Goal: Task Accomplishment & Management: Use online tool/utility

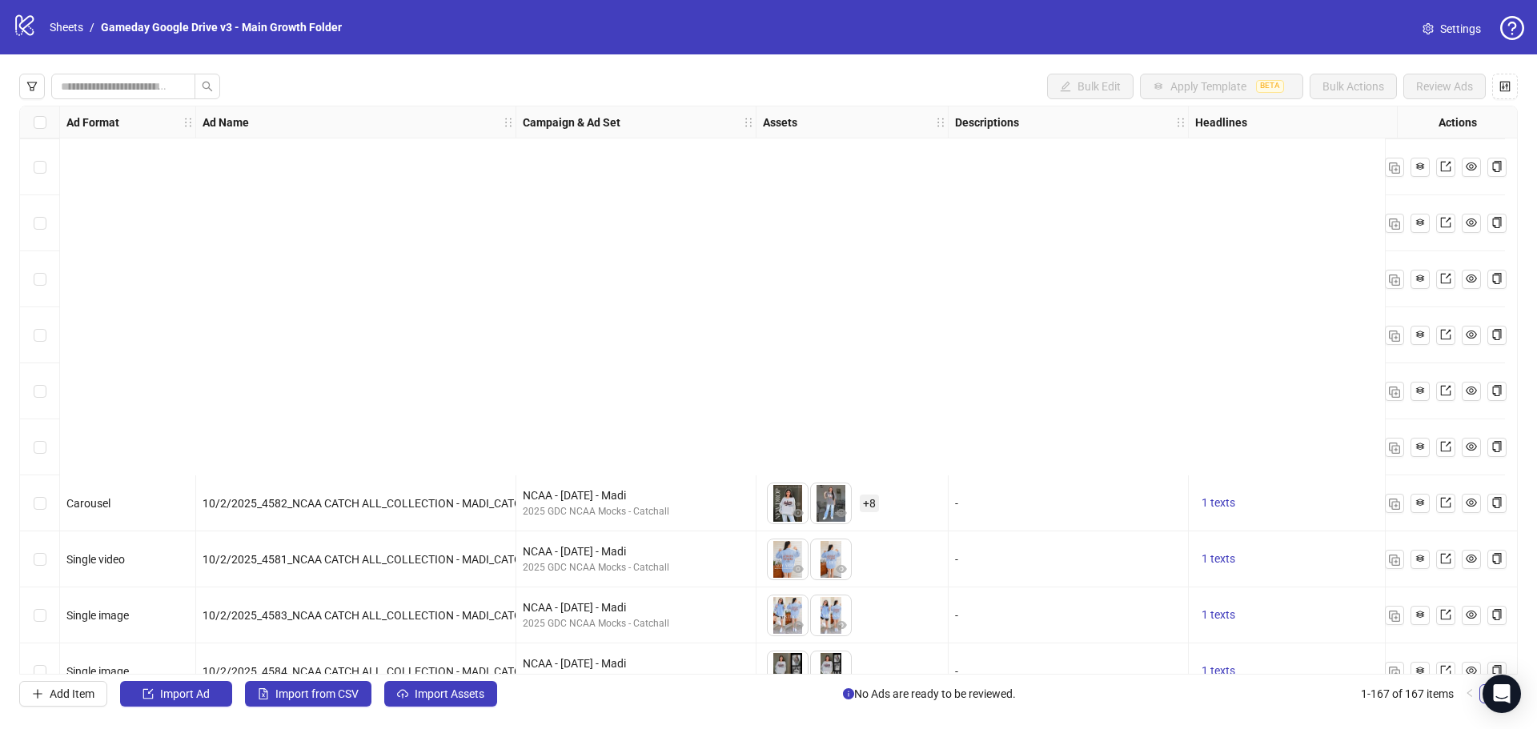
scroll to position [8830, 0]
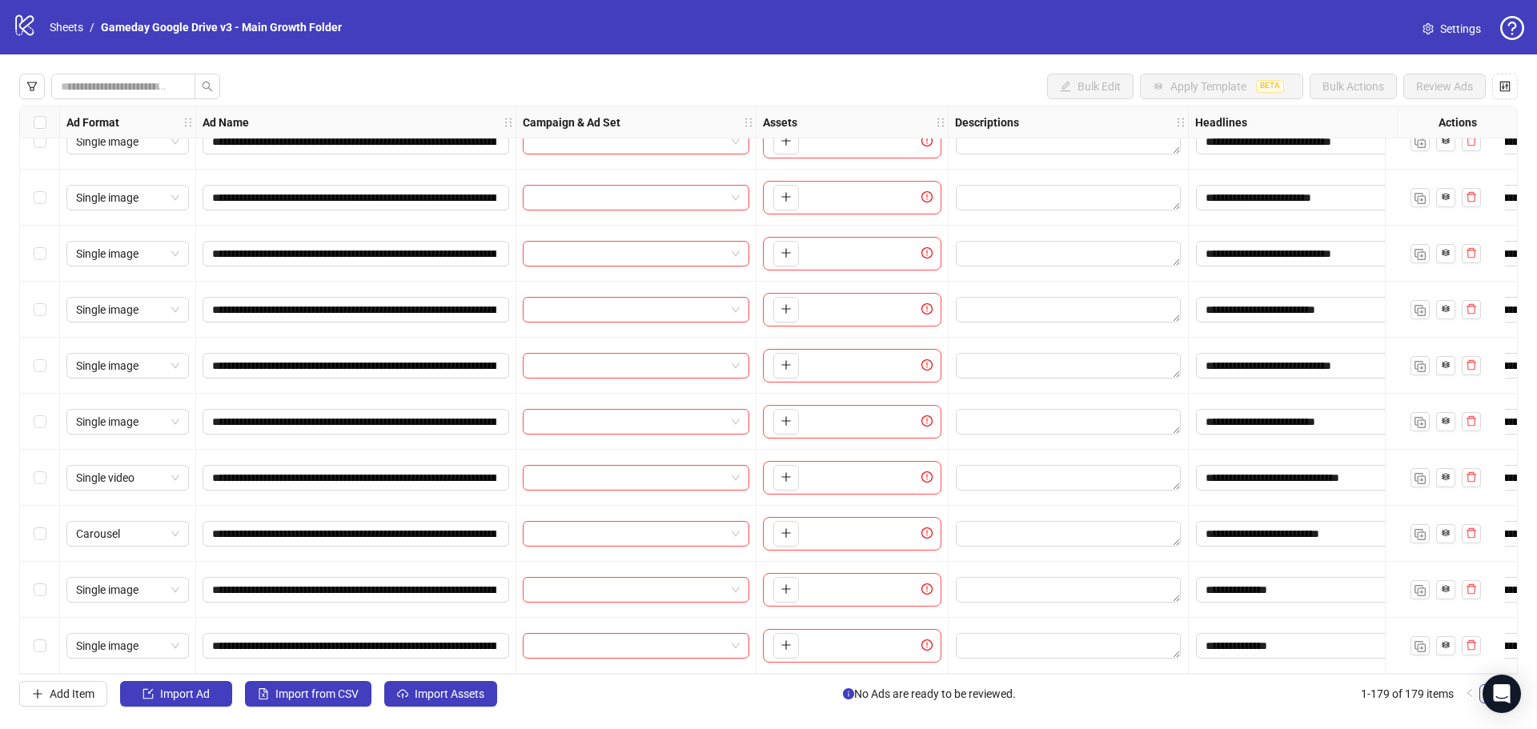
scroll to position [9262, 0]
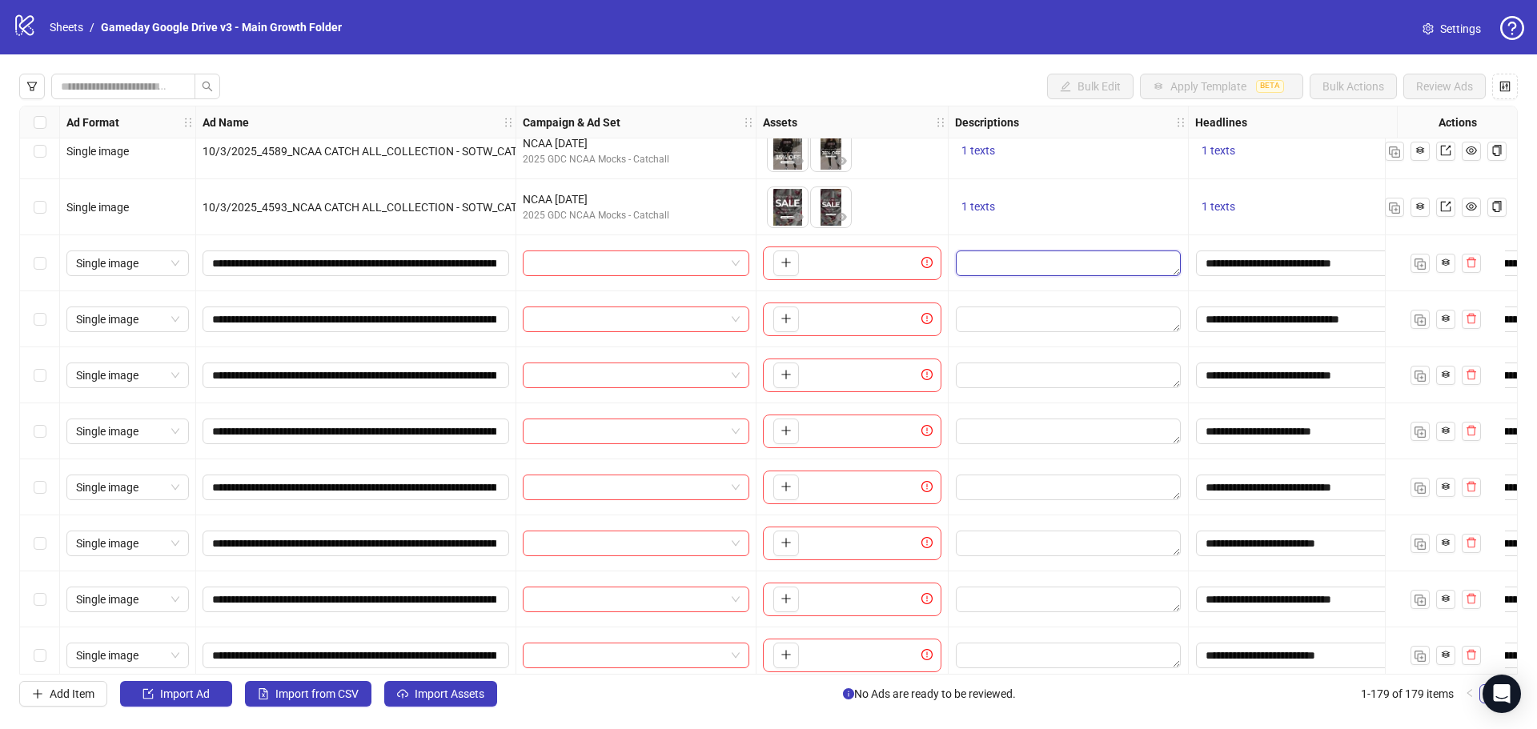
click at [1030, 267] on textarea "Edit values" at bounding box center [1068, 264] width 225 height 26
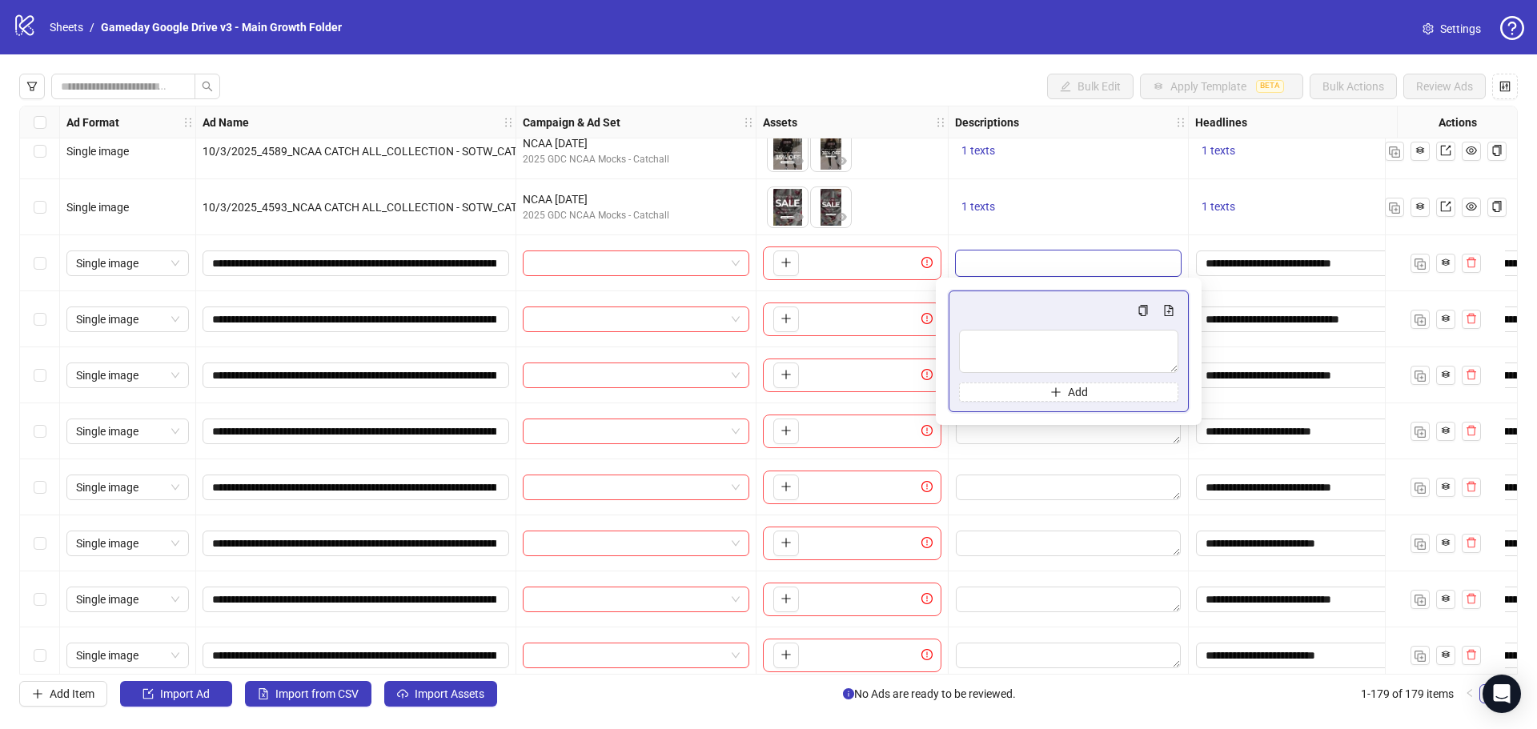
click at [556, 258] on input "search" at bounding box center [628, 263] width 193 height 24
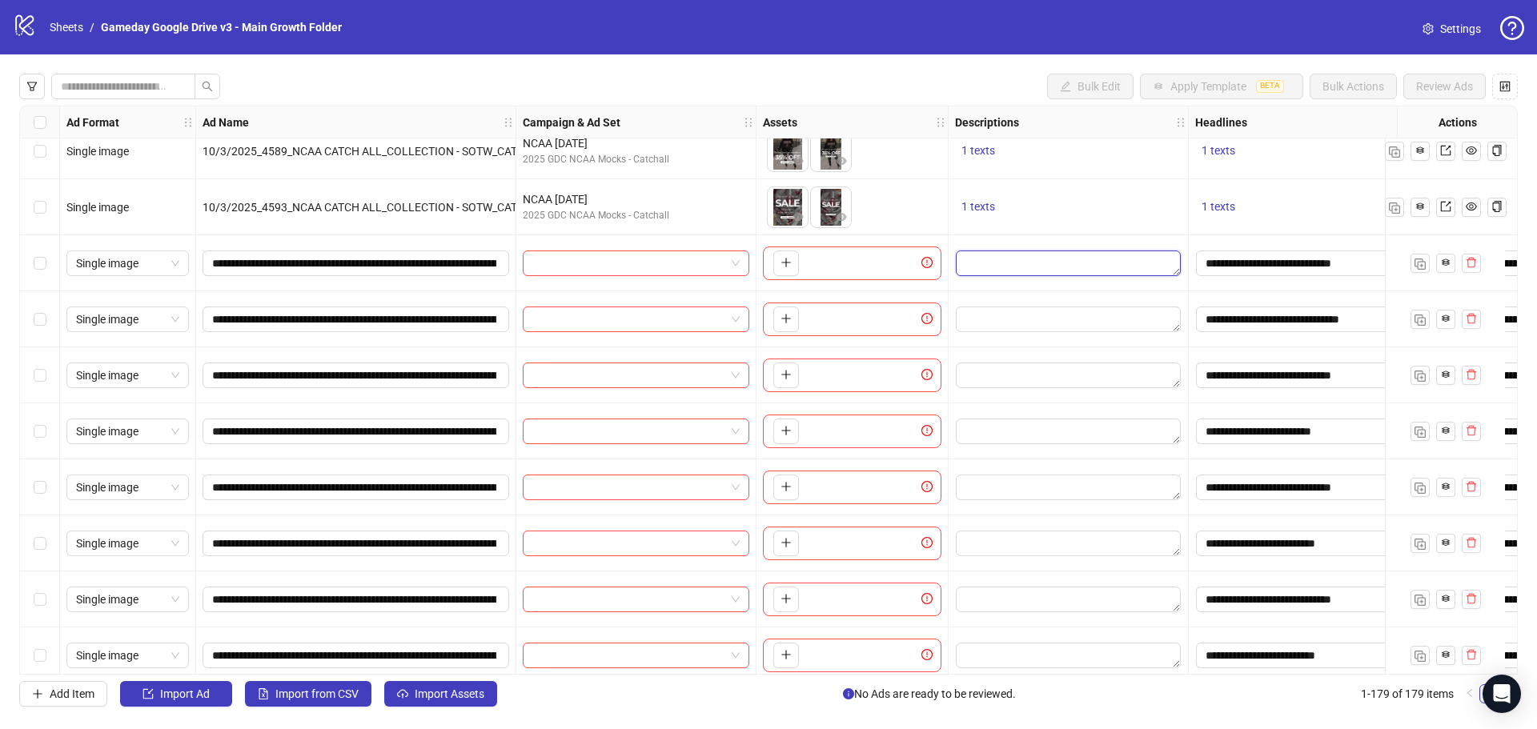
click at [1000, 275] on textarea "Edit values" at bounding box center [1068, 264] width 225 height 26
click at [998, 335] on textarea "Multi-text input container - paste or copy values" at bounding box center [1068, 351] width 219 height 43
click at [1010, 475] on div "Edit values" at bounding box center [1068, 487] width 227 height 27
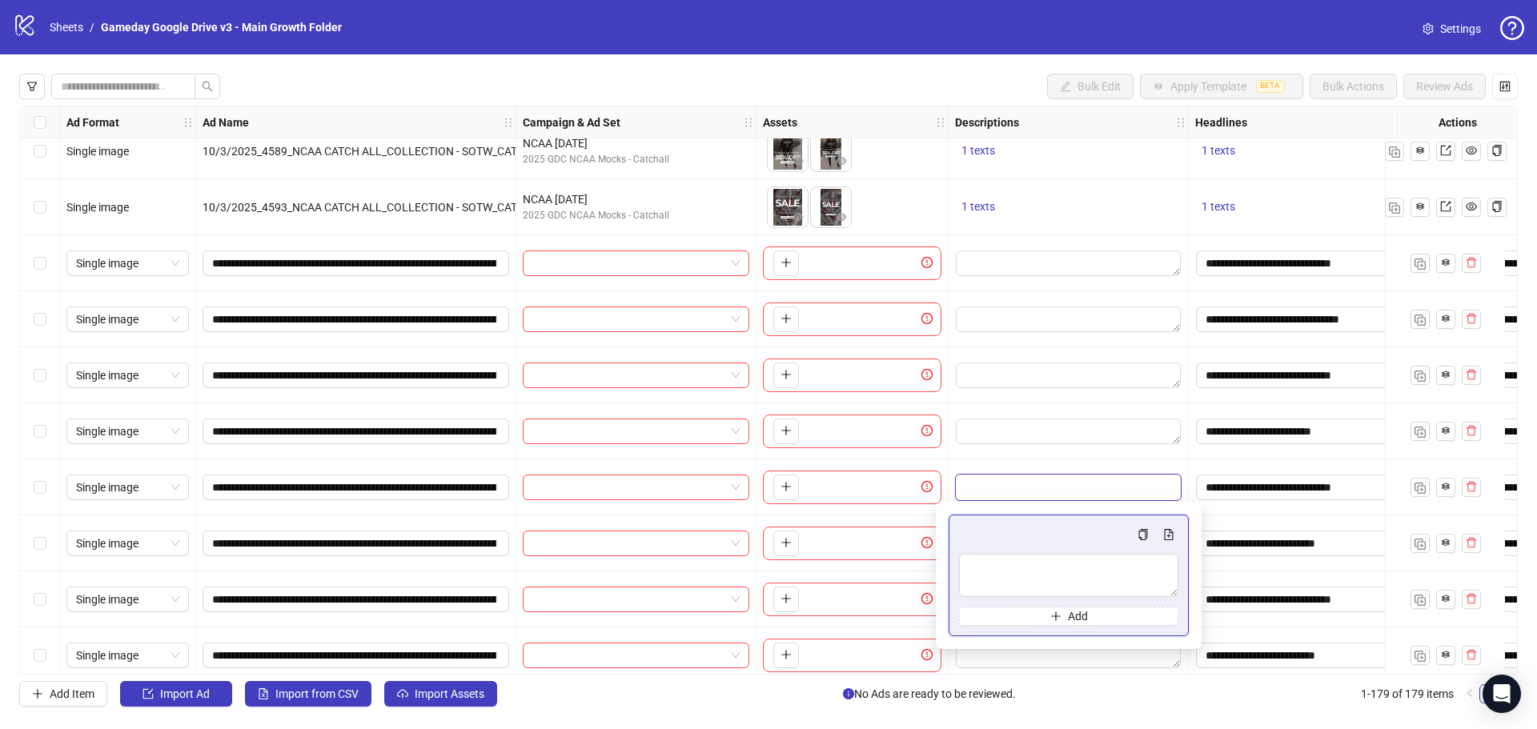
click at [1010, 492] on textarea "Edit values" at bounding box center [1068, 488] width 225 height 26
click at [1005, 570] on textarea "Multi-text input container - paste or copy values" at bounding box center [1068, 575] width 219 height 43
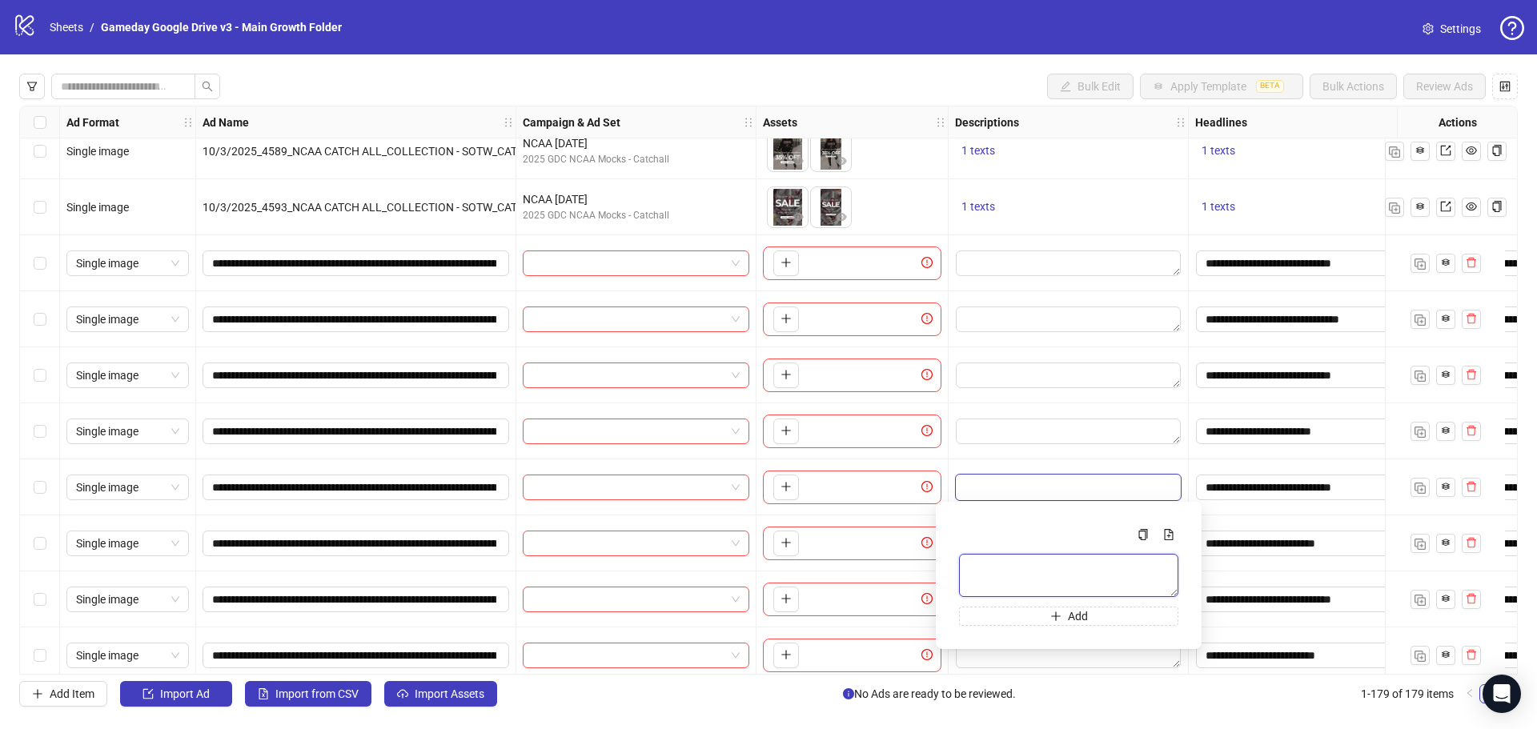
click at [1006, 575] on textarea "Multi-text input container - paste or copy values" at bounding box center [1068, 575] width 219 height 43
click at [998, 271] on textarea "Edit values" at bounding box center [1068, 264] width 225 height 26
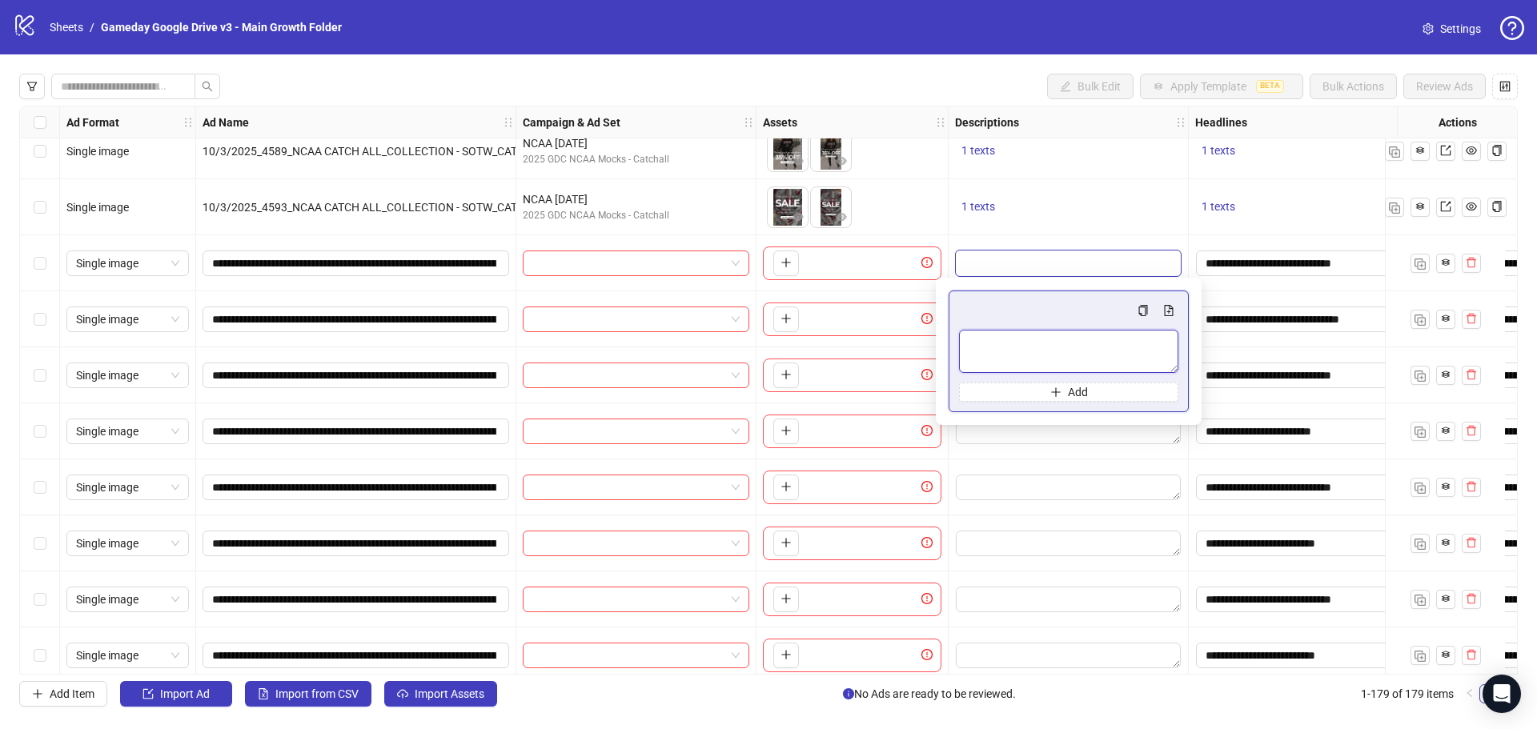
click at [995, 355] on textarea "Multi-text input container - paste or copy values" at bounding box center [1068, 351] width 219 height 43
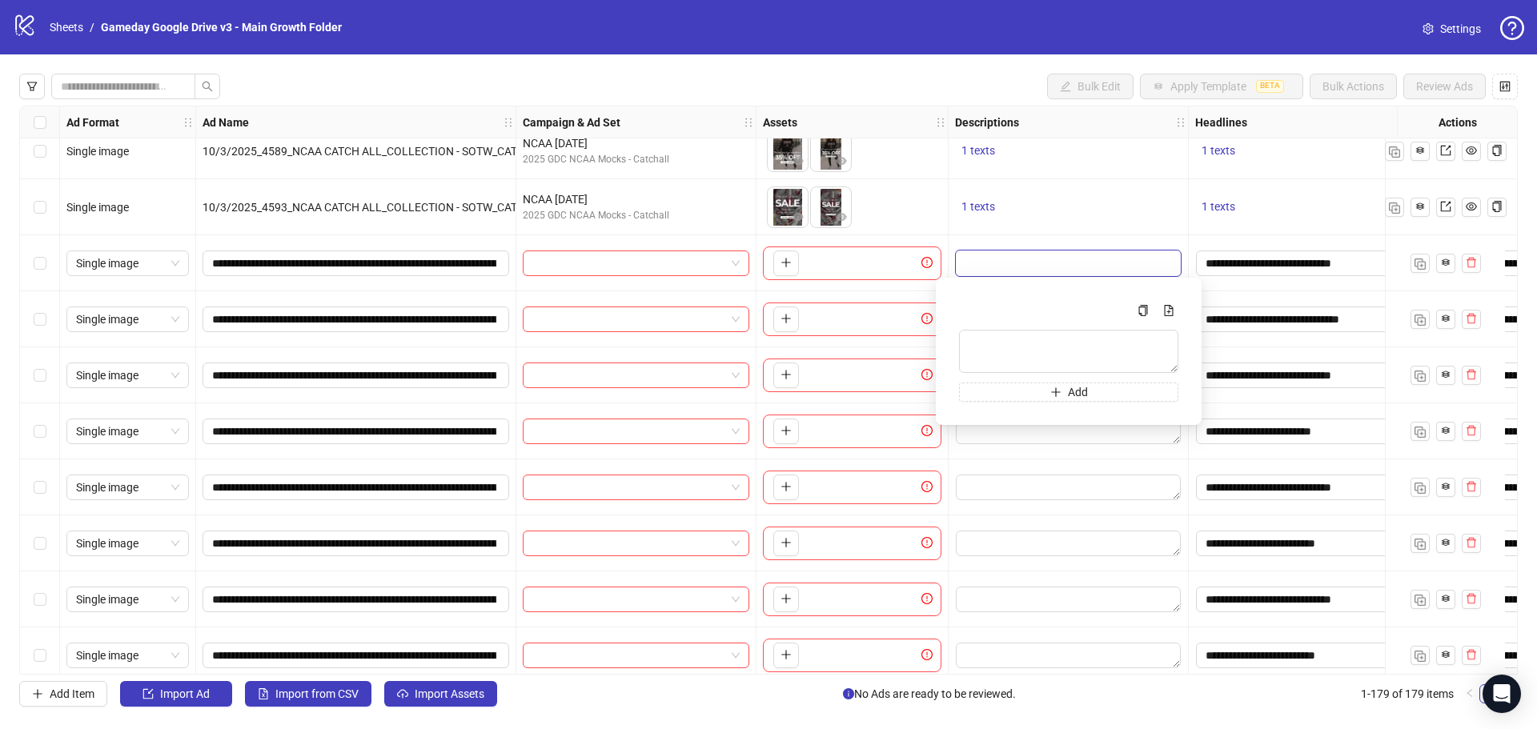
click at [1060, 231] on div "1 texts" at bounding box center [1069, 207] width 240 height 56
click at [1033, 606] on textarea "Edit values" at bounding box center [1068, 600] width 225 height 26
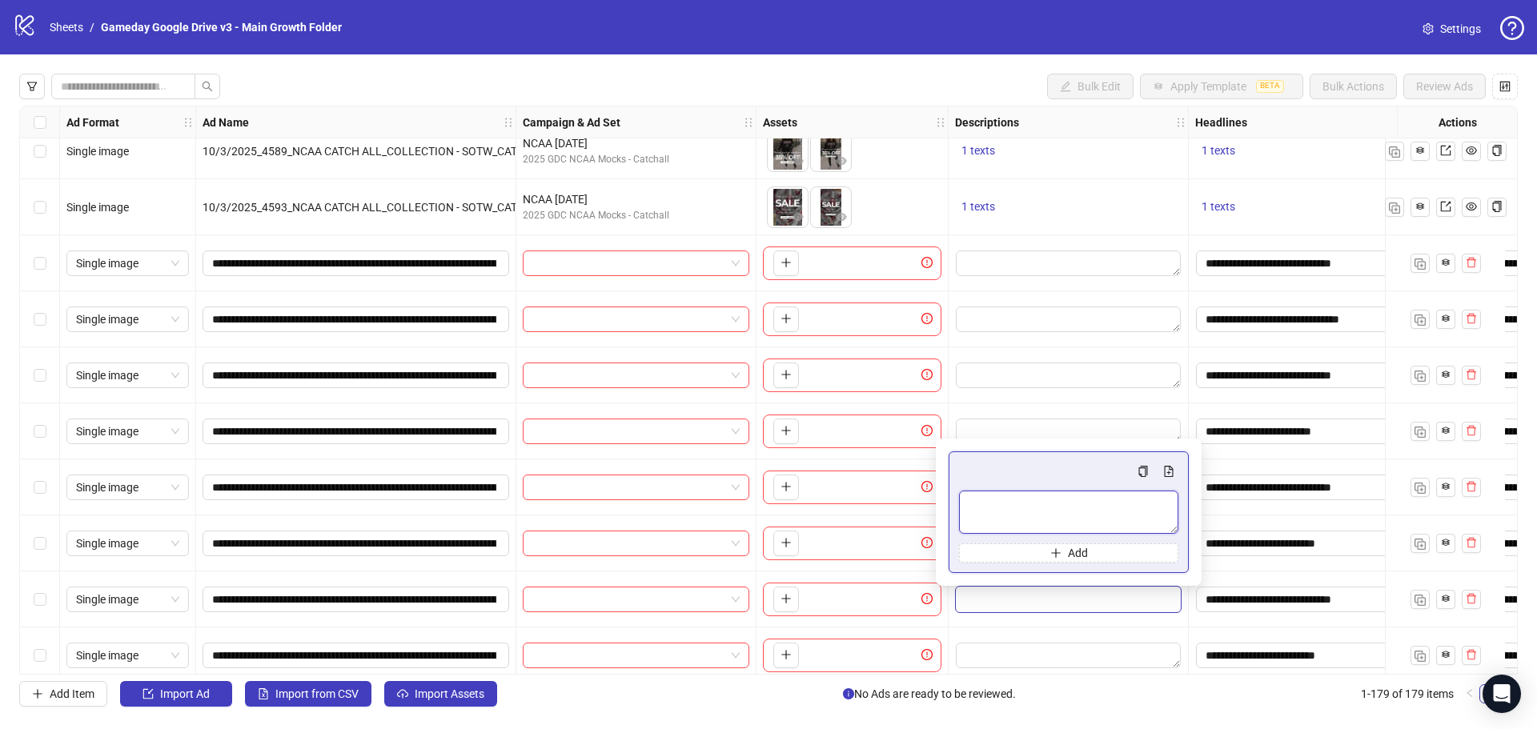
click at [1001, 494] on textarea "Multi-text input container - paste or copy values" at bounding box center [1068, 512] width 219 height 43
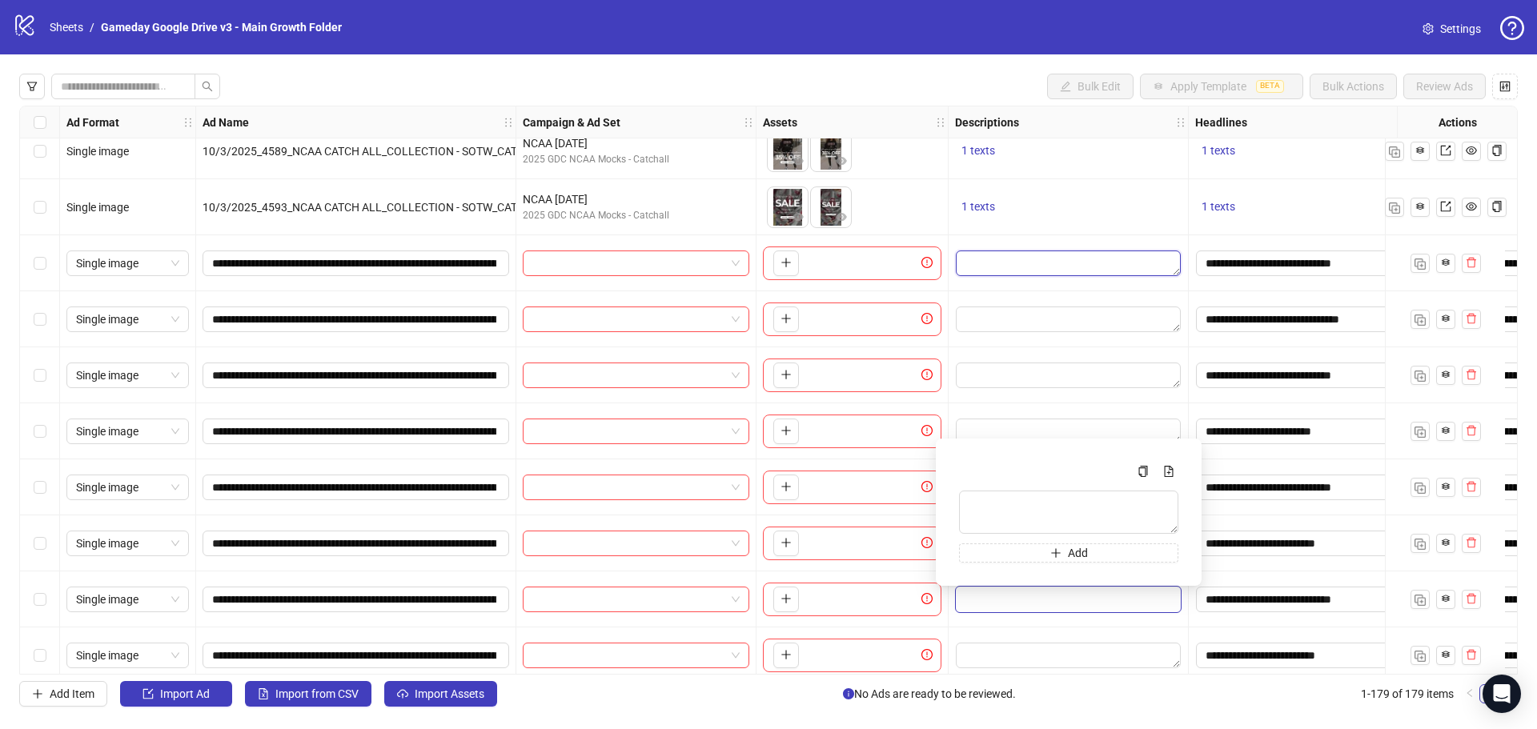
click at [1013, 268] on textarea "Edit values" at bounding box center [1068, 264] width 225 height 26
click at [994, 340] on textarea "Multi-text input container - paste or copy values" at bounding box center [1068, 351] width 219 height 43
click at [1022, 226] on div "1 texts" at bounding box center [1069, 207] width 240 height 56
click at [1002, 322] on textarea "Edit values" at bounding box center [1068, 320] width 225 height 26
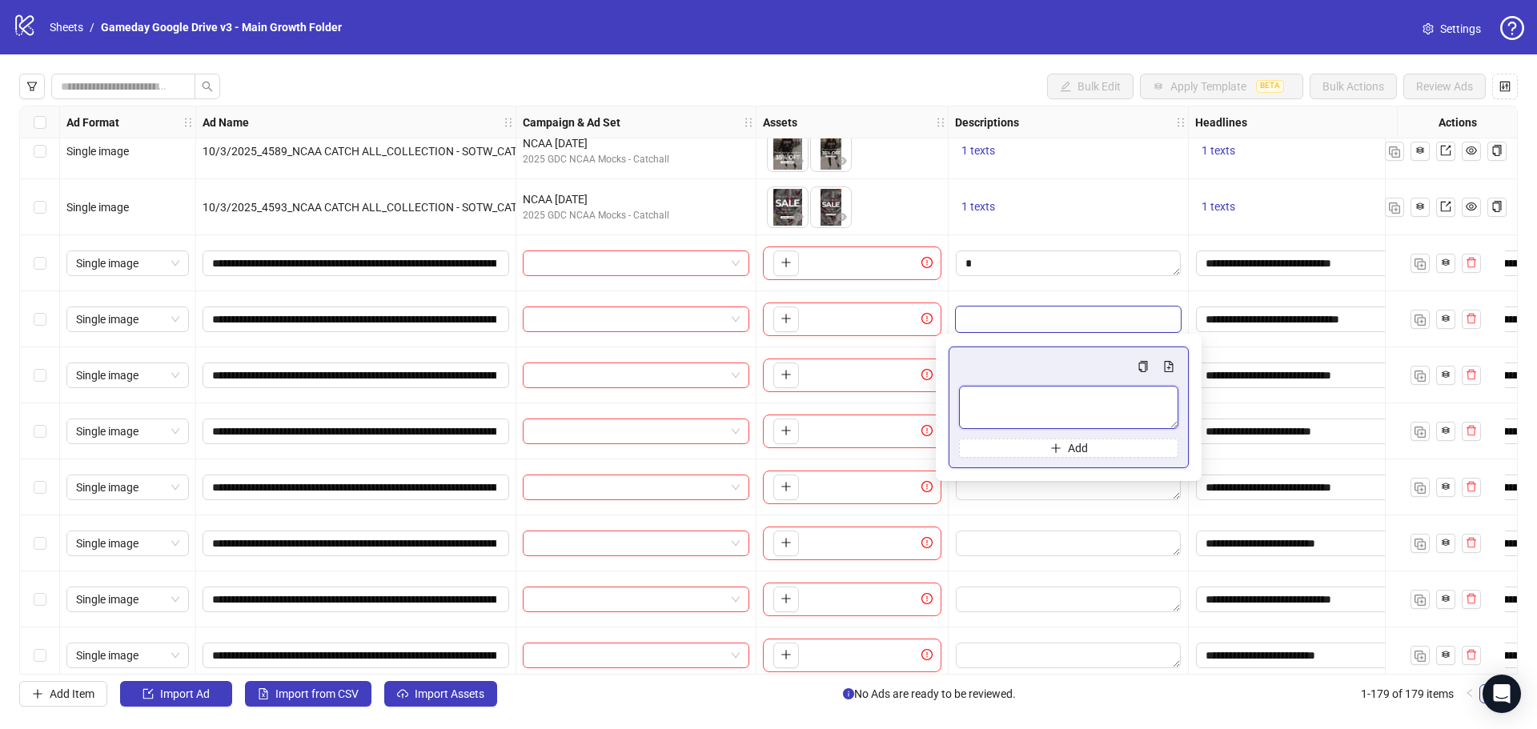
click at [997, 395] on textarea "Multi-text input container - paste or copy values" at bounding box center [1068, 407] width 219 height 43
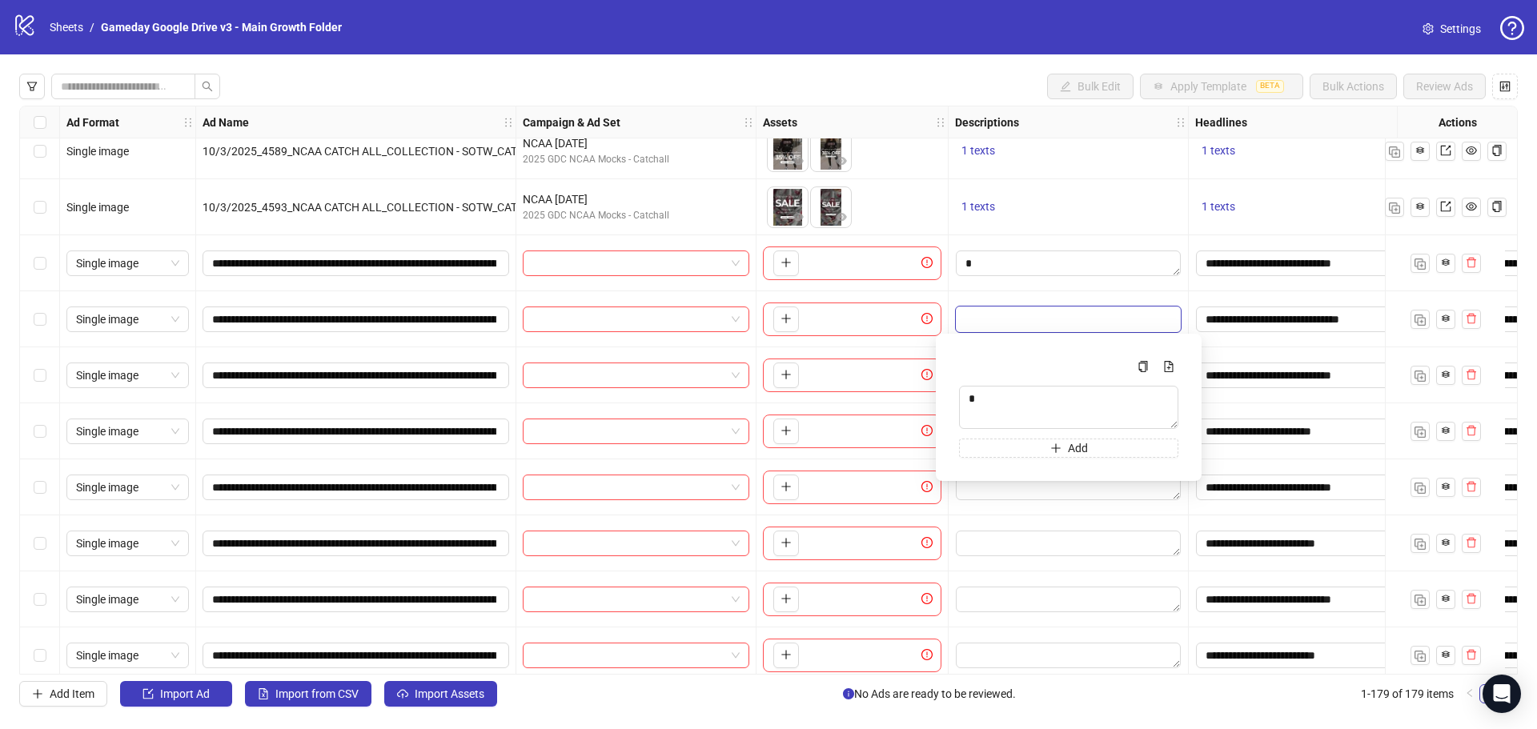
click at [995, 296] on div at bounding box center [1069, 319] width 240 height 56
click at [997, 382] on textarea "Edit values" at bounding box center [1068, 376] width 225 height 26
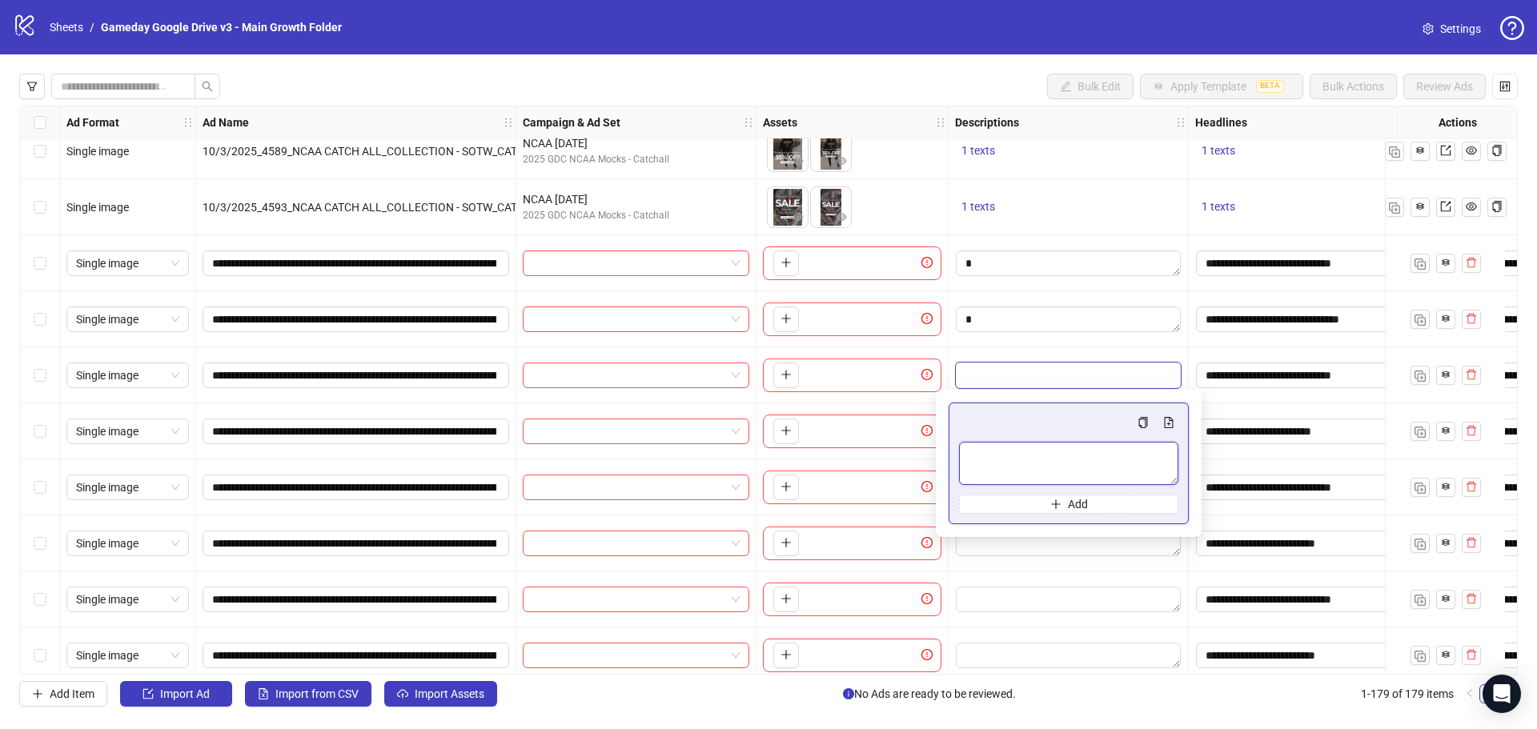
click at [990, 457] on textarea "Multi-text input container - paste or copy values" at bounding box center [1068, 463] width 219 height 43
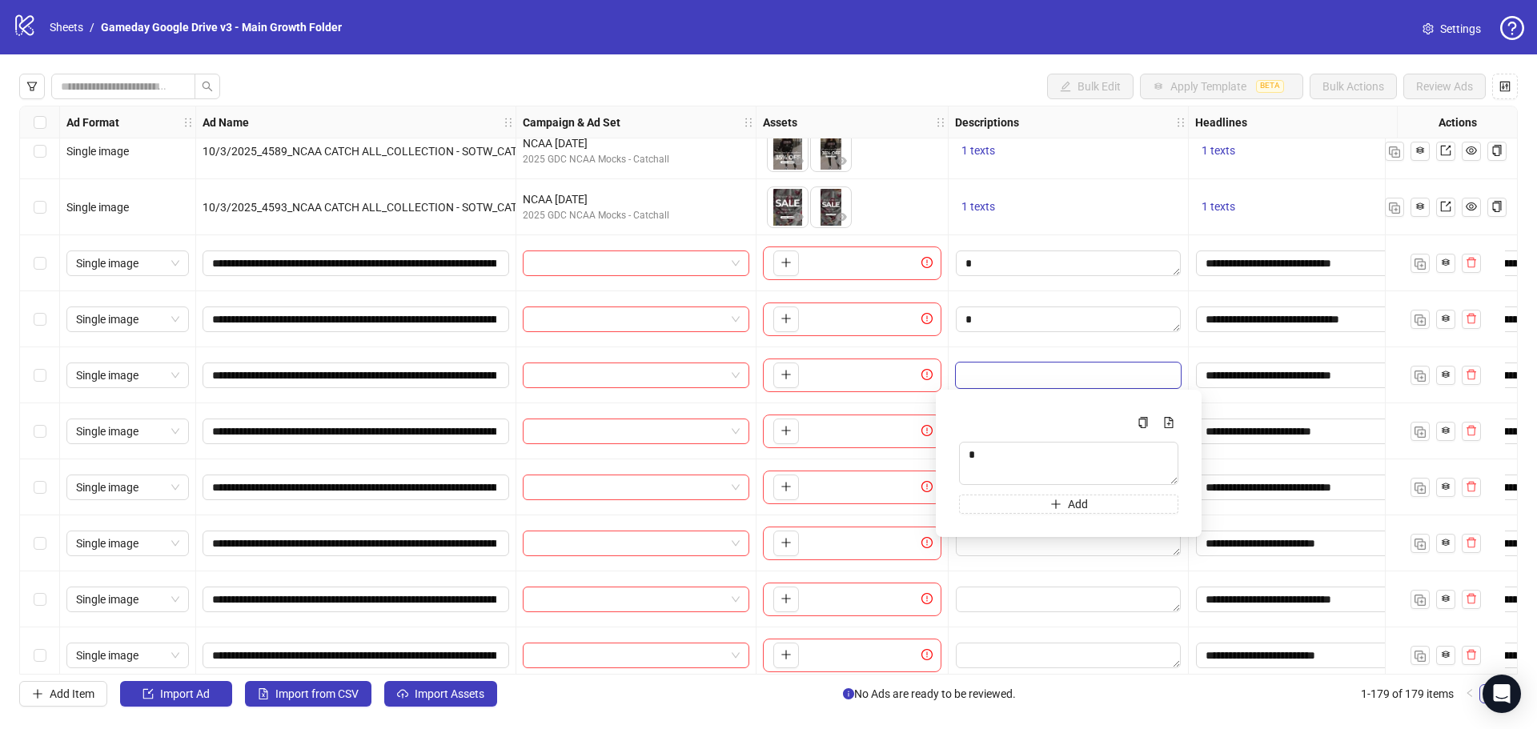
click at [989, 352] on div at bounding box center [1069, 375] width 240 height 56
click at [991, 434] on textarea "Edit values" at bounding box center [1068, 432] width 225 height 26
click at [996, 508] on textarea "Multi-text input container - paste or copy values" at bounding box center [1068, 519] width 219 height 43
click at [999, 406] on div at bounding box center [1069, 432] width 240 height 56
click at [996, 493] on textarea "Edit values" at bounding box center [1068, 488] width 225 height 26
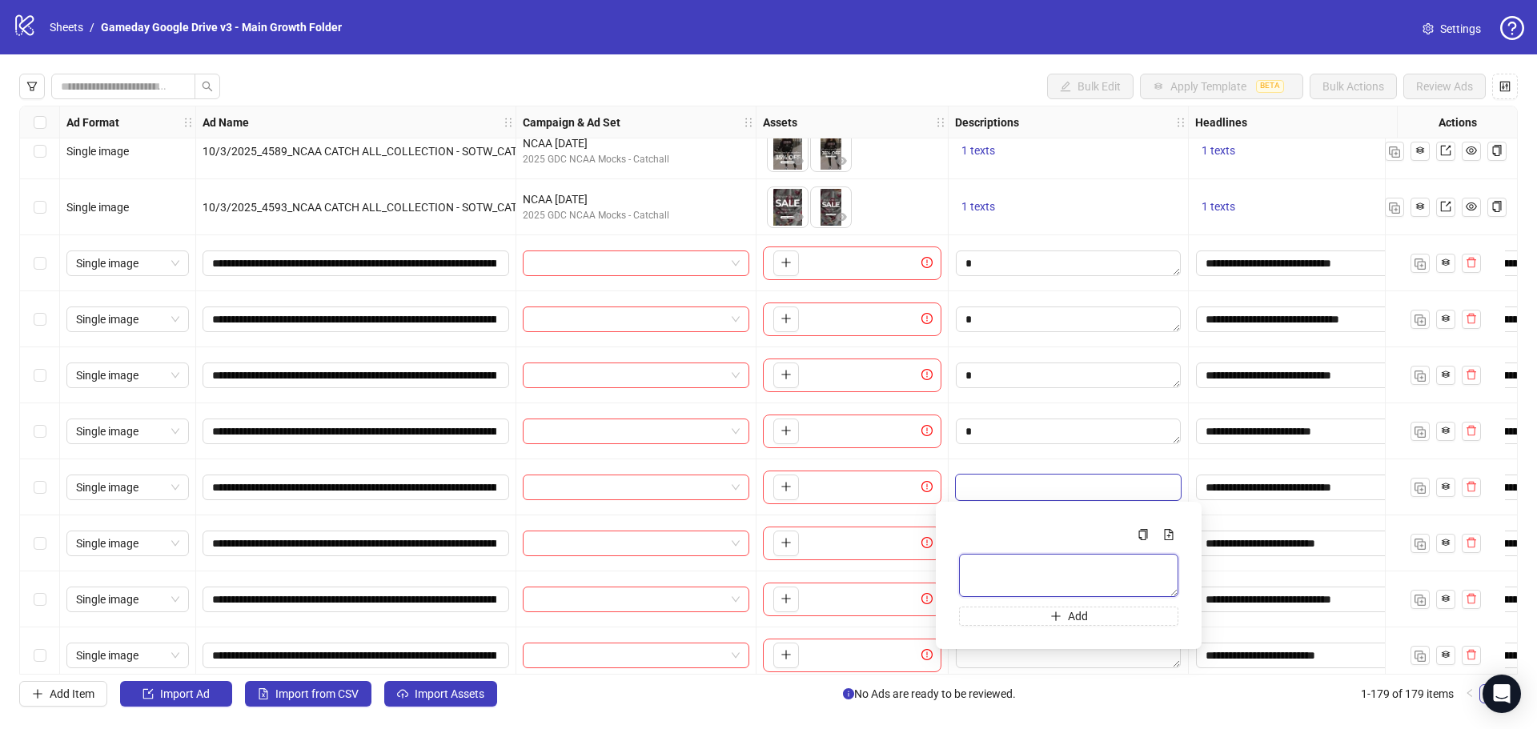
click at [991, 563] on textarea "Multi-text input container - paste or copy values" at bounding box center [1068, 575] width 219 height 43
click at [993, 468] on div at bounding box center [1069, 488] width 240 height 56
click at [982, 541] on textarea "Edit values" at bounding box center [1068, 544] width 225 height 26
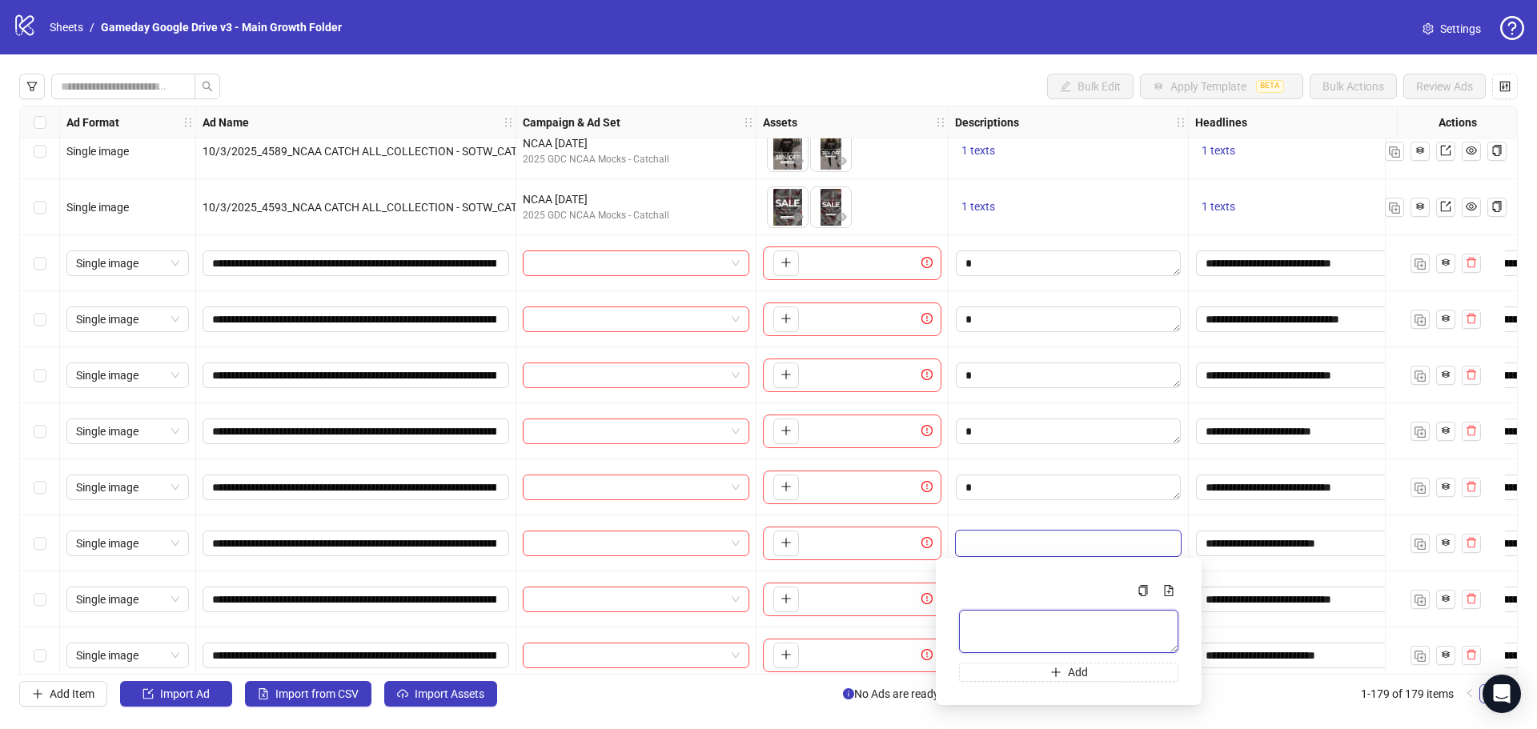
click at [987, 622] on textarea "Multi-text input container - paste or copy values" at bounding box center [1068, 631] width 219 height 43
click at [1001, 517] on div at bounding box center [1069, 544] width 240 height 56
click at [993, 589] on textarea "Edit values" at bounding box center [1068, 600] width 225 height 26
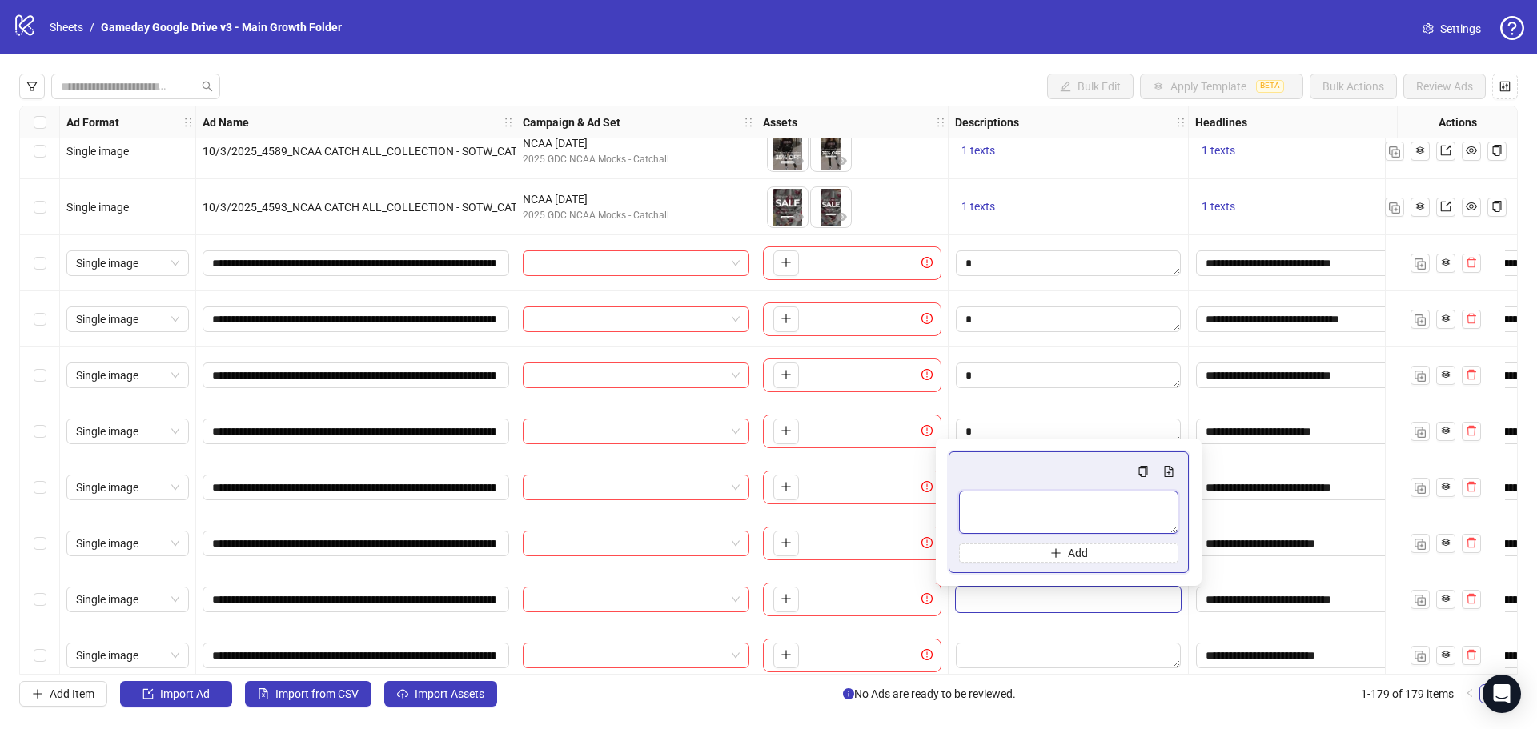
click at [990, 518] on textarea "Multi-text input container - paste or copy values" at bounding box center [1068, 512] width 219 height 43
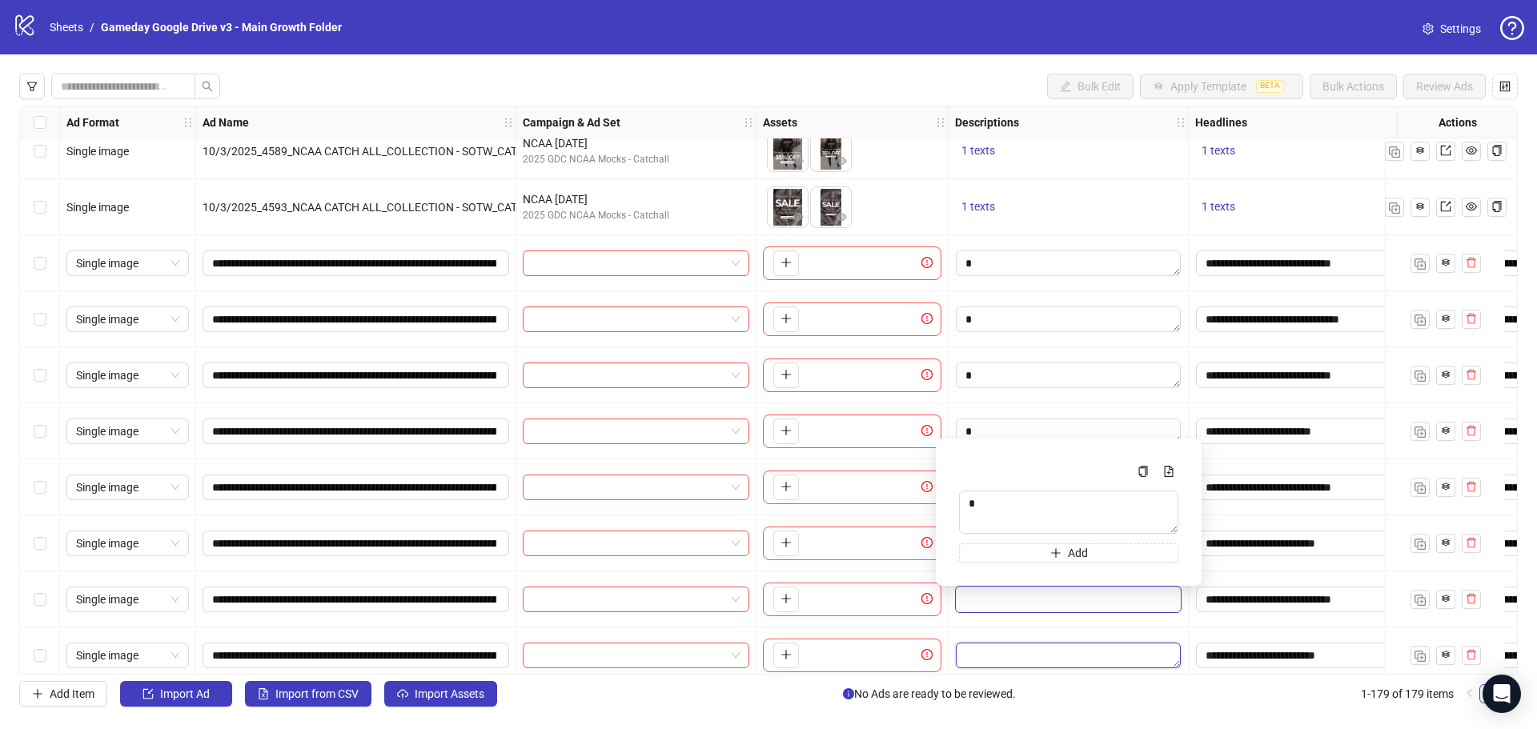
click at [986, 652] on textarea "Edit values" at bounding box center [1068, 656] width 225 height 26
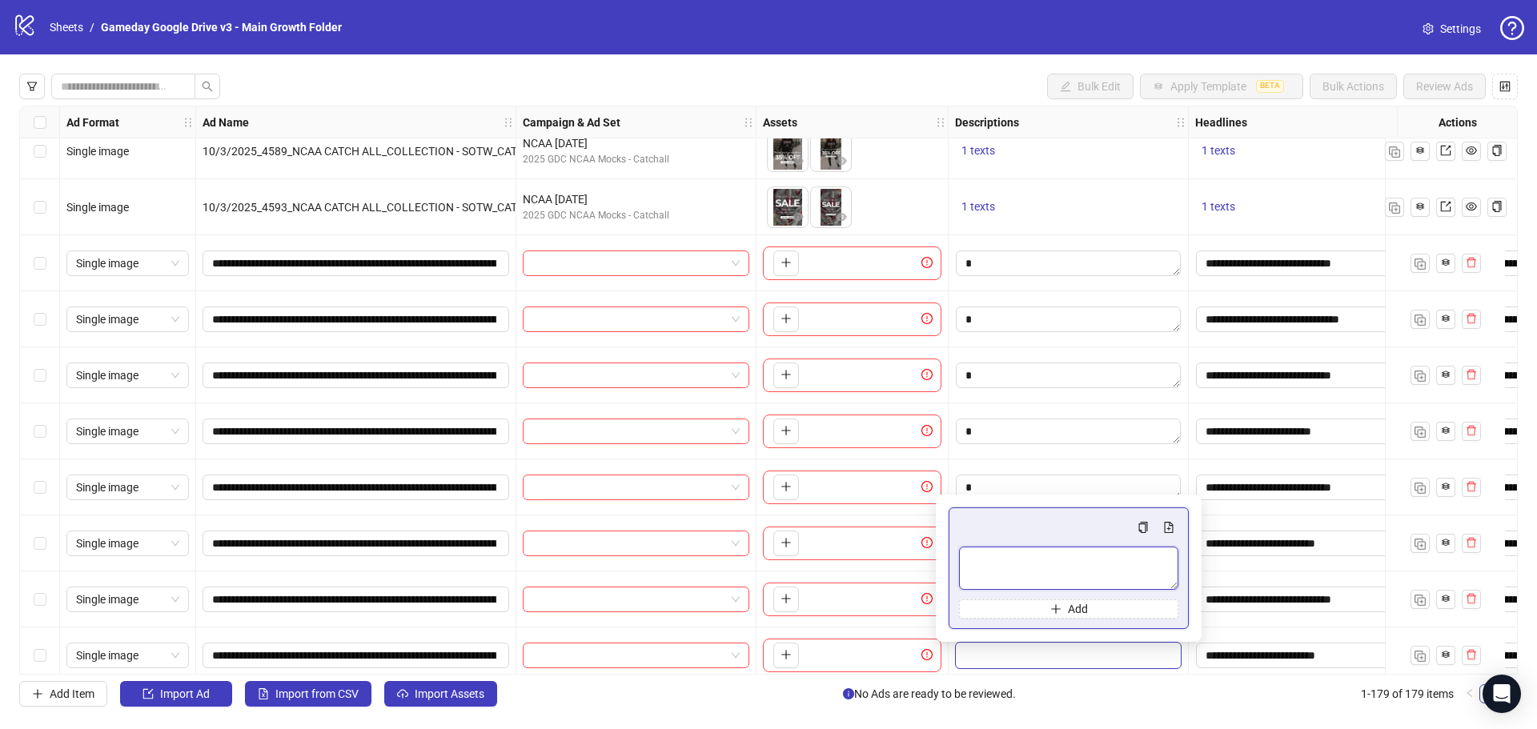
click at [994, 565] on textarea "Multi-text input container - paste or copy values" at bounding box center [1068, 568] width 219 height 43
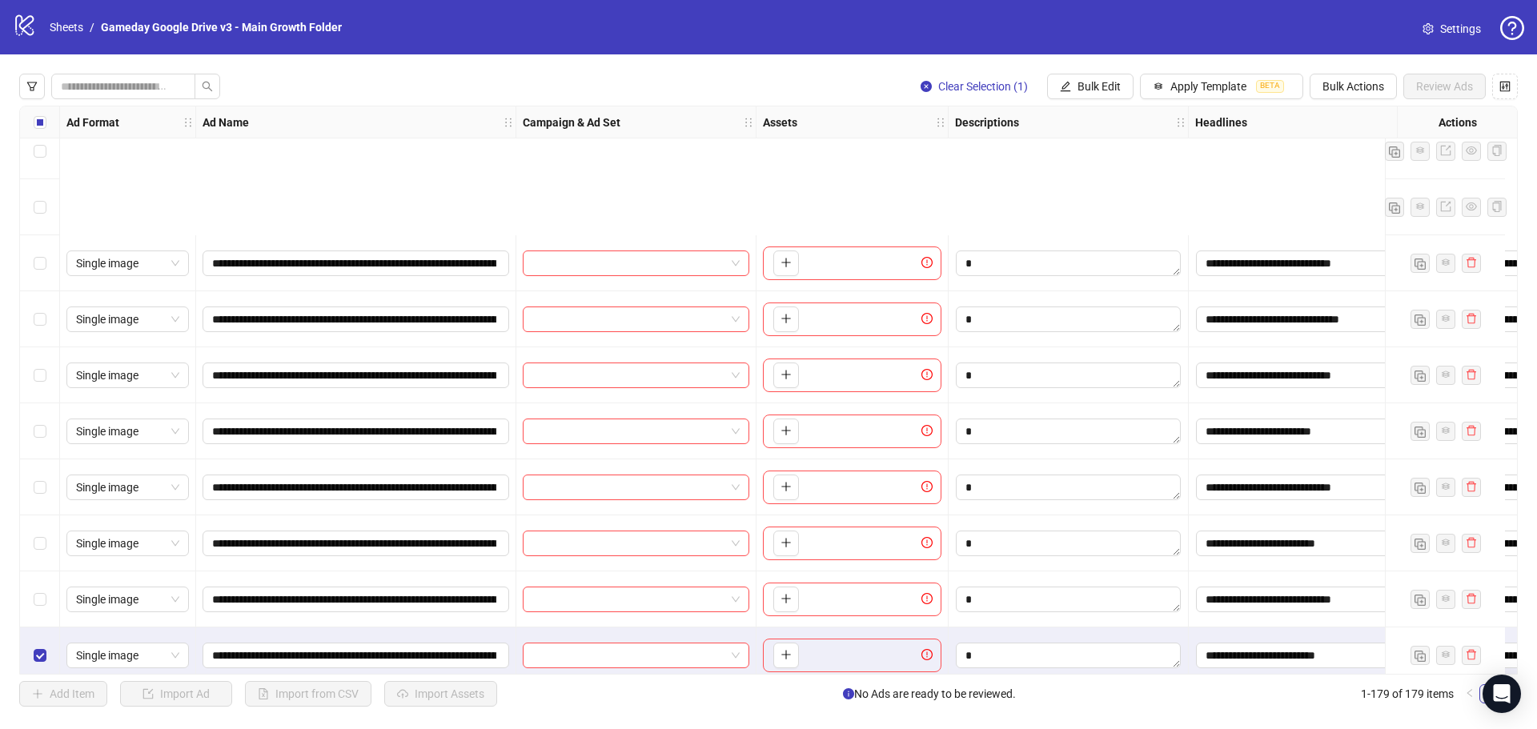
scroll to position [9502, 0]
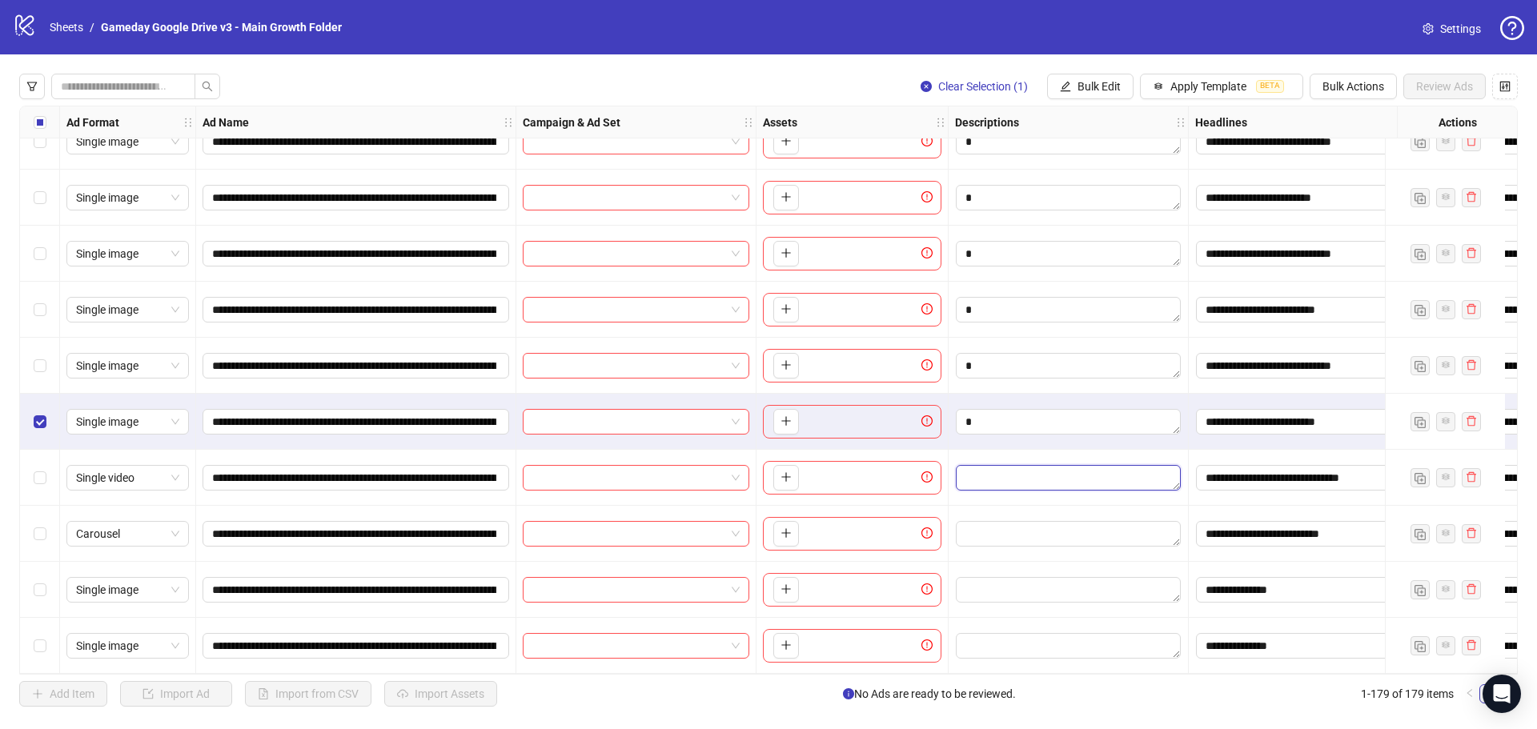
click at [1003, 472] on textarea "Edit values" at bounding box center [1068, 478] width 225 height 26
click at [1009, 565] on textarea "Multi-text input container - paste or copy values" at bounding box center [1068, 559] width 219 height 43
click at [1003, 454] on div at bounding box center [1069, 478] width 240 height 56
click at [997, 525] on textarea "Edit values" at bounding box center [1068, 534] width 225 height 26
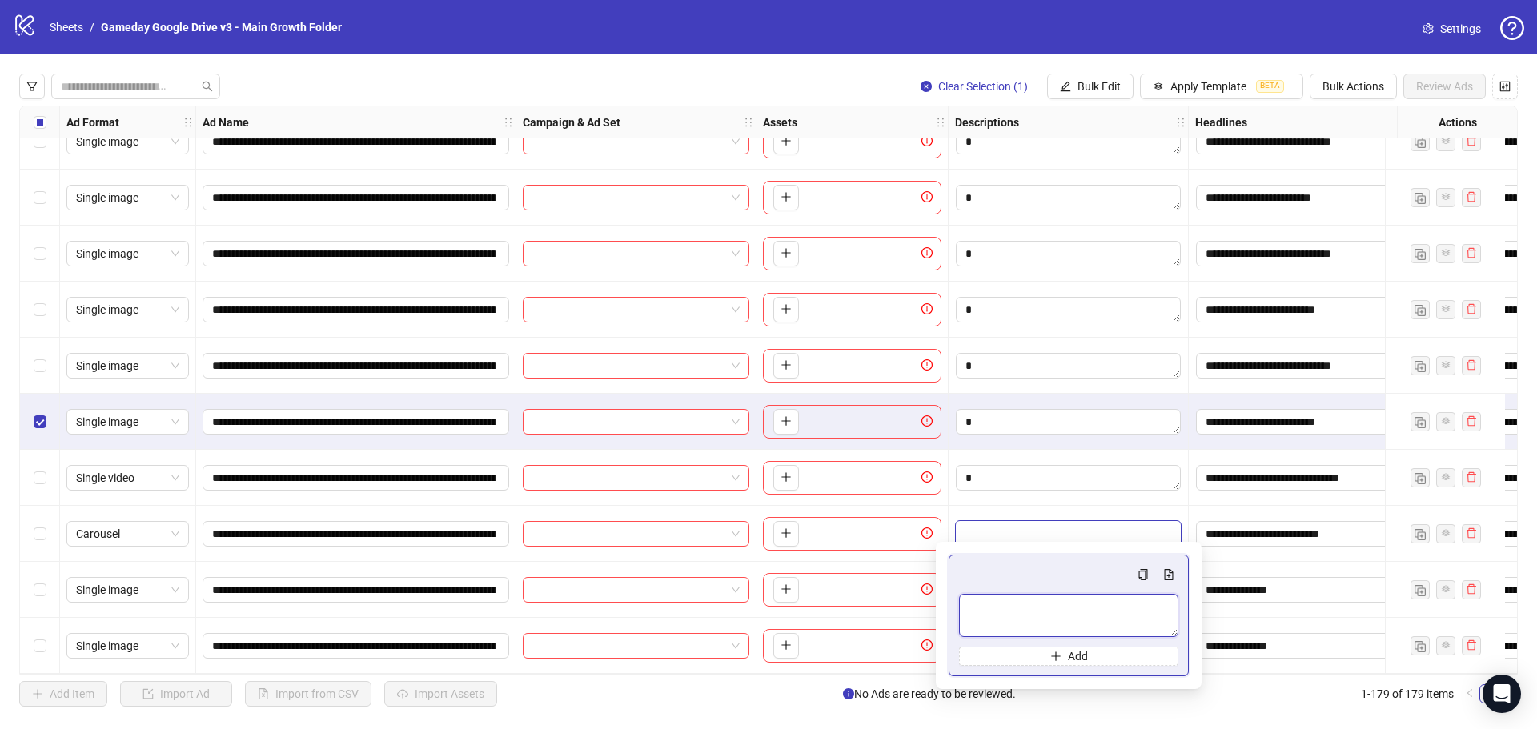
click at [994, 616] on textarea "Multi-text input container - paste or copy values" at bounding box center [1068, 615] width 219 height 43
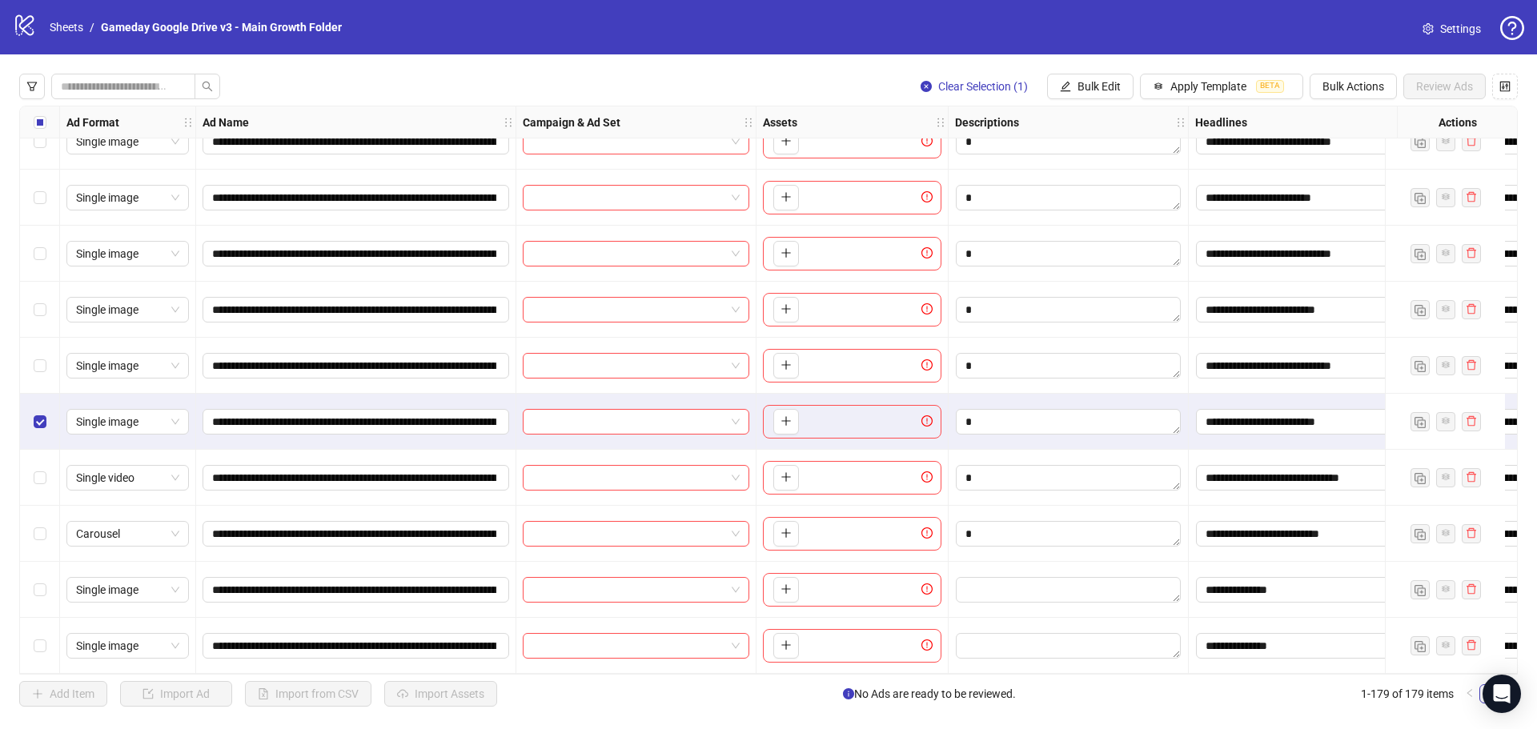
click at [1004, 499] on div at bounding box center [1069, 478] width 240 height 56
click at [998, 584] on textarea "Edit values" at bounding box center [1068, 590] width 225 height 26
click at [990, 496] on textarea "Multi-text input container - paste or copy values" at bounding box center [1068, 496] width 219 height 43
click at [994, 633] on textarea "Edit values" at bounding box center [1068, 646] width 225 height 26
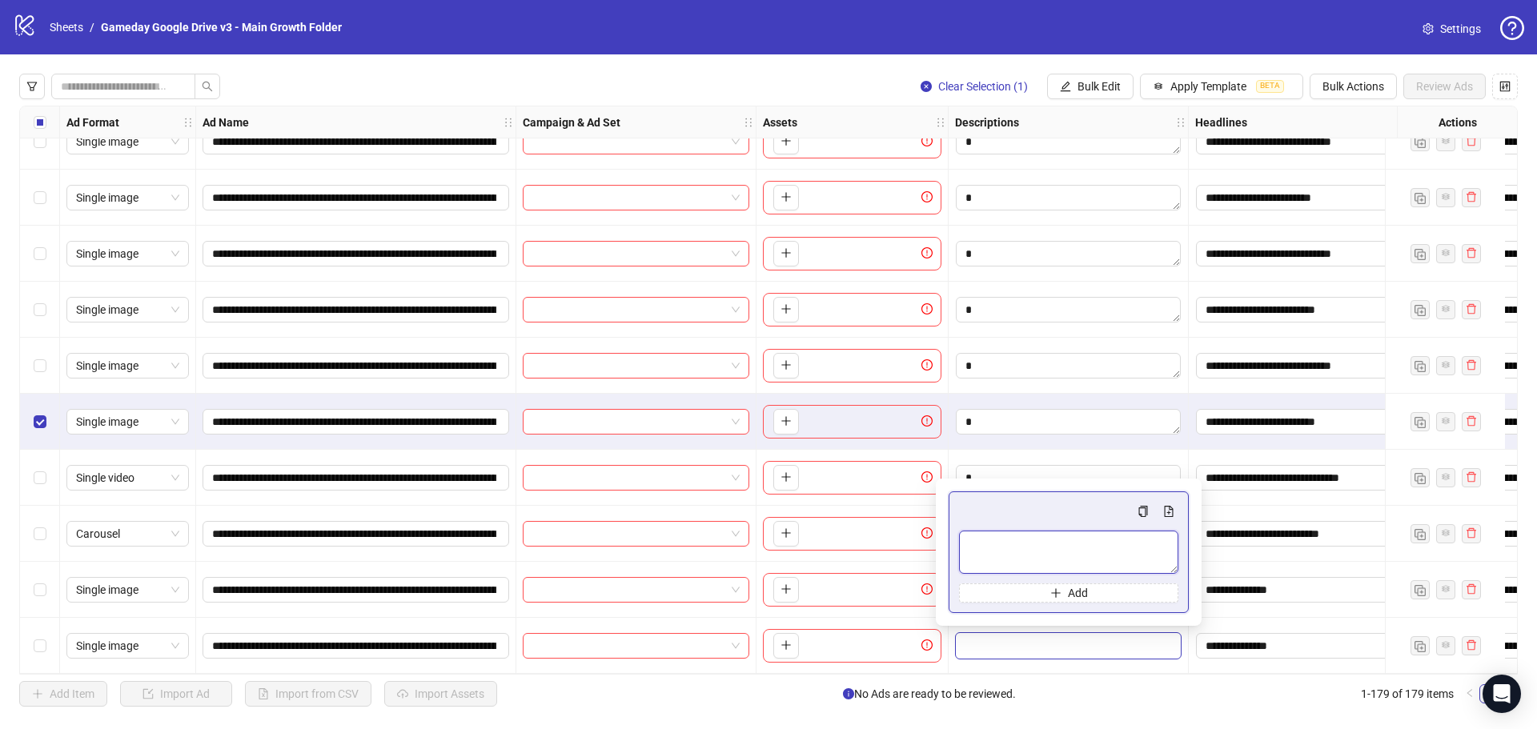
click at [996, 555] on textarea "Multi-text input container - paste or copy values" at bounding box center [1068, 552] width 219 height 43
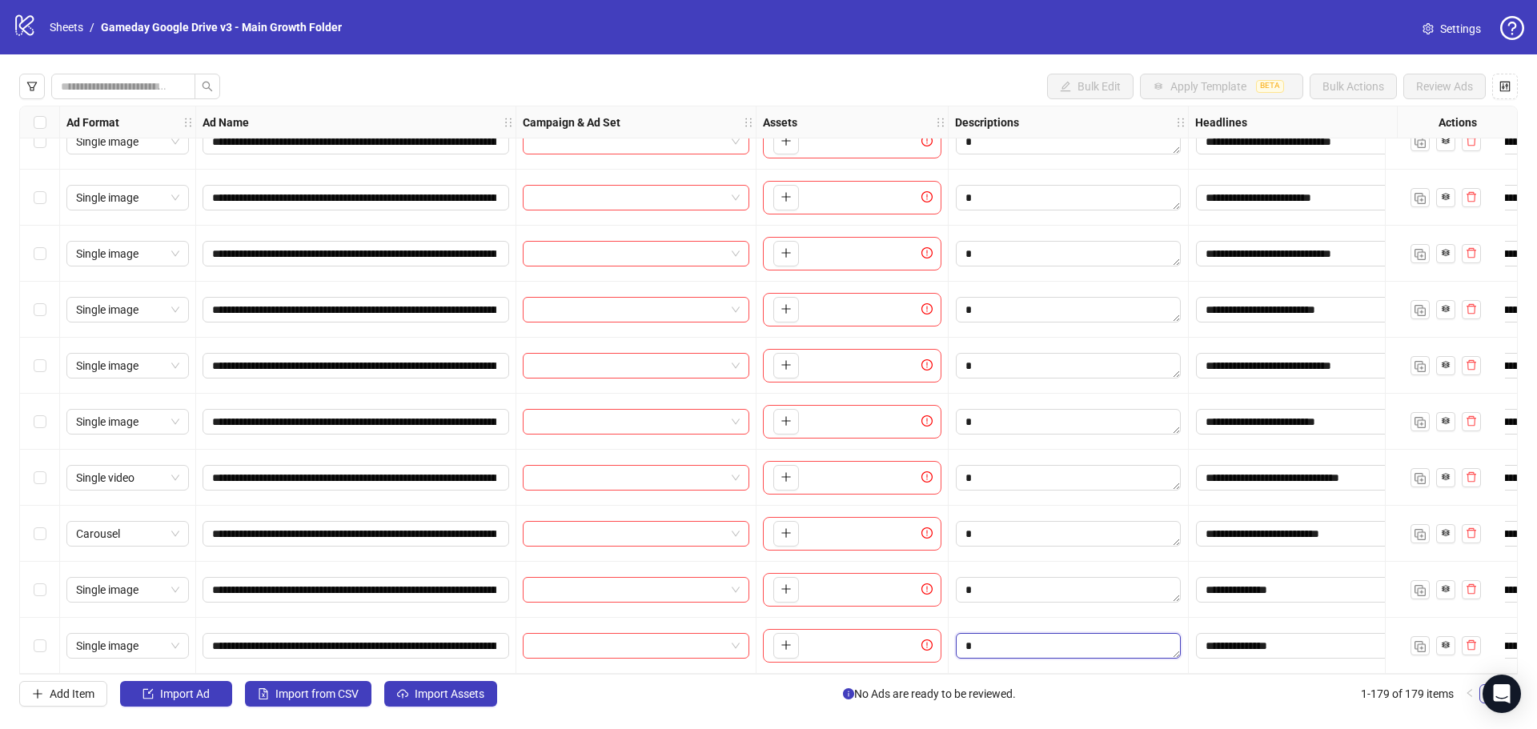
click at [1021, 636] on textarea "Edit values" at bounding box center [1068, 646] width 225 height 26
click at [1031, 375] on div at bounding box center [1069, 366] width 240 height 56
click at [1029, 364] on textarea "Edit values" at bounding box center [1068, 366] width 225 height 26
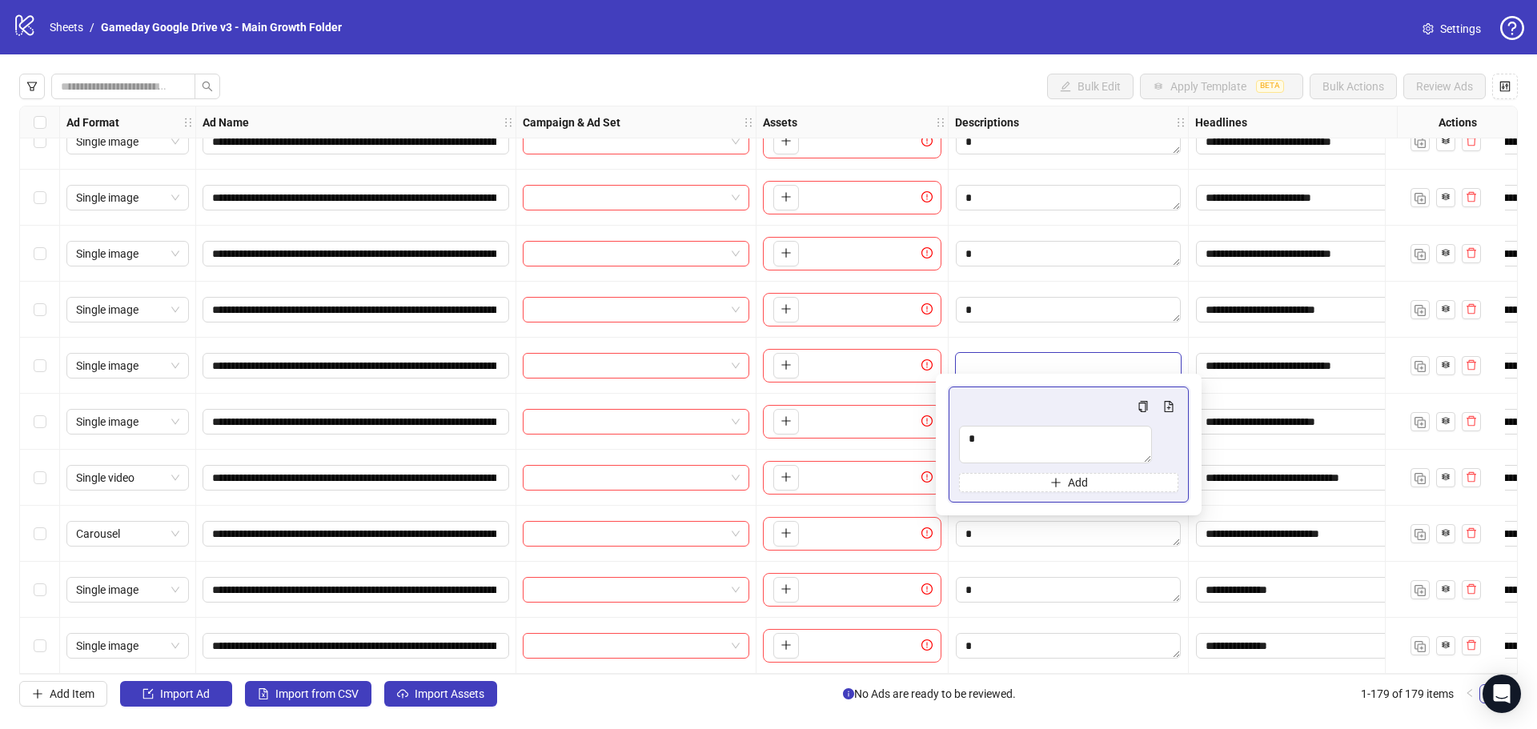
click at [1029, 358] on textarea "Edit values" at bounding box center [1068, 366] width 225 height 26
click at [1009, 448] on textarea "Multi-text input container - paste or copy values" at bounding box center [1055, 445] width 193 height 38
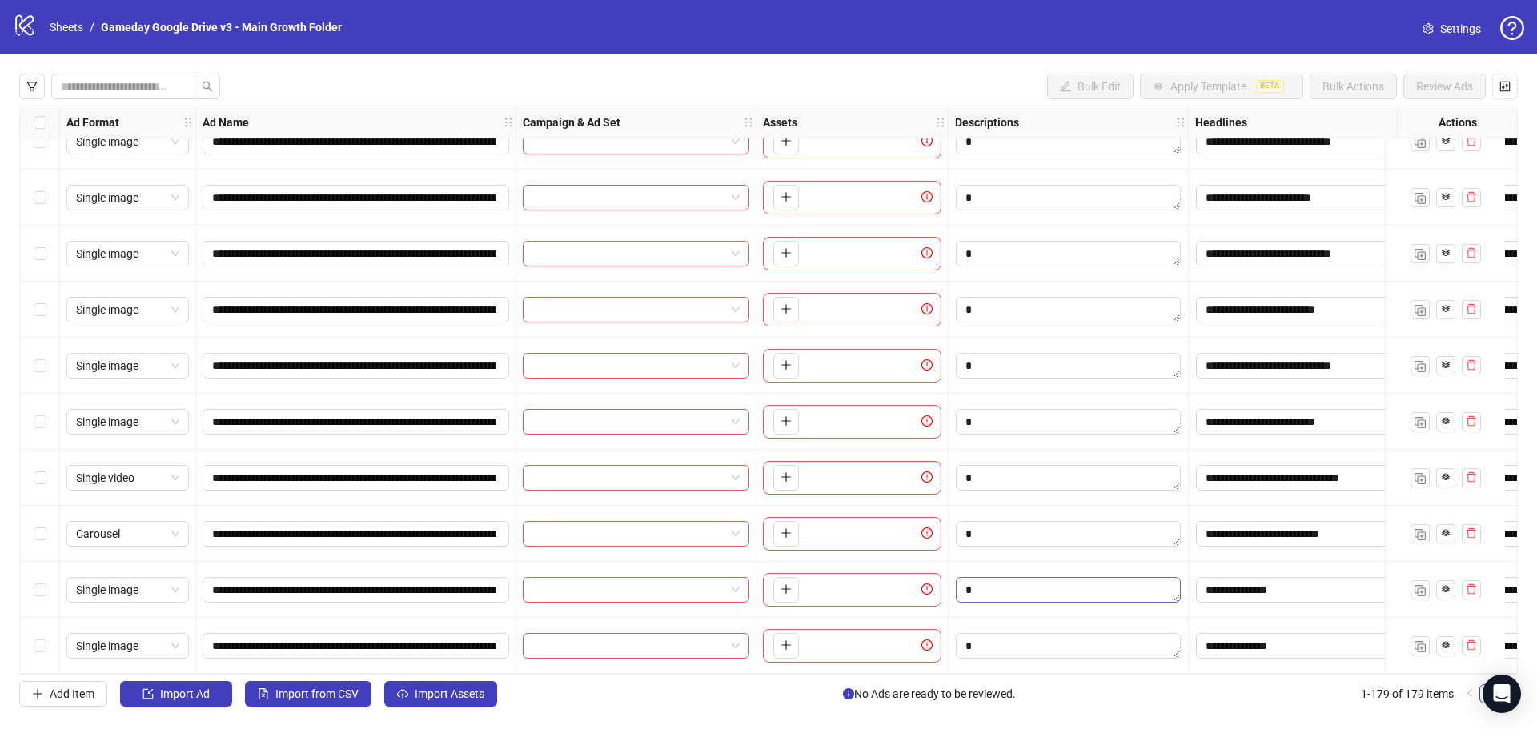
click at [1006, 580] on textarea "Edit values" at bounding box center [1068, 590] width 225 height 26
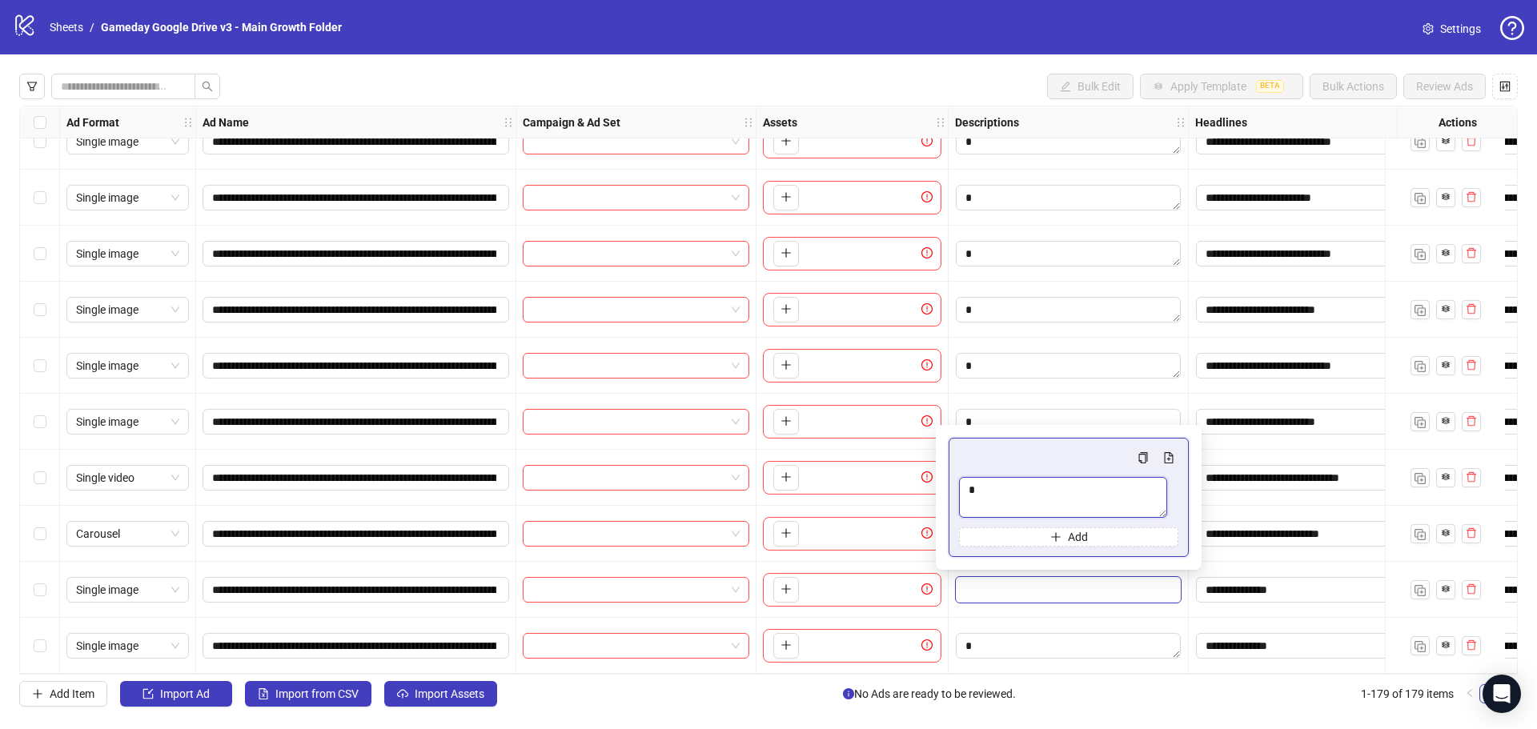
click at [1002, 500] on textarea "Multi-text input container - paste or copy values" at bounding box center [1063, 497] width 208 height 41
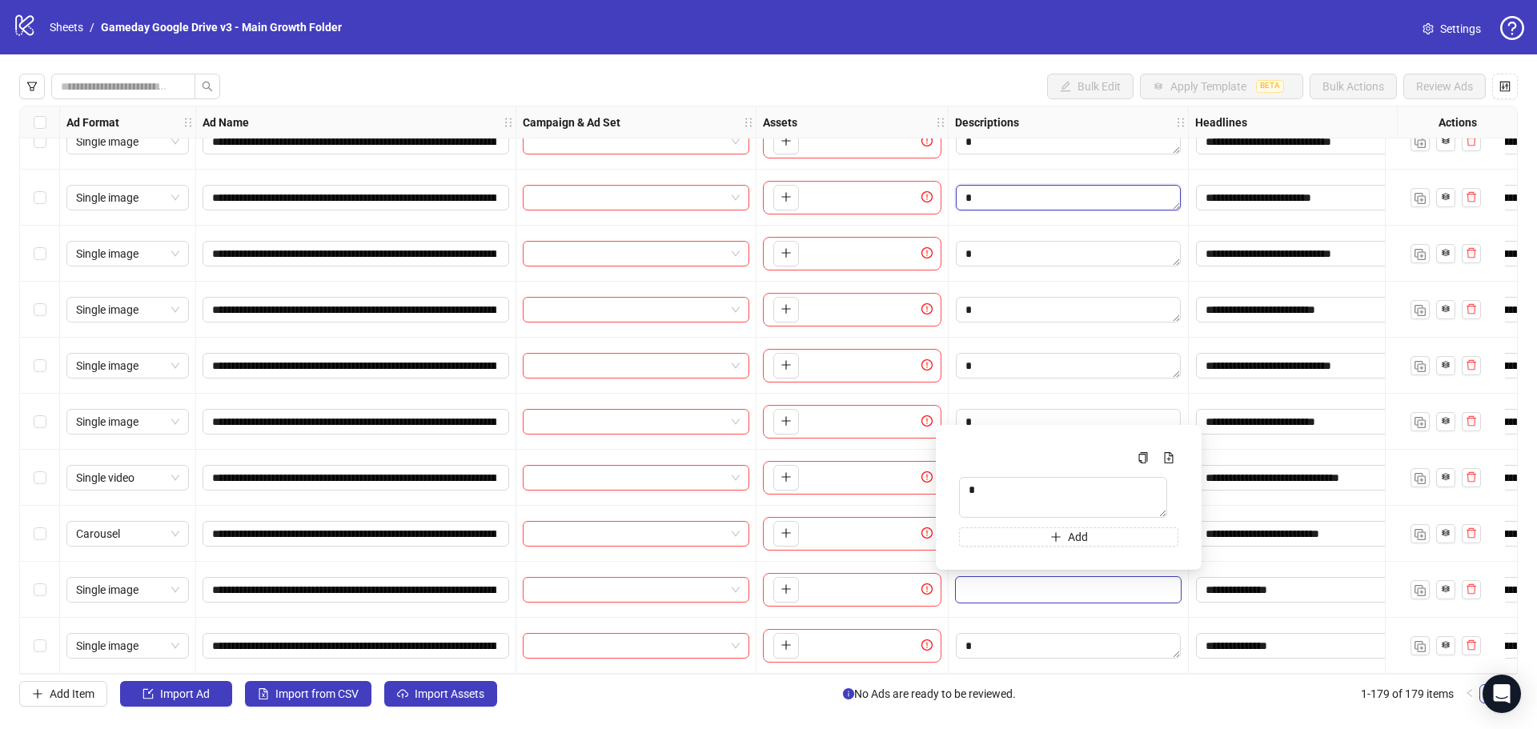
click at [1027, 196] on textarea "Edit values" at bounding box center [1068, 198] width 225 height 26
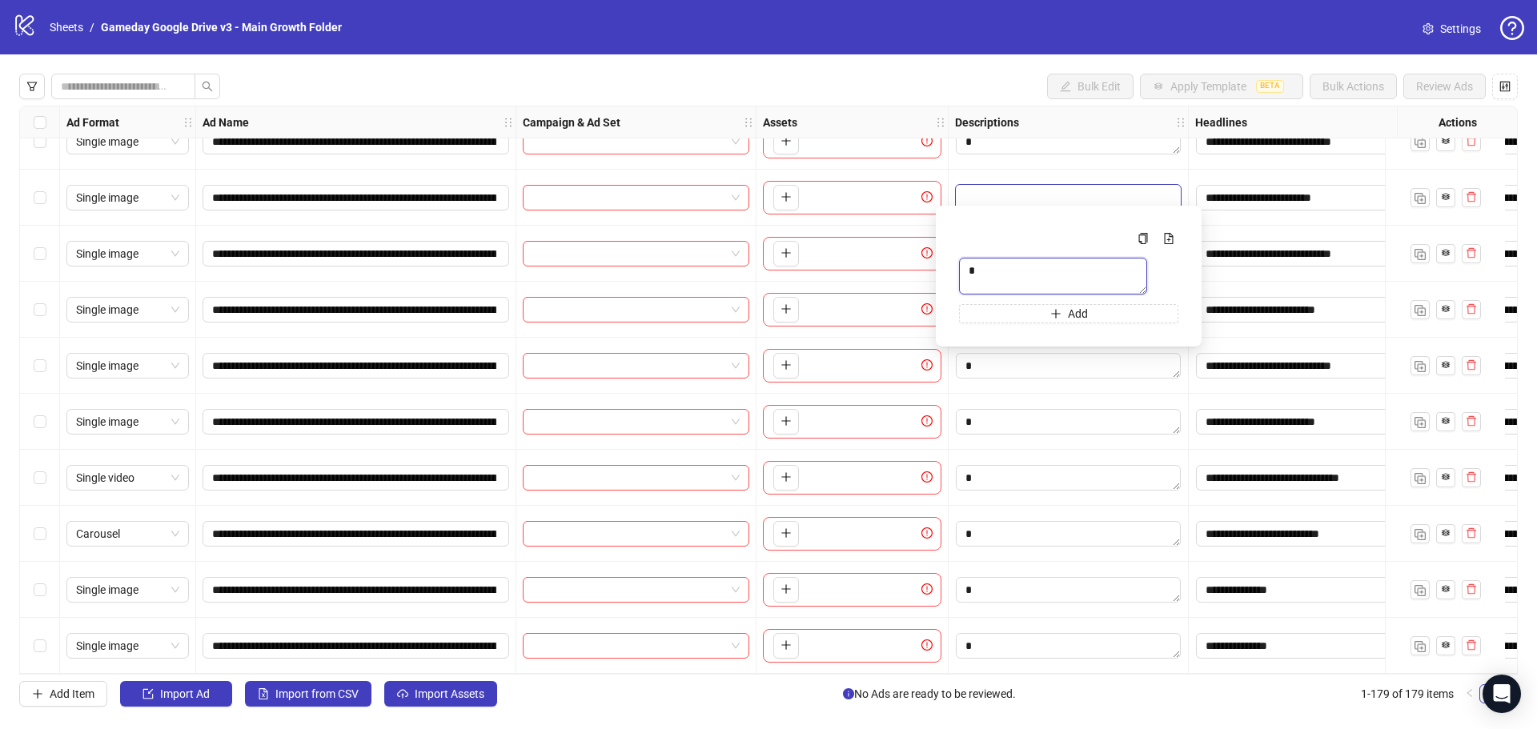
click at [1008, 288] on textarea "Multi-text input container - paste or copy values" at bounding box center [1053, 276] width 188 height 37
click at [1002, 367] on textarea "Edit values" at bounding box center [1068, 366] width 225 height 26
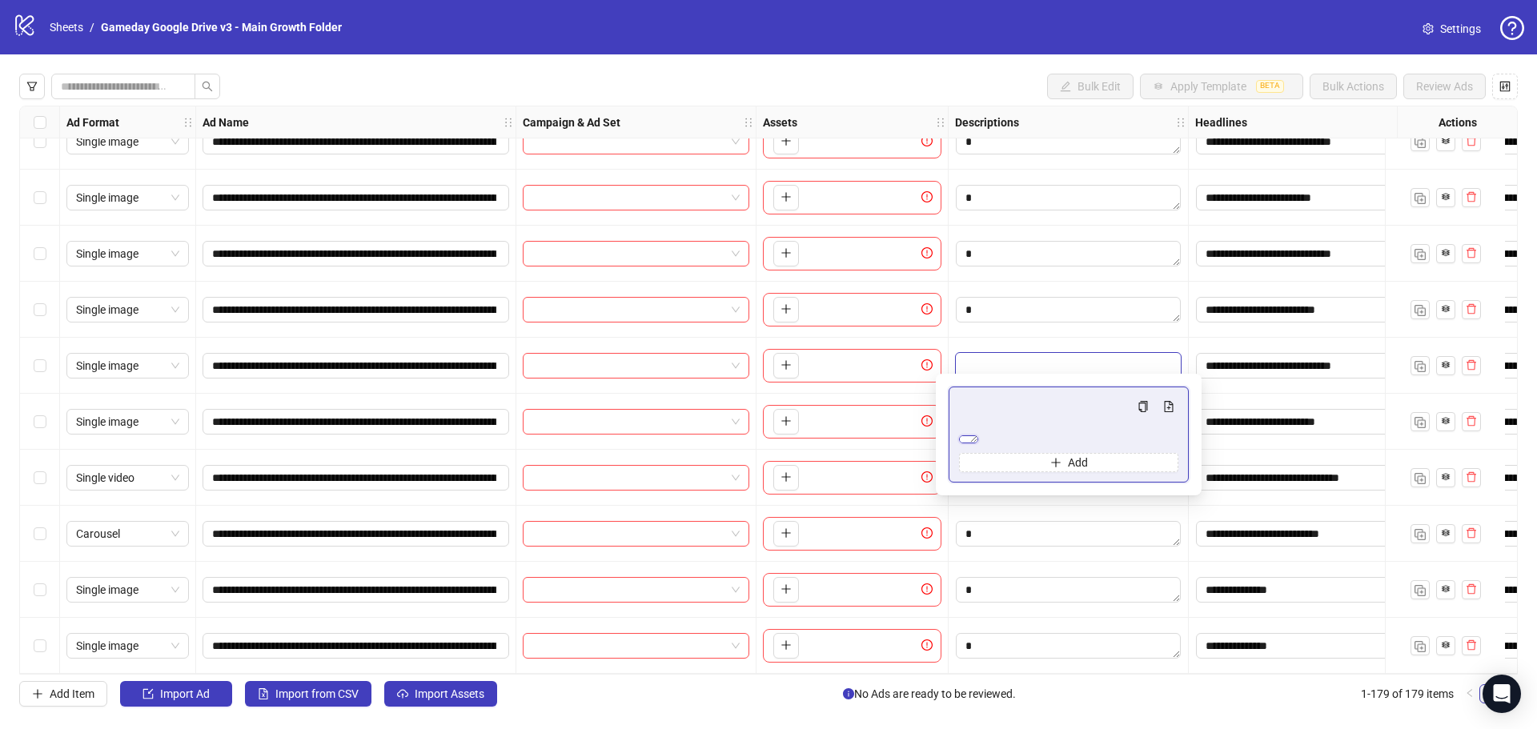
click at [978, 442] on textarea "Multi-text input container - paste or copy values" at bounding box center [968, 440] width 19 height 8
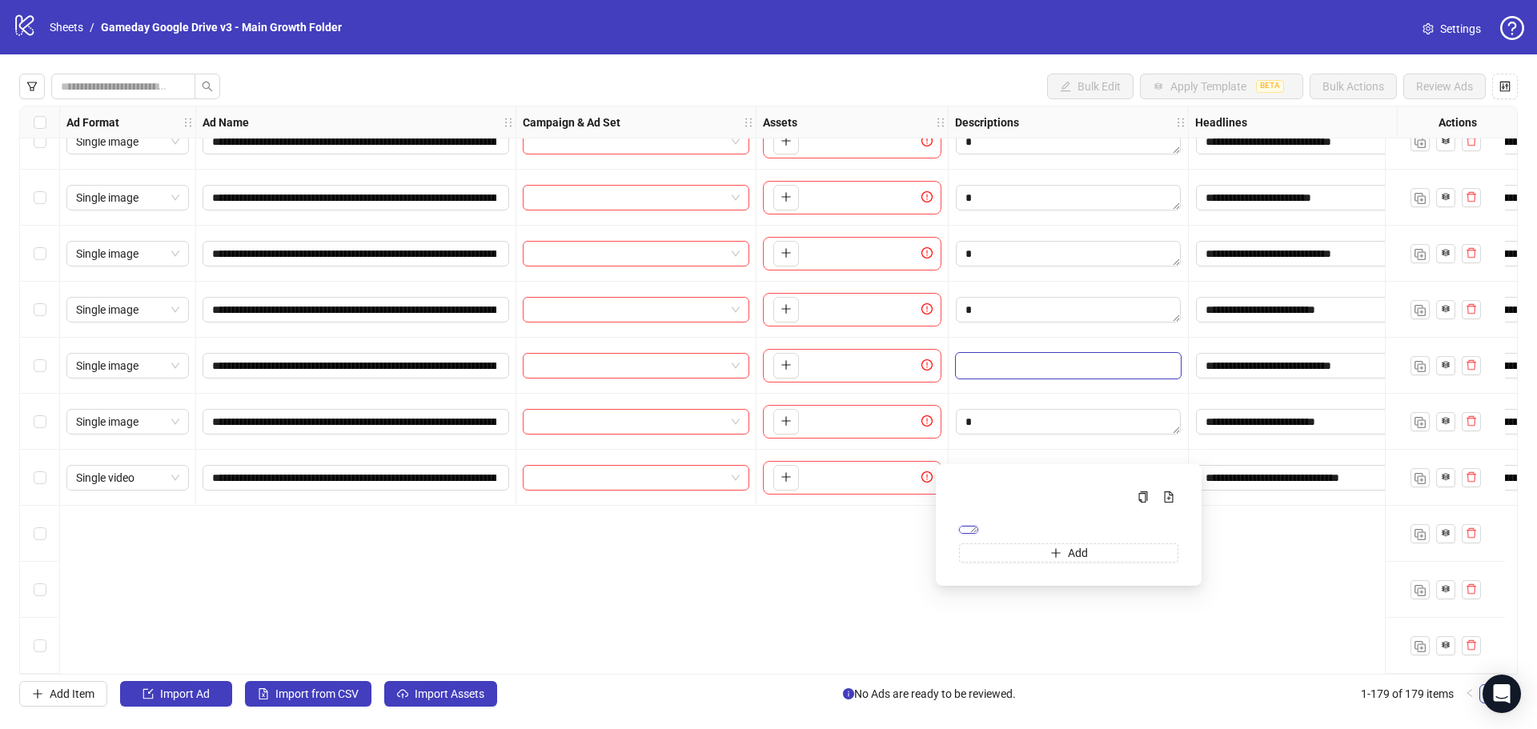
scroll to position [9262, 0]
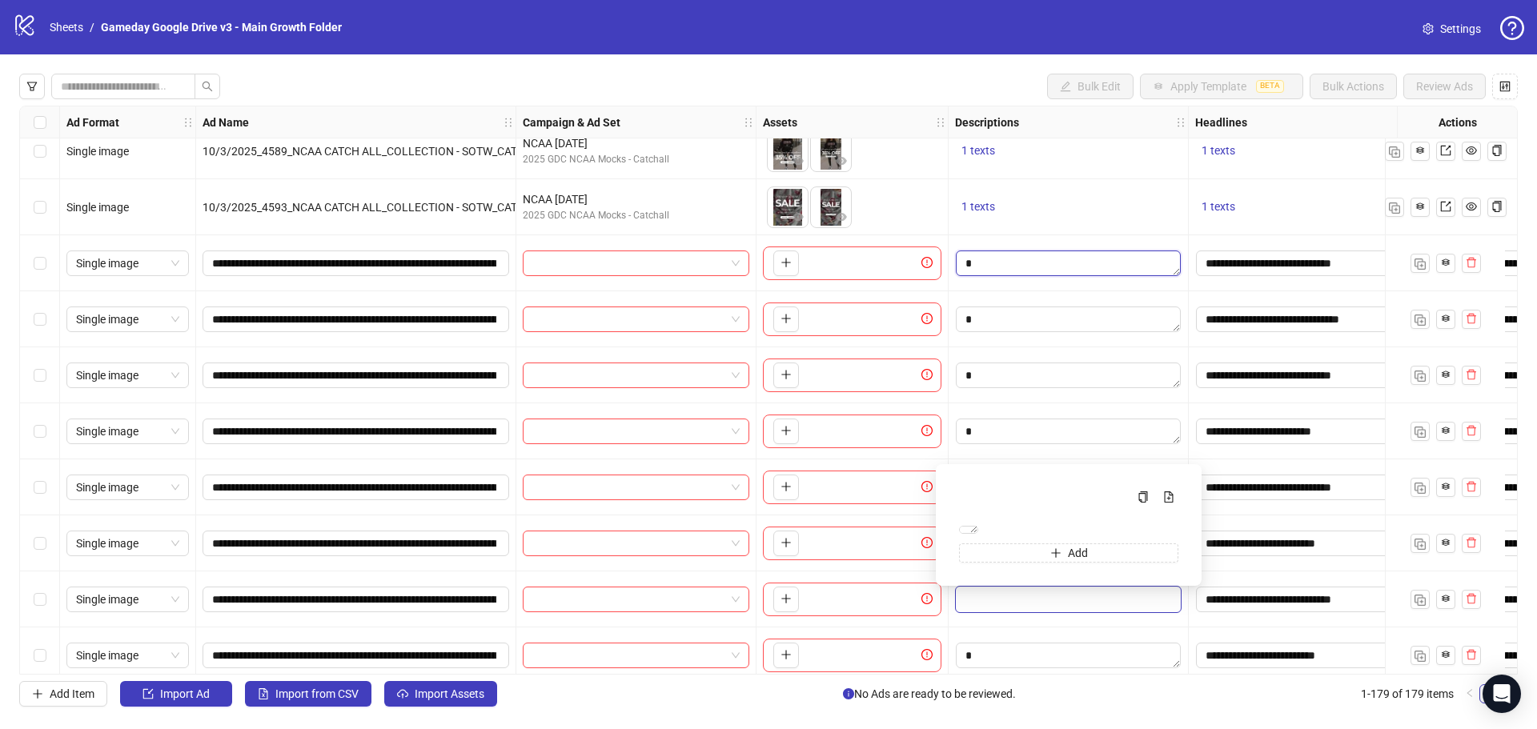
click at [1009, 261] on textarea "Edit values" at bounding box center [1068, 264] width 225 height 26
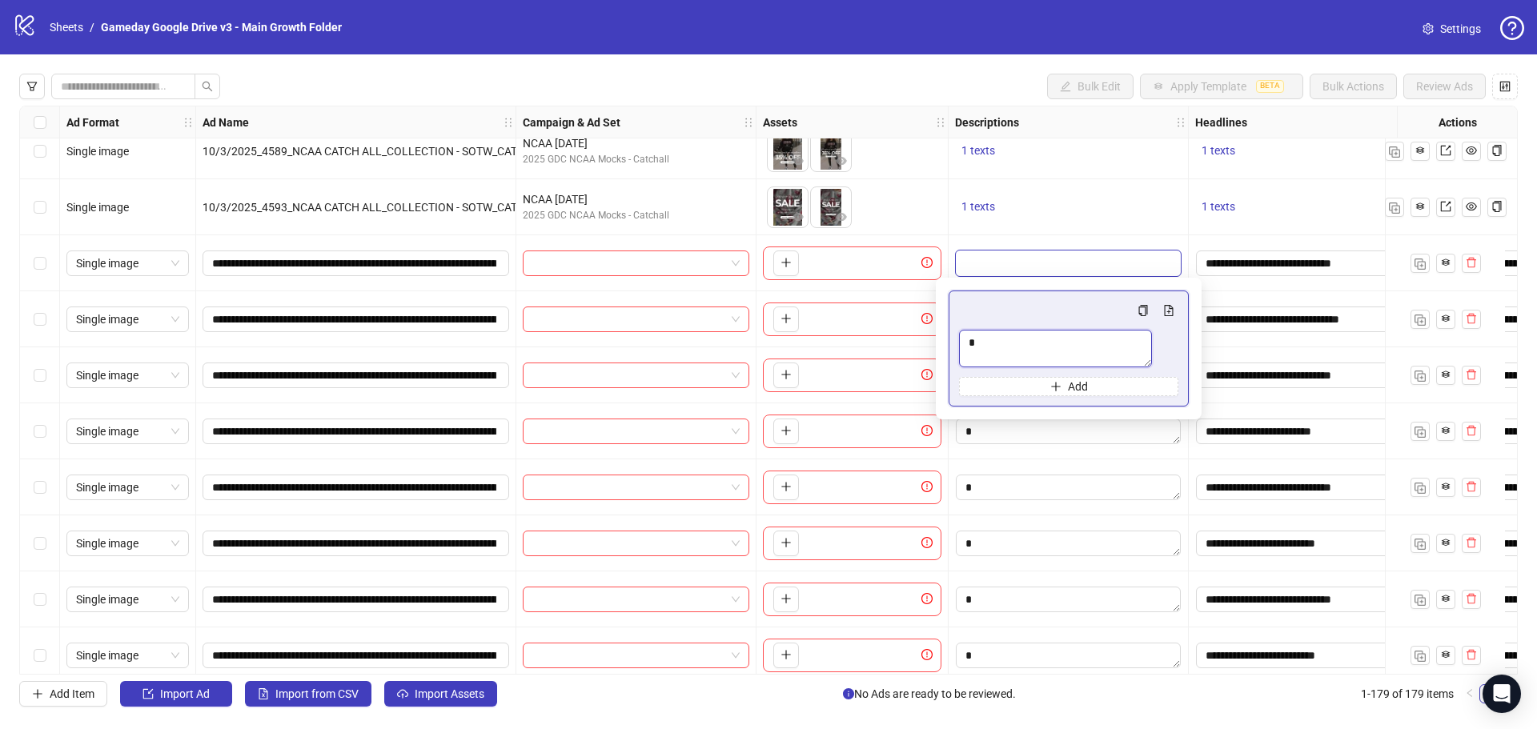
click at [1010, 361] on textarea "Multi-text input container - paste or copy values" at bounding box center [1055, 349] width 193 height 38
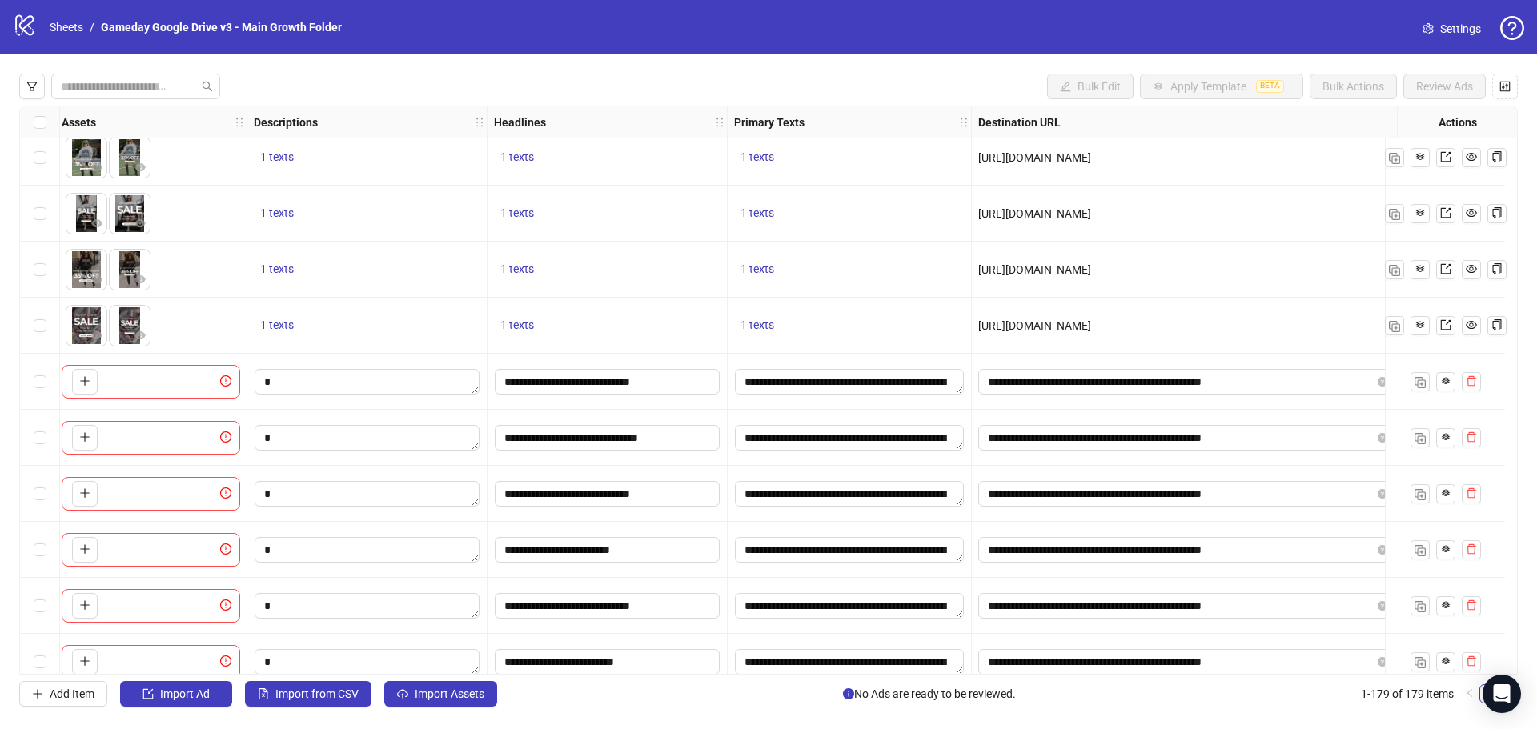
scroll to position [9144, 73]
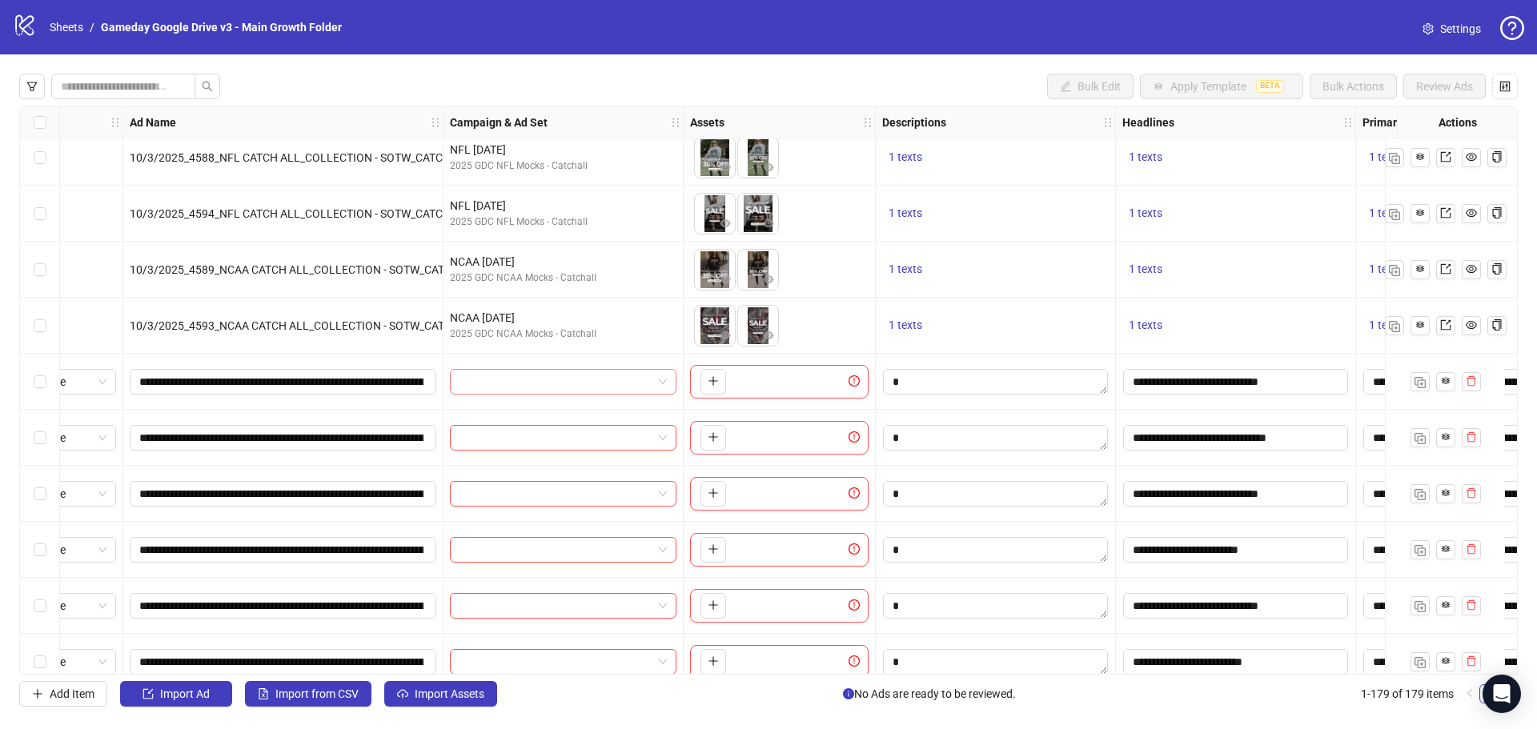
click at [514, 383] on input "search" at bounding box center [556, 382] width 193 height 24
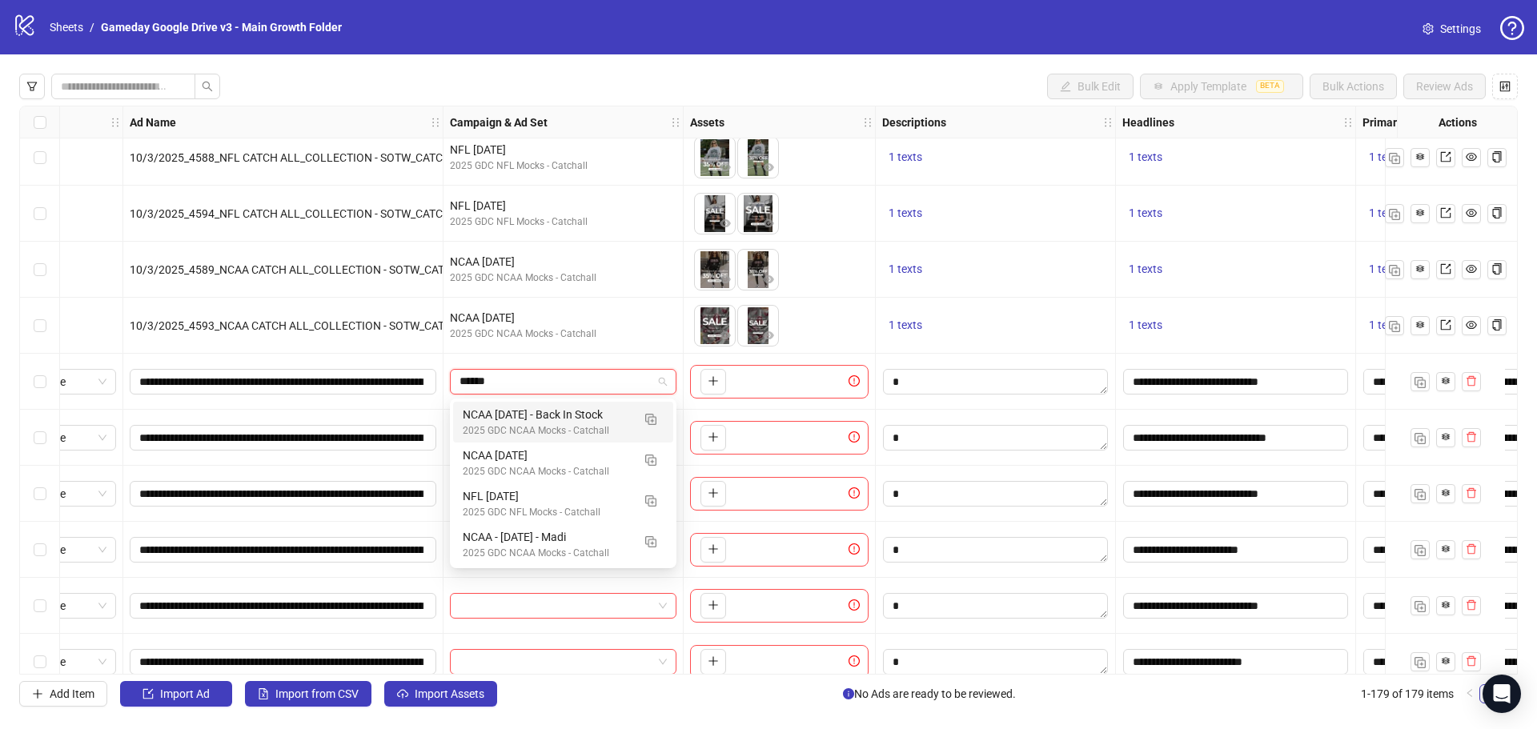
type input "*******"
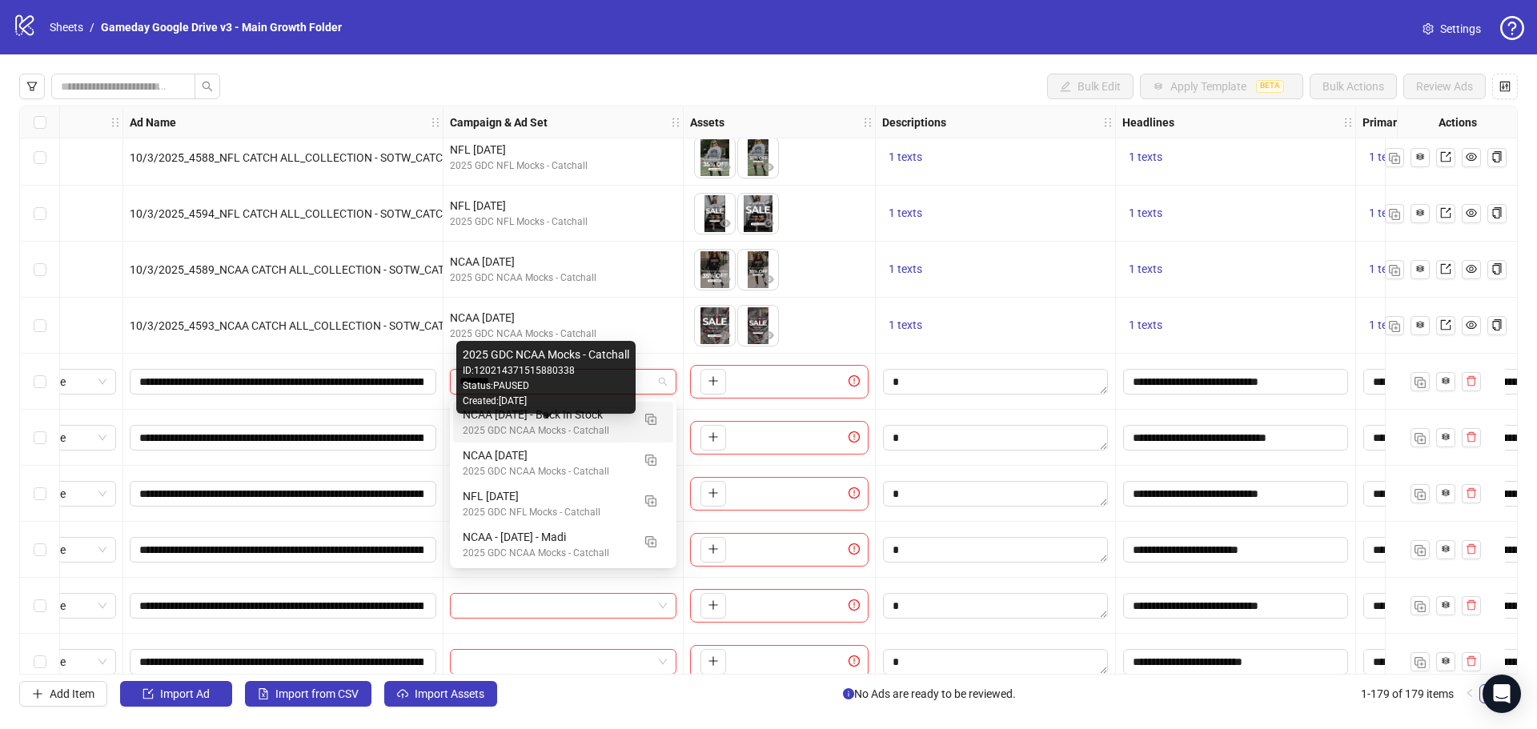
click at [478, 432] on div "2025 GDC NCAA Mocks - Catchall" at bounding box center [547, 431] width 169 height 15
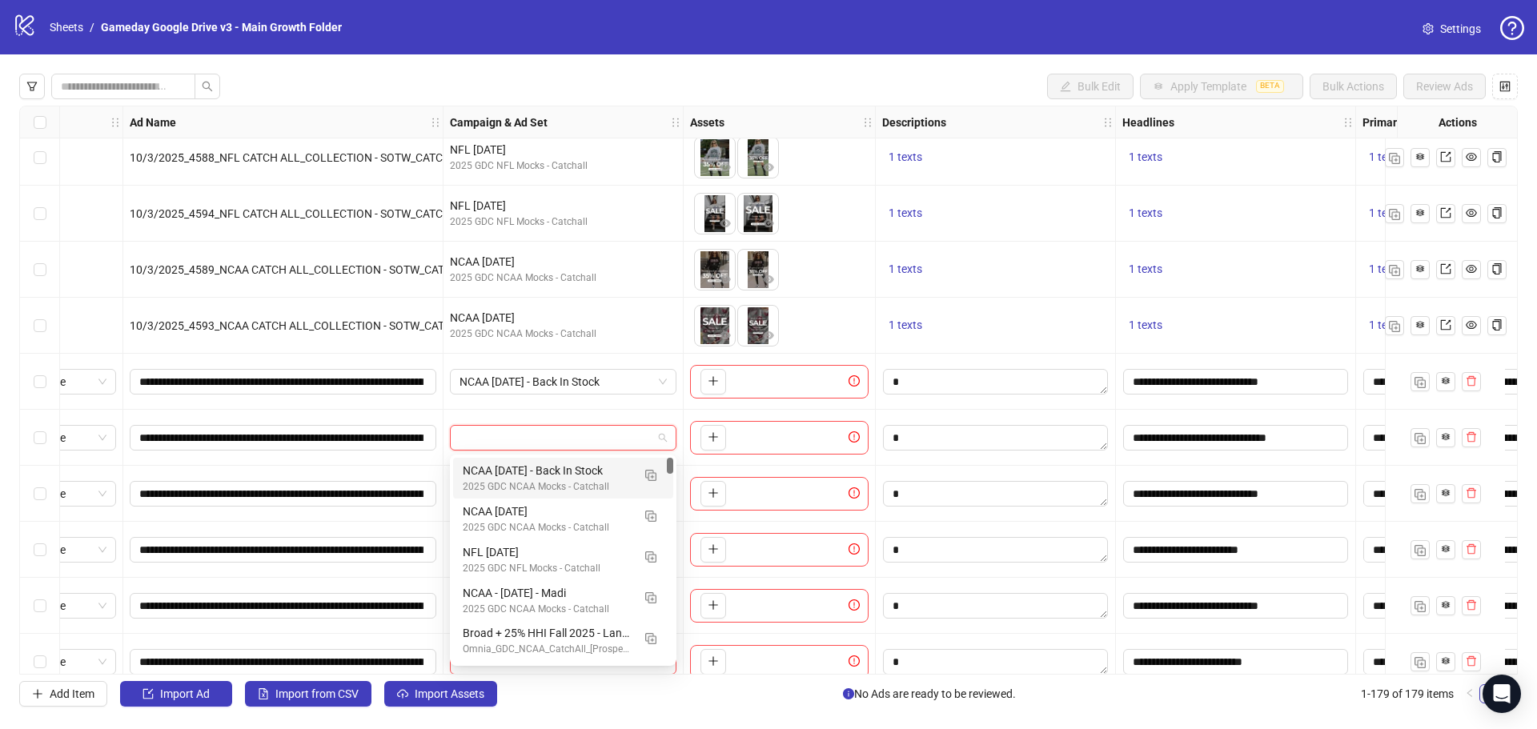
click at [489, 443] on input "search" at bounding box center [556, 438] width 193 height 24
type input "*******"
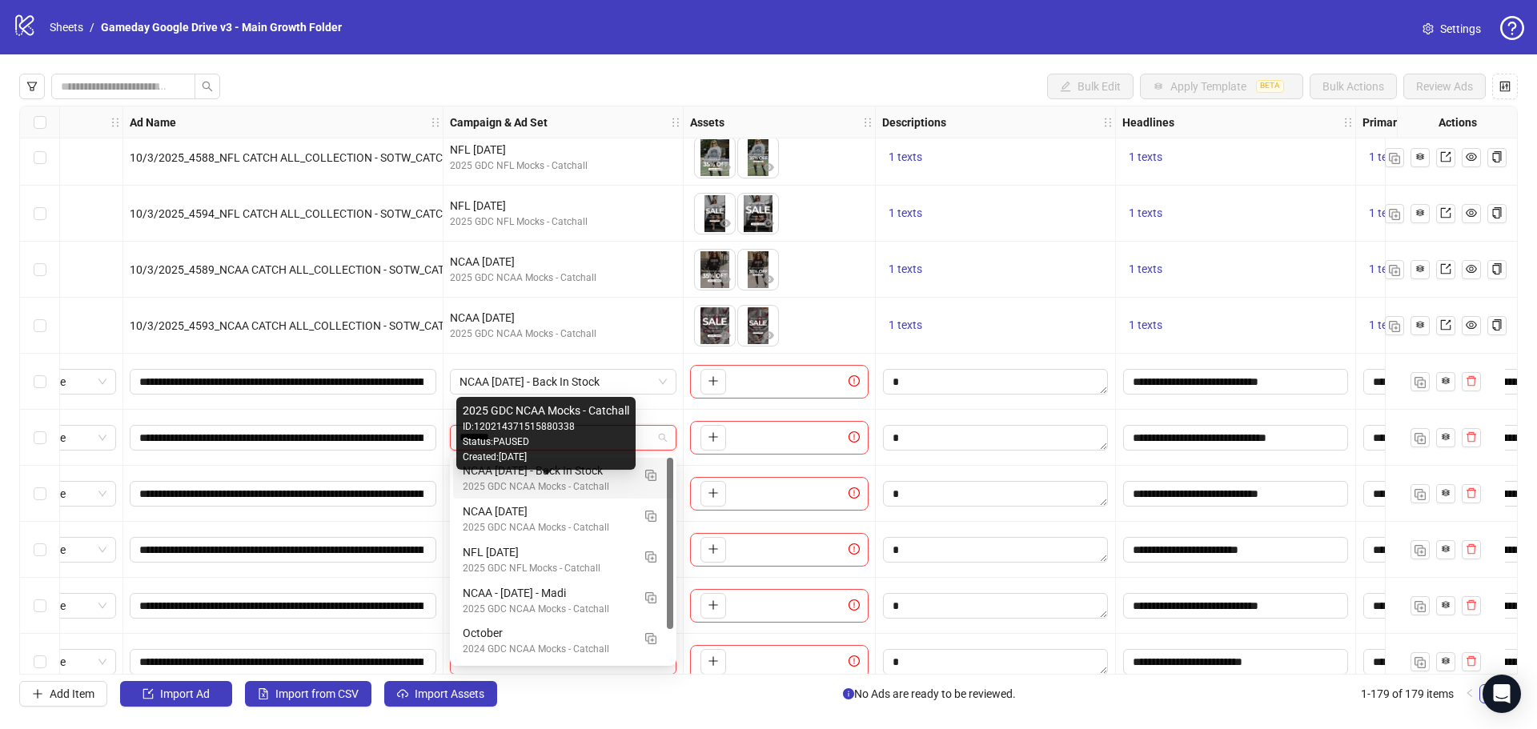
drag, startPoint x: 507, startPoint y: 488, endPoint x: 517, endPoint y: 489, distance: 10.5
click at [507, 488] on div "2025 GDC NCAA Mocks - Catchall" at bounding box center [547, 487] width 169 height 15
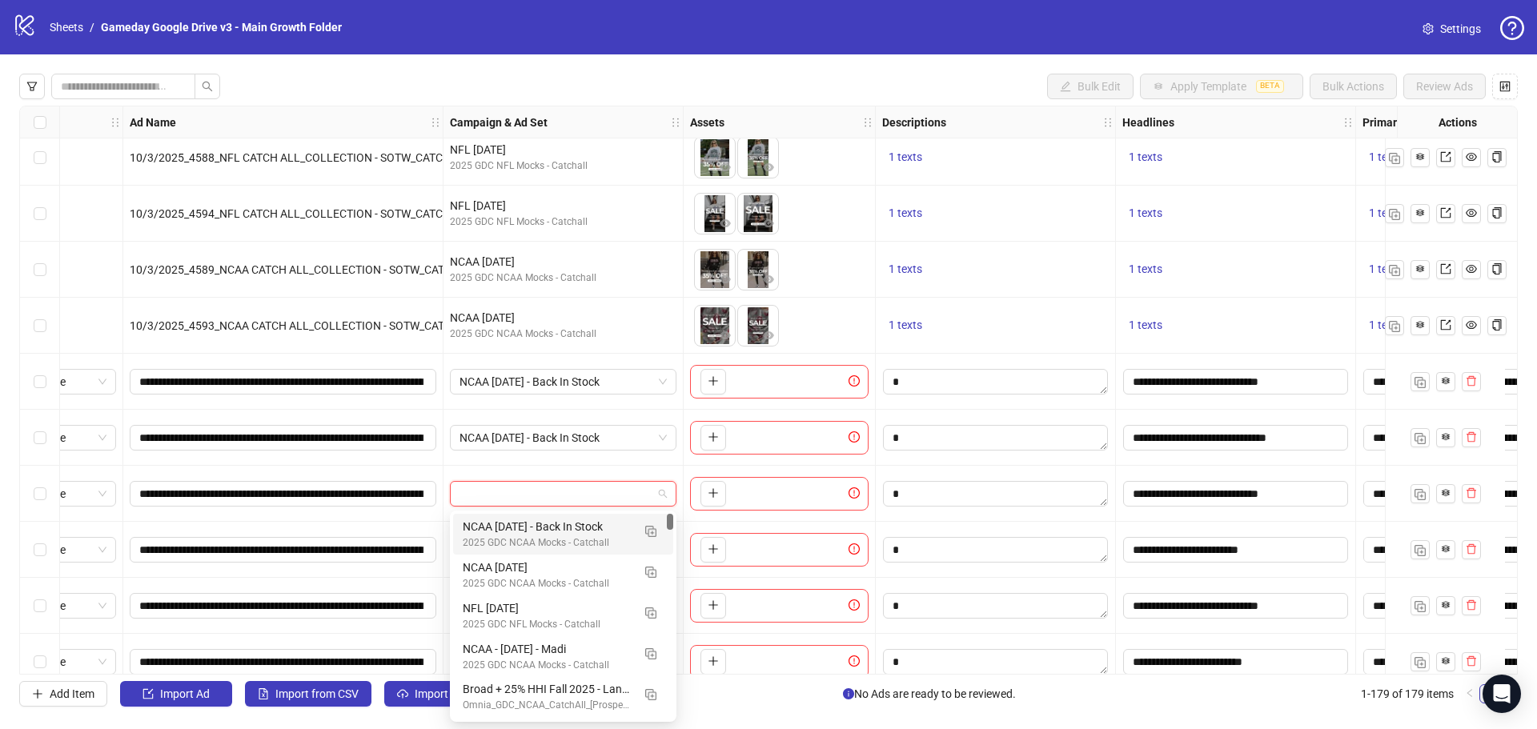
click at [528, 501] on input "search" at bounding box center [556, 494] width 193 height 24
type input "*******"
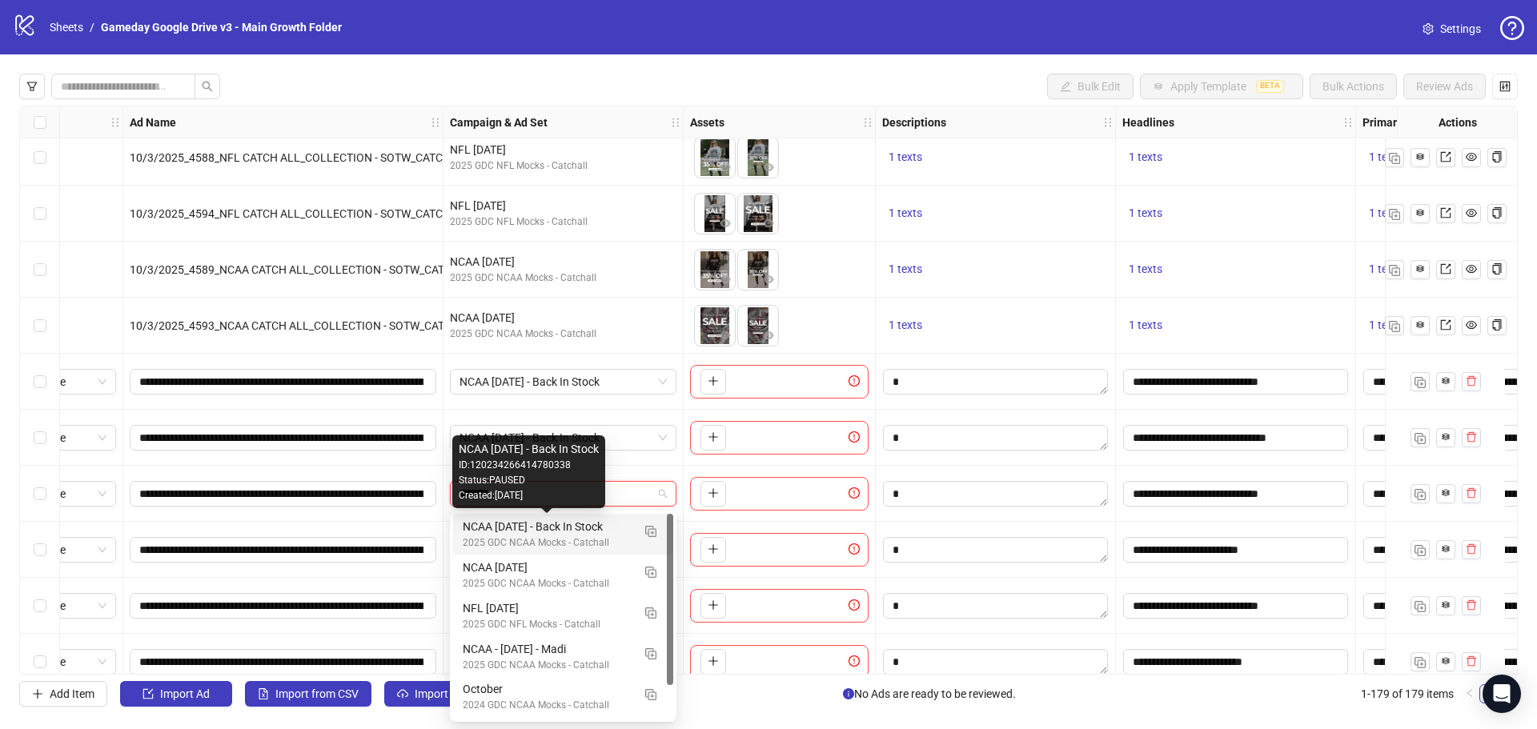
click at [514, 528] on div "NCAA [DATE] - Back In Stock" at bounding box center [547, 527] width 169 height 18
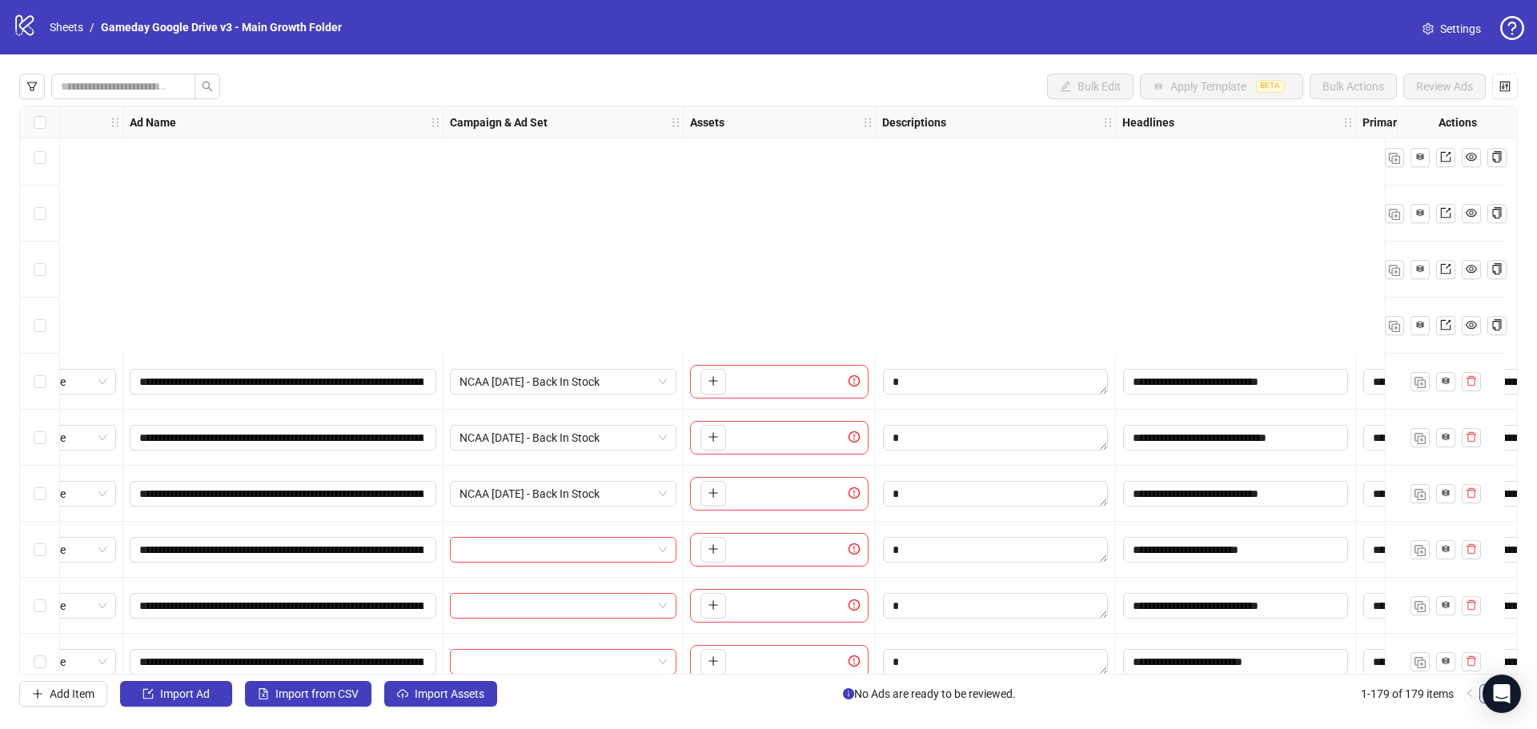
scroll to position [9502, 73]
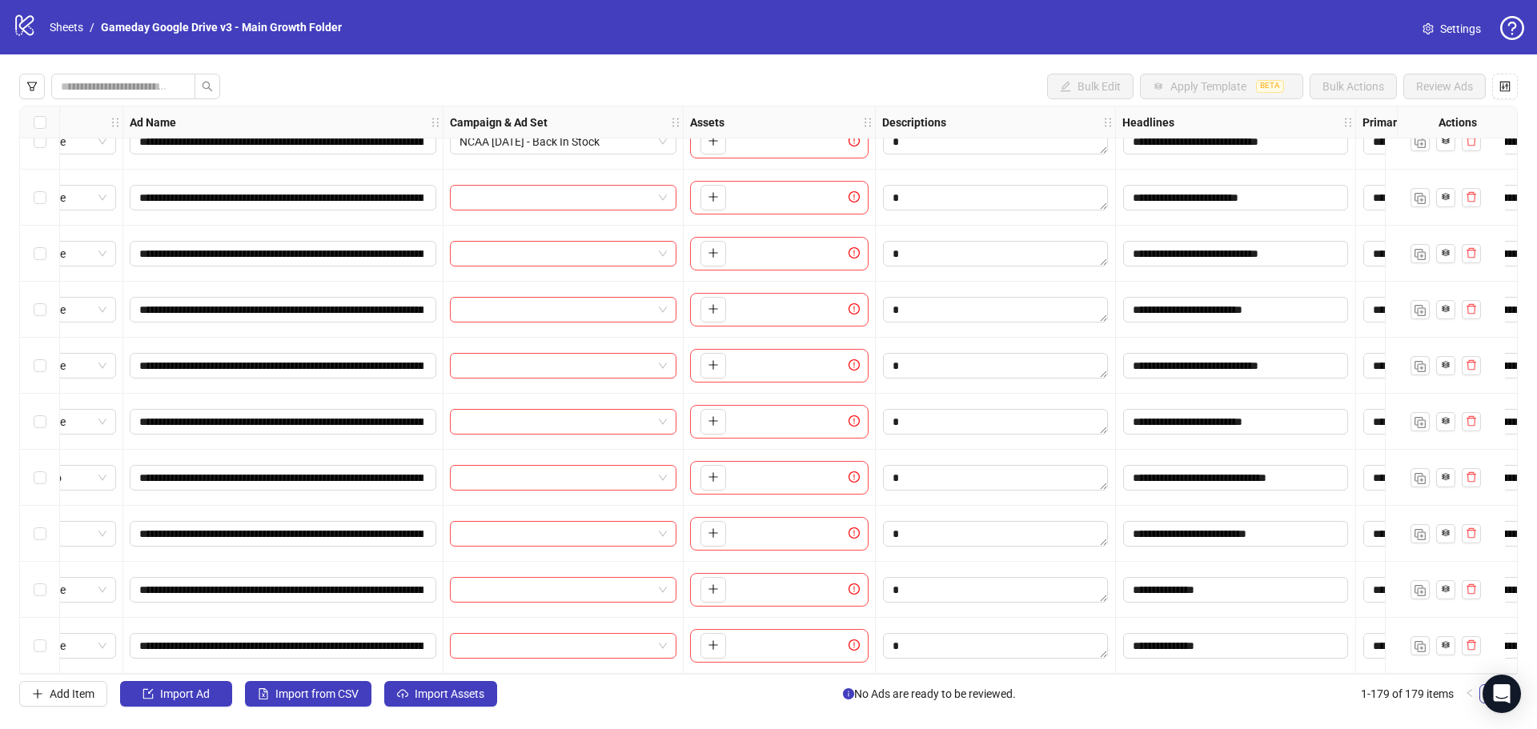
click at [537, 266] on div "**********" at bounding box center [768, 390] width 1499 height 569
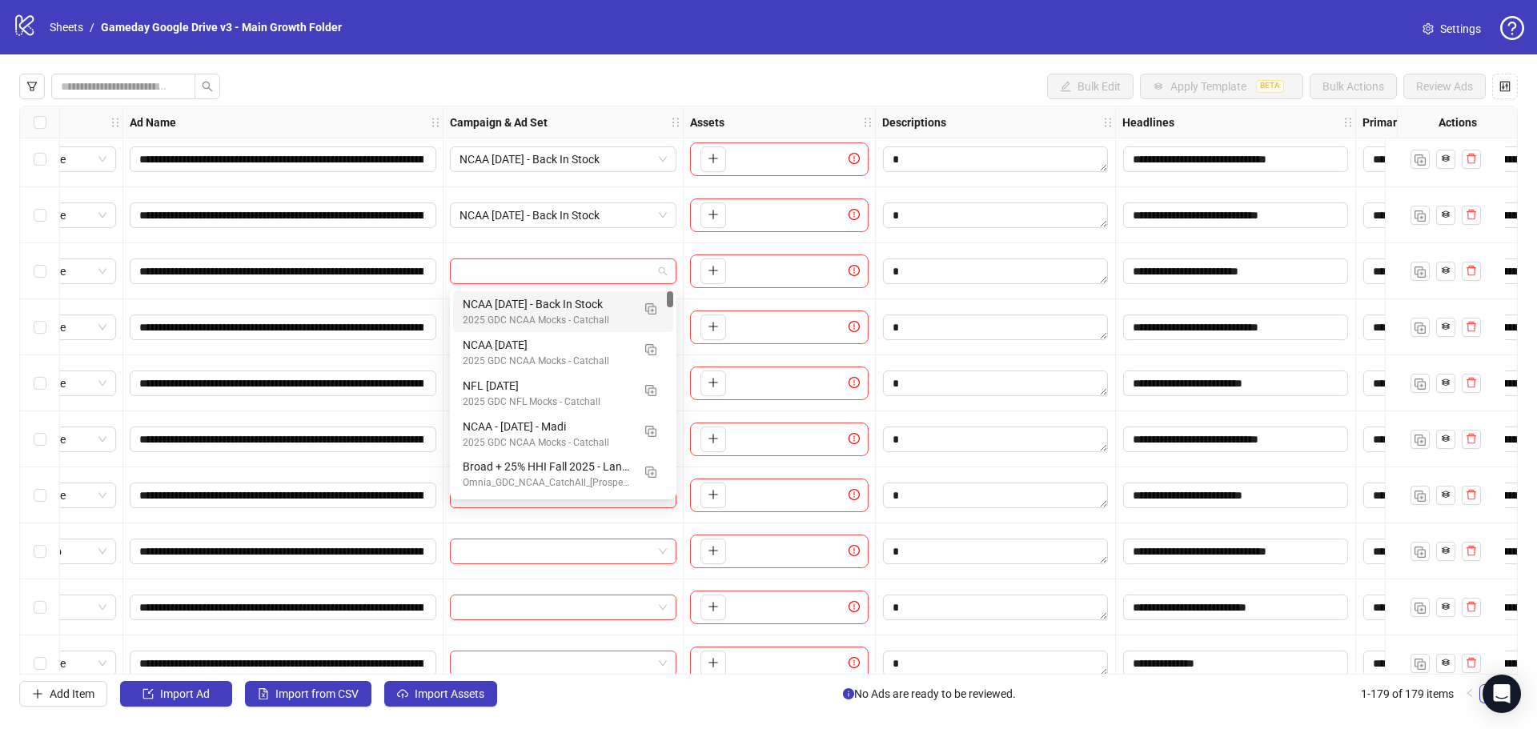
click at [539, 278] on input "search" at bounding box center [556, 271] width 193 height 24
type input "*******"
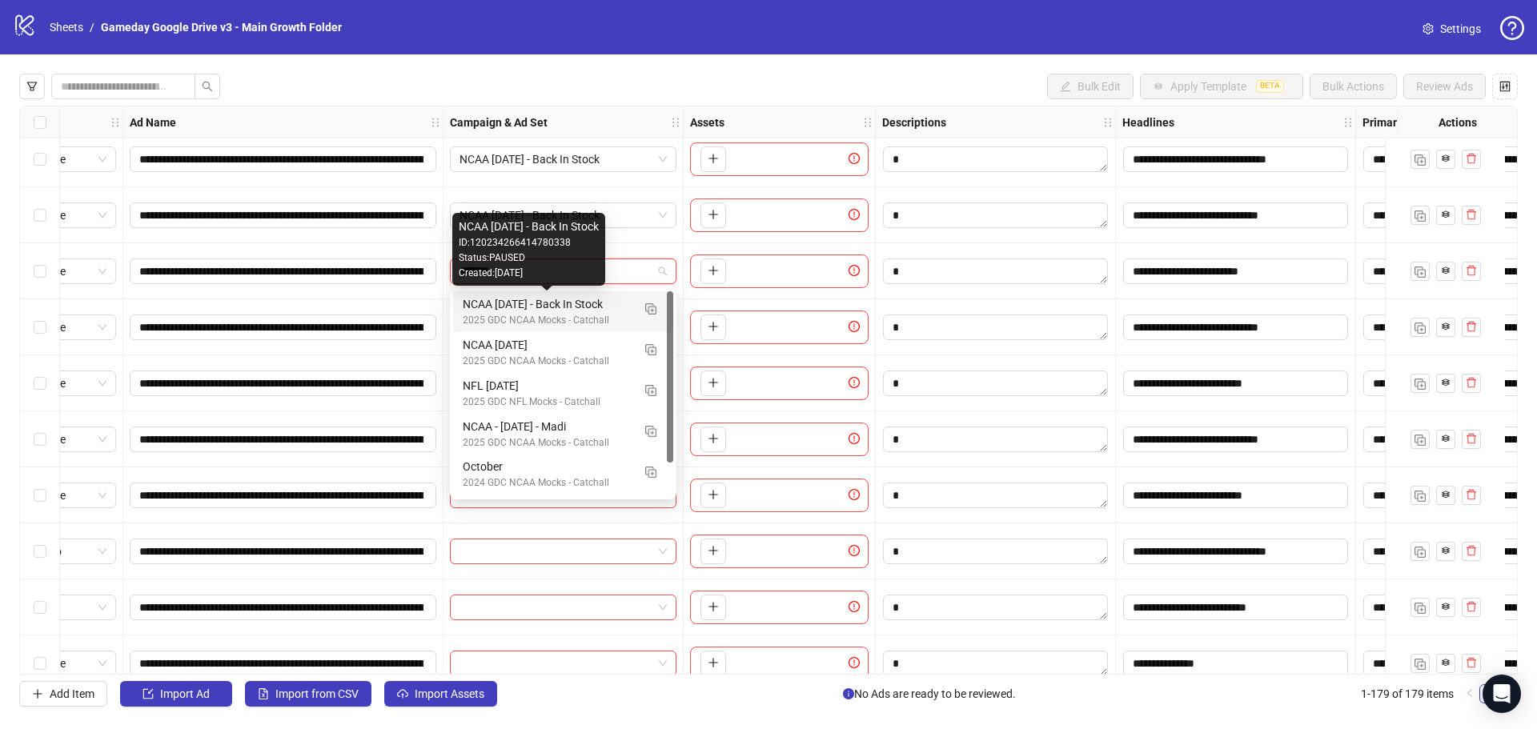
click at [508, 307] on div "NCAA [DATE] - Back In Stock" at bounding box center [547, 304] width 169 height 18
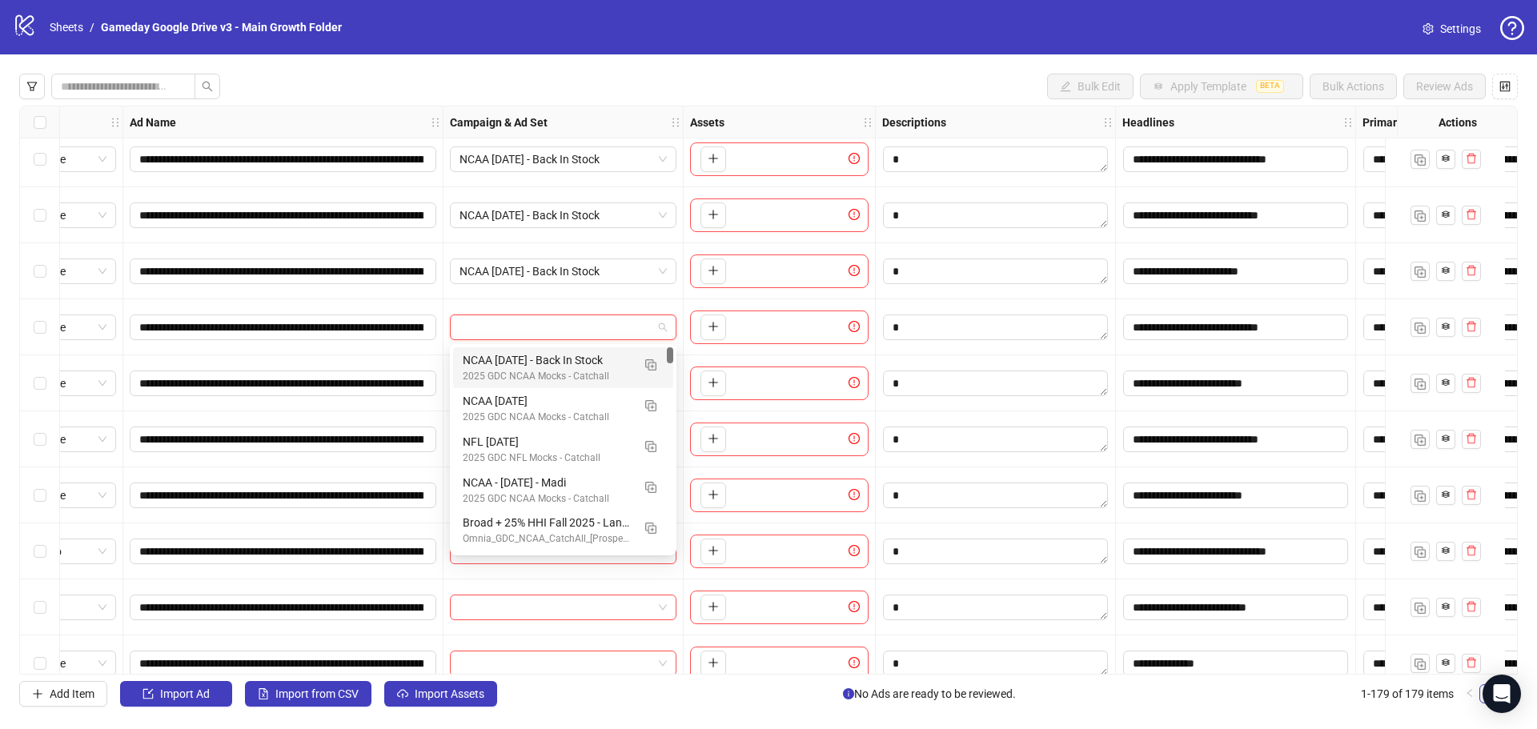
click at [504, 330] on input "search" at bounding box center [556, 327] width 193 height 24
type input "*******"
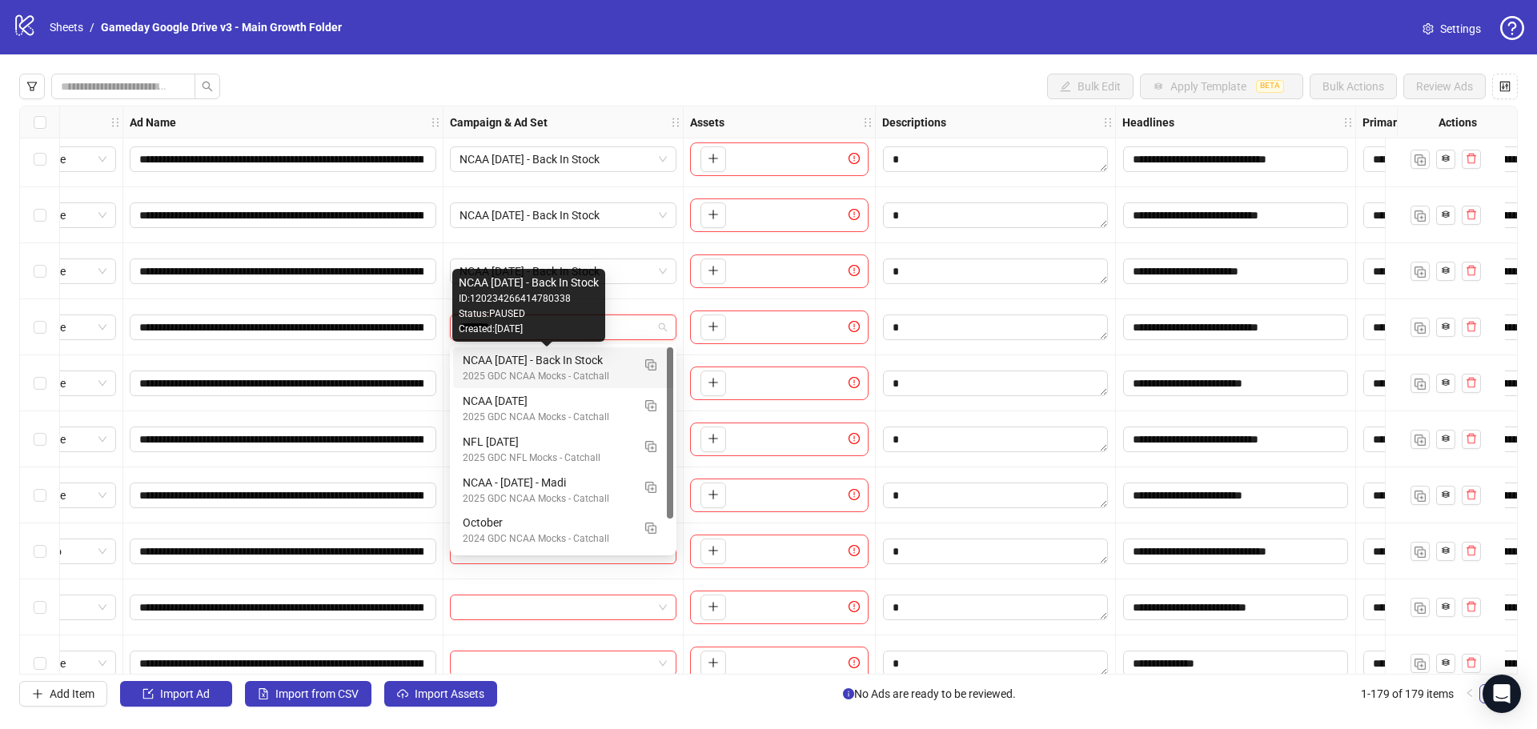
click at [521, 358] on div "NCAA [DATE] - Back In Stock" at bounding box center [547, 360] width 169 height 18
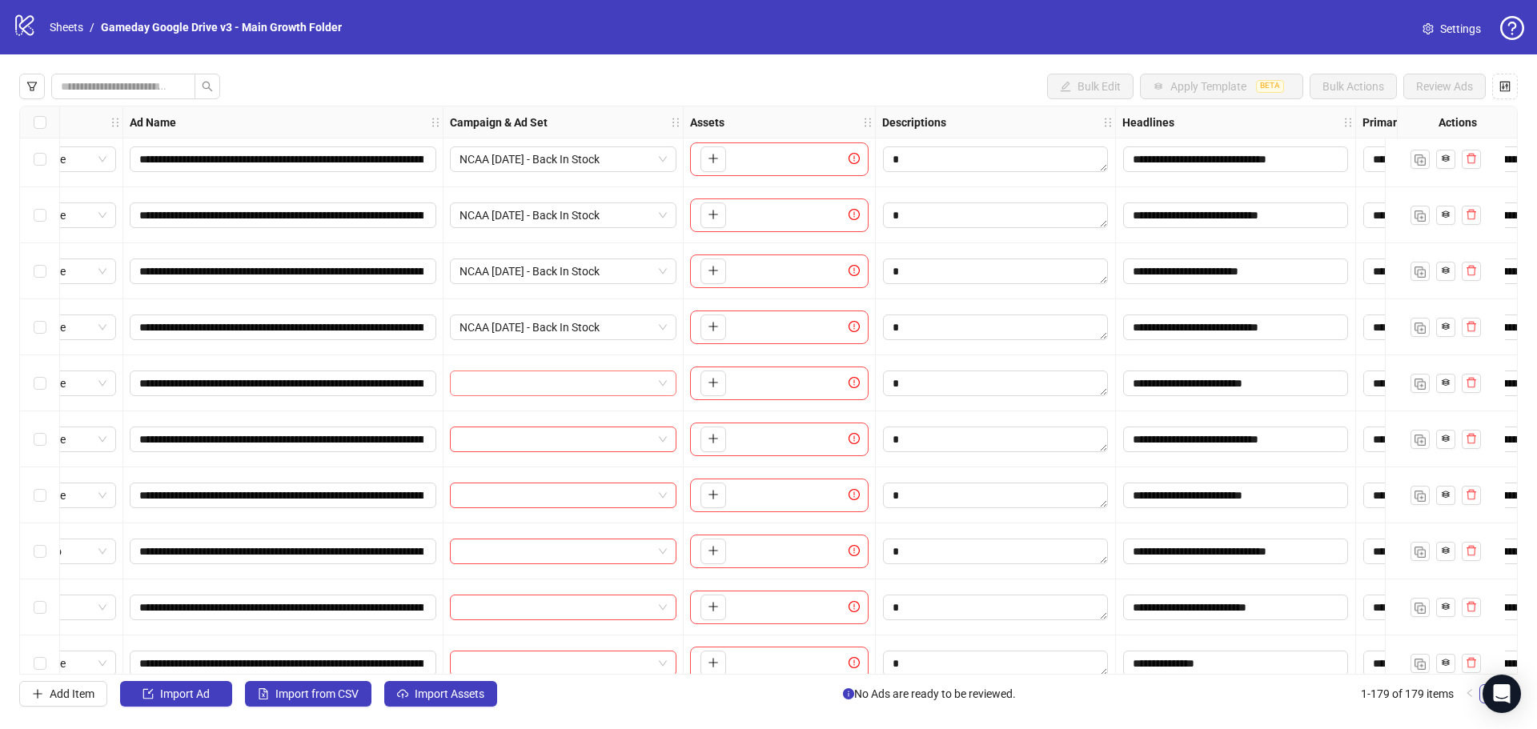
drag, startPoint x: 523, startPoint y: 397, endPoint x: 523, endPoint y: 388, distance: 8.8
click at [523, 396] on div at bounding box center [564, 383] width 240 height 56
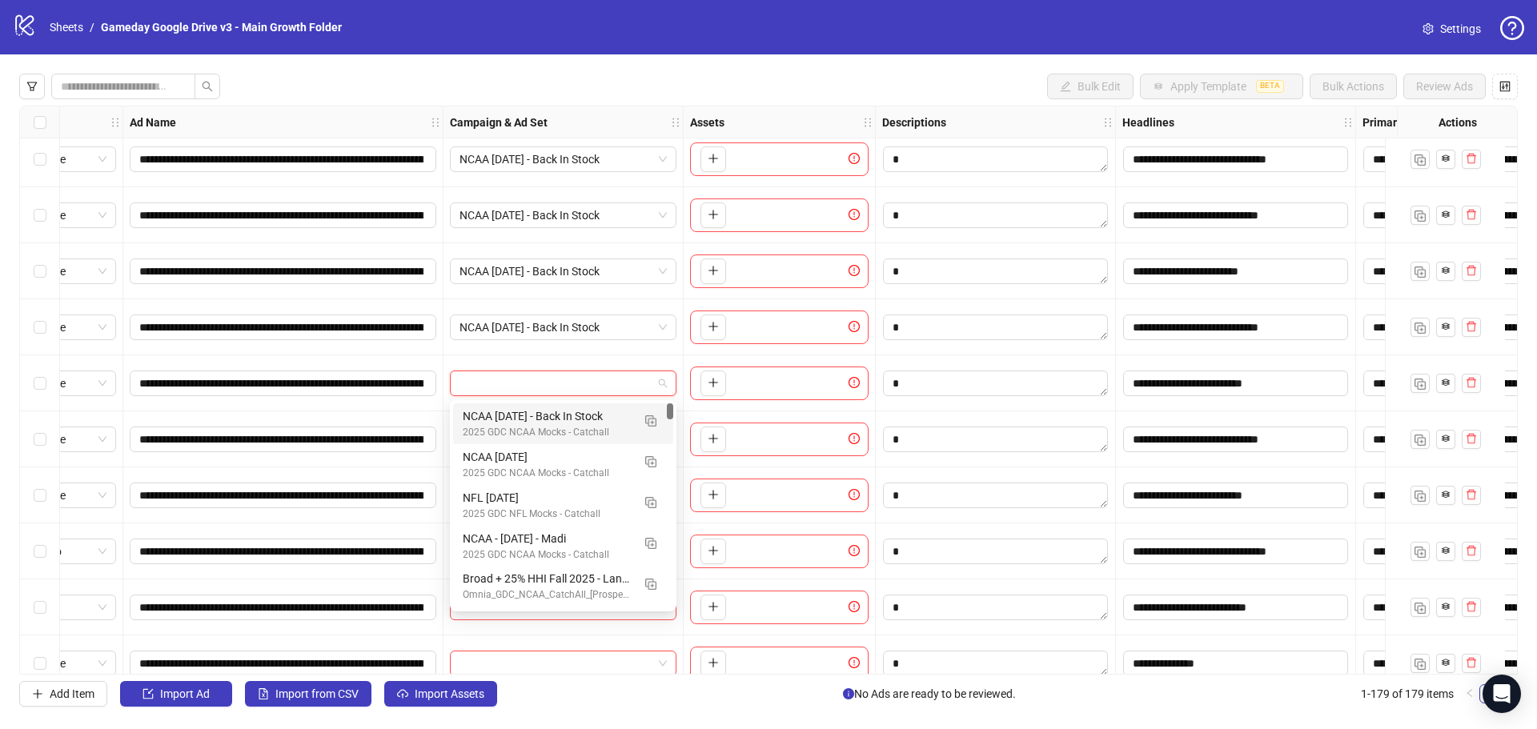
click at [523, 388] on input "search" at bounding box center [556, 383] width 193 height 24
type input "*******"
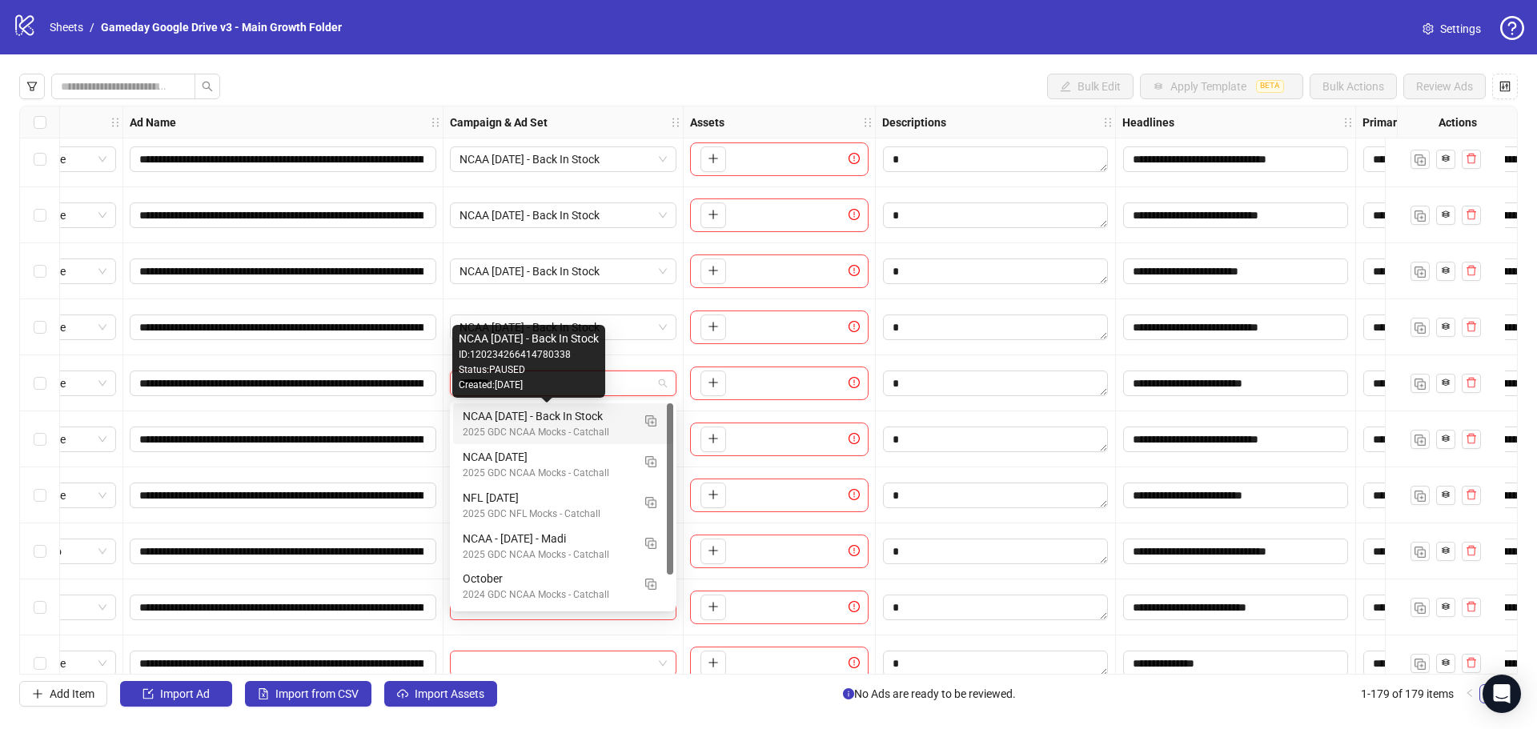
click at [572, 419] on div "NCAA [DATE] - Back In Stock" at bounding box center [547, 417] width 169 height 18
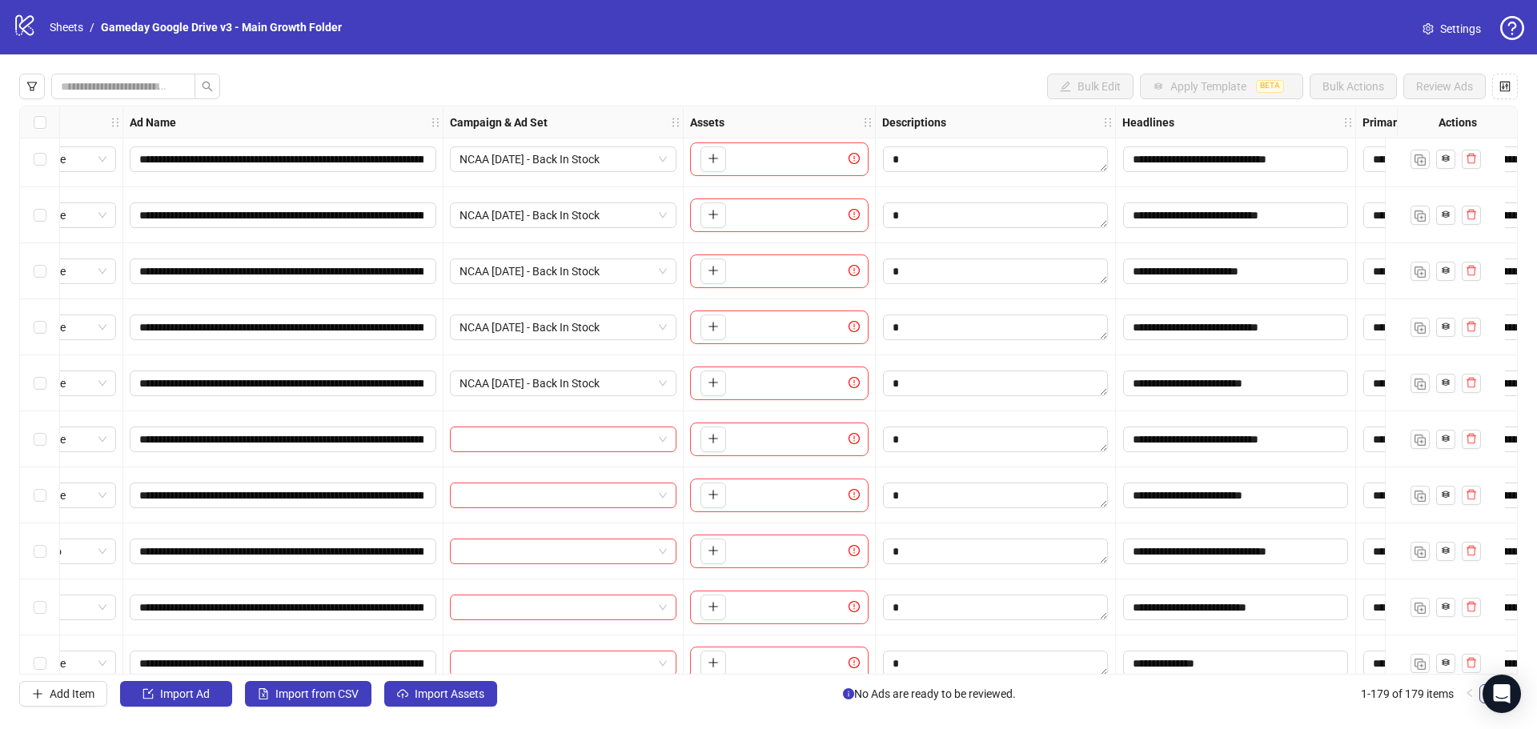
scroll to position [9502, 73]
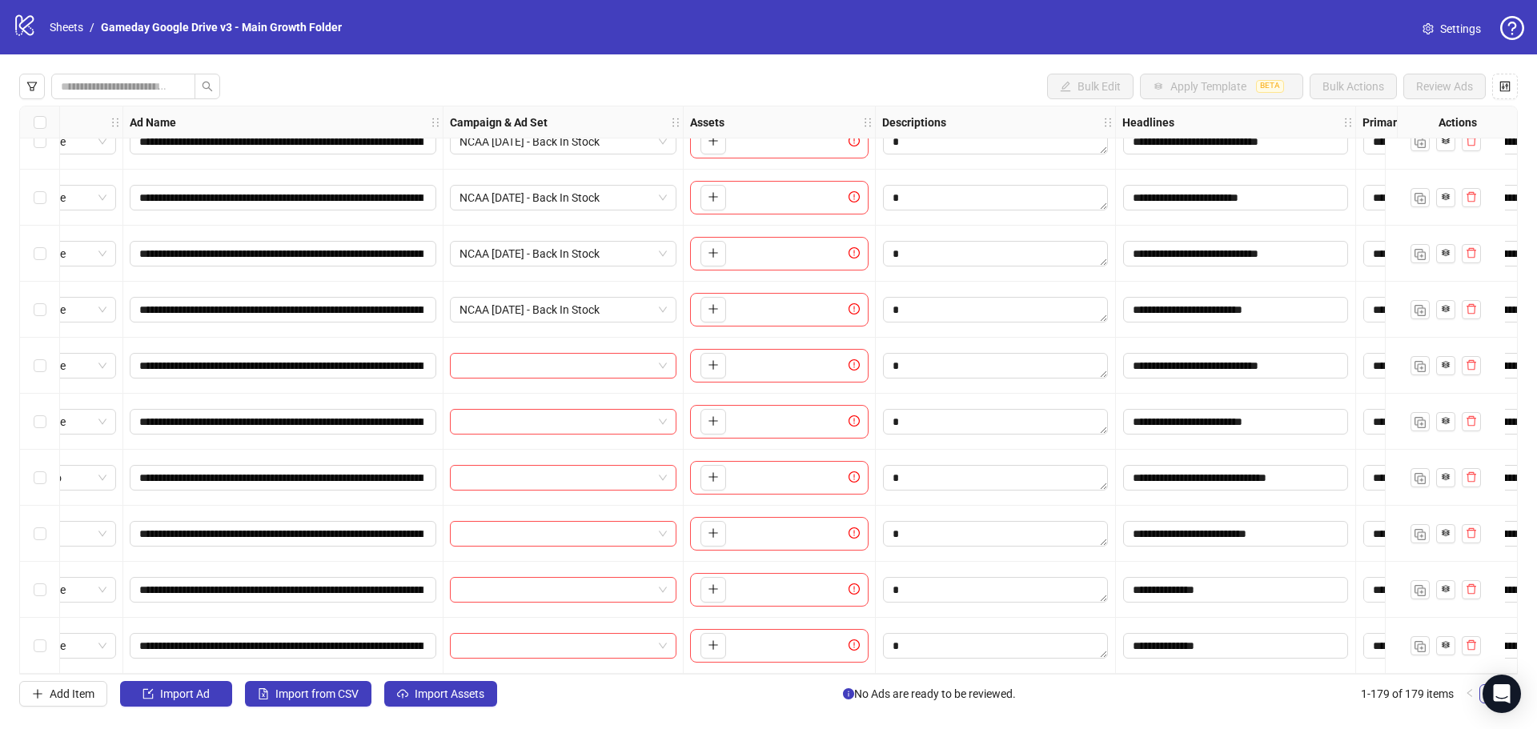
click at [546, 362] on div "**********" at bounding box center [768, 390] width 1499 height 569
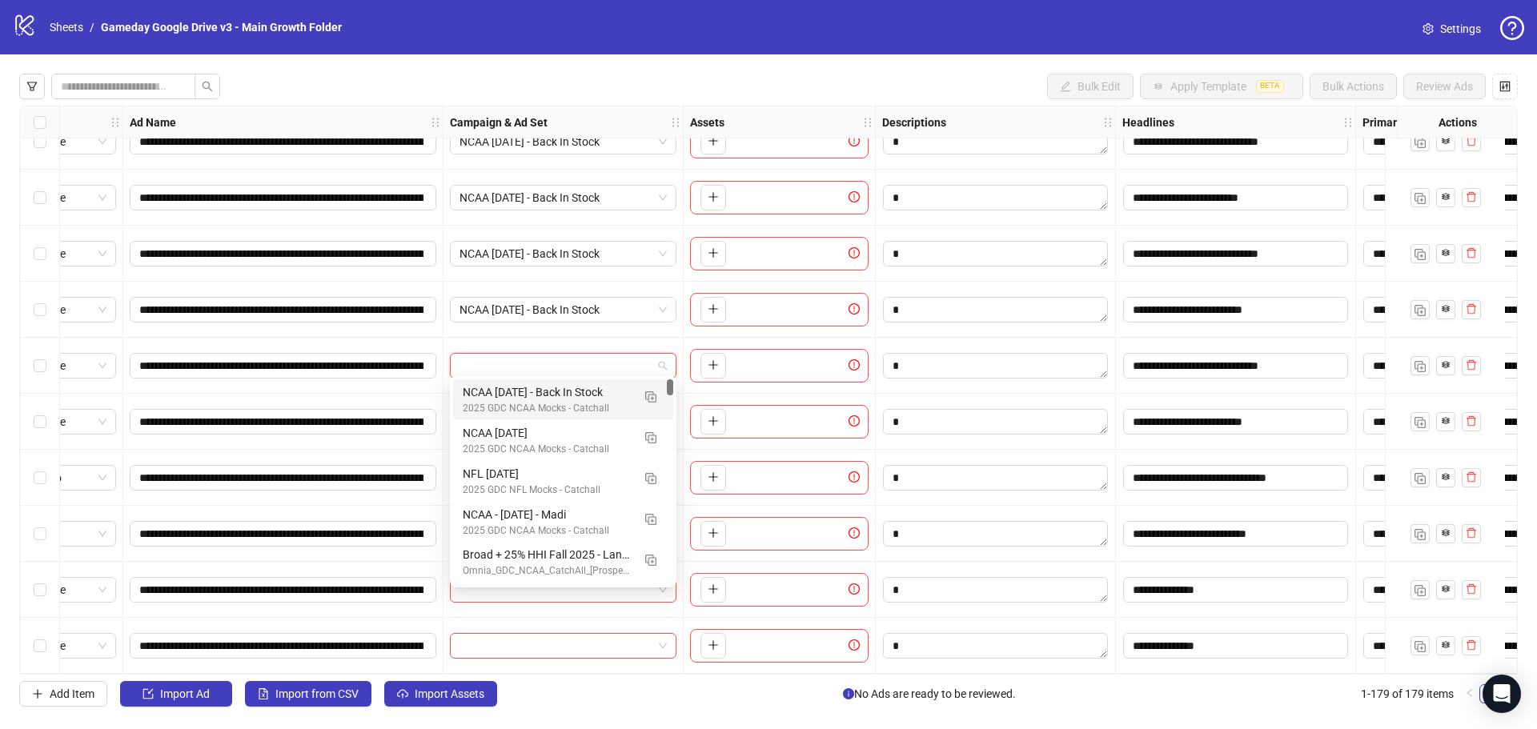
click at [537, 366] on input "search" at bounding box center [556, 366] width 193 height 24
type input "*******"
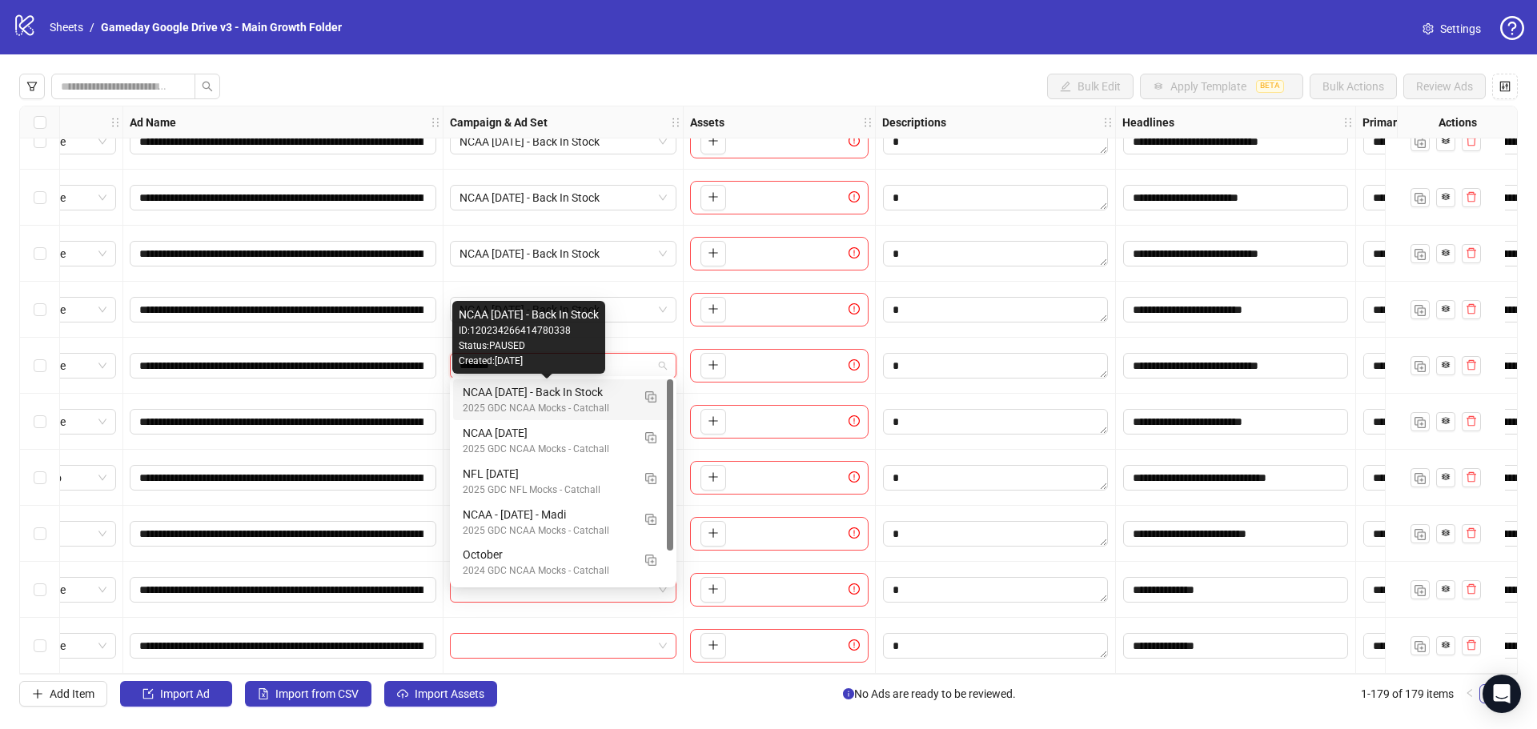
click at [544, 395] on div "NCAA [DATE] - Back In Stock" at bounding box center [547, 392] width 169 height 18
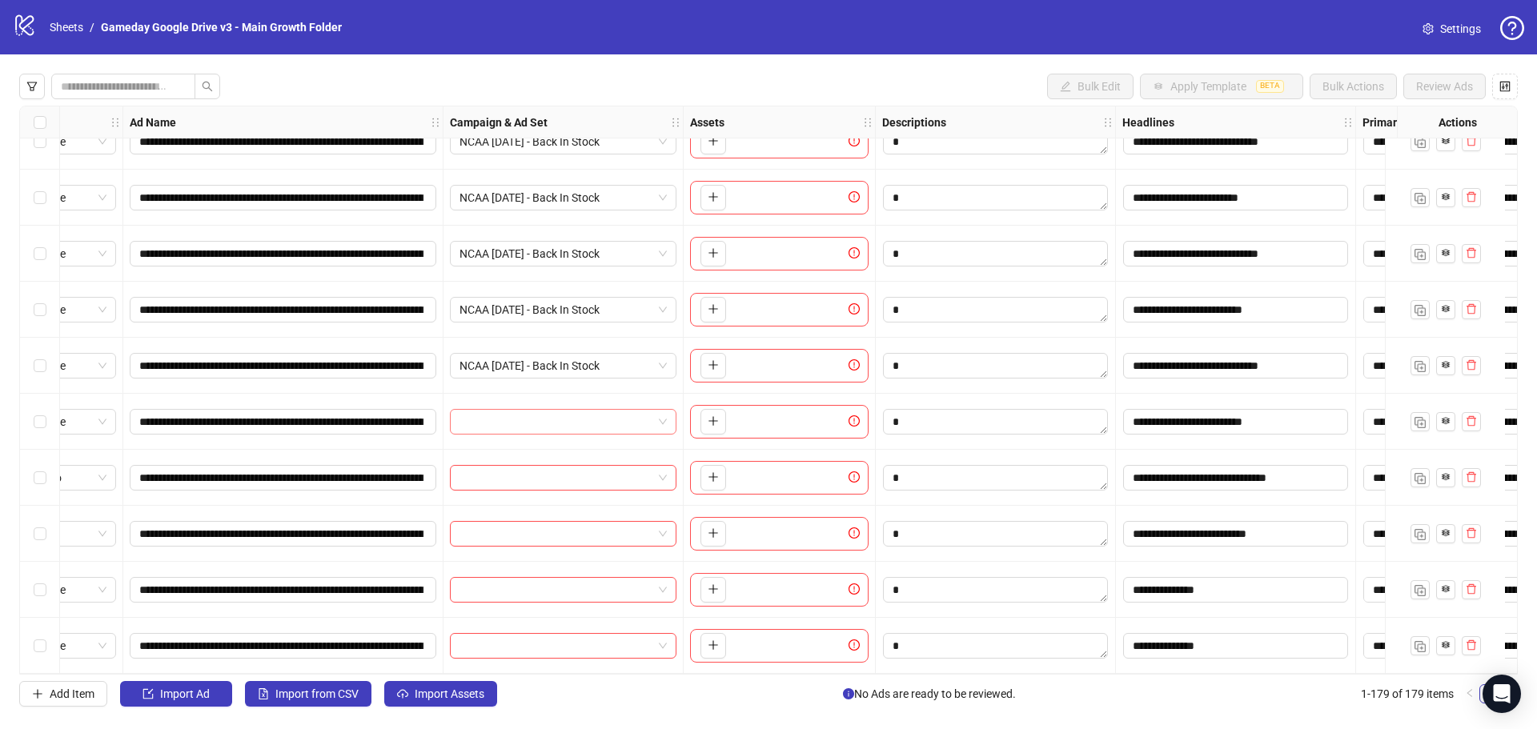
click at [540, 419] on input "search" at bounding box center [556, 422] width 193 height 24
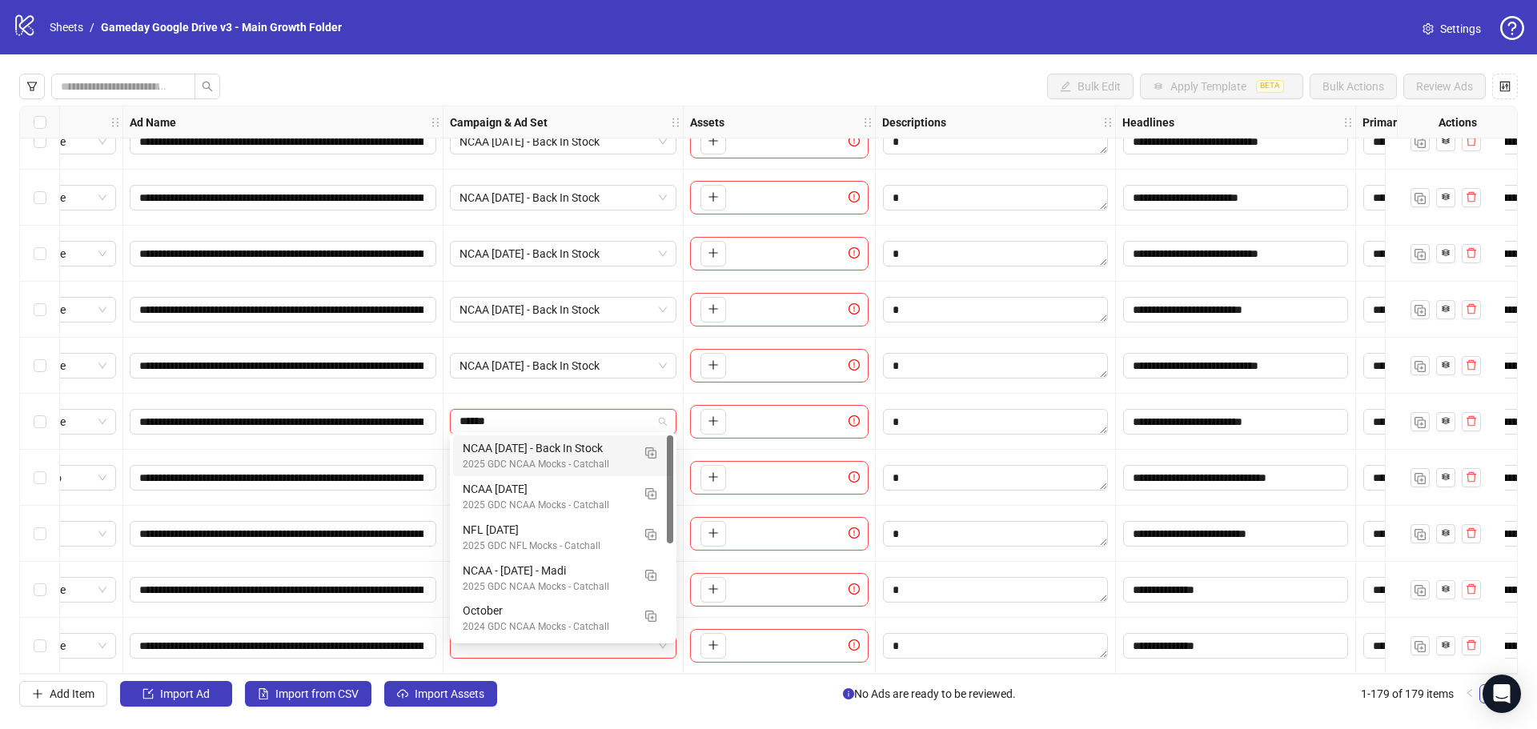
type input "*******"
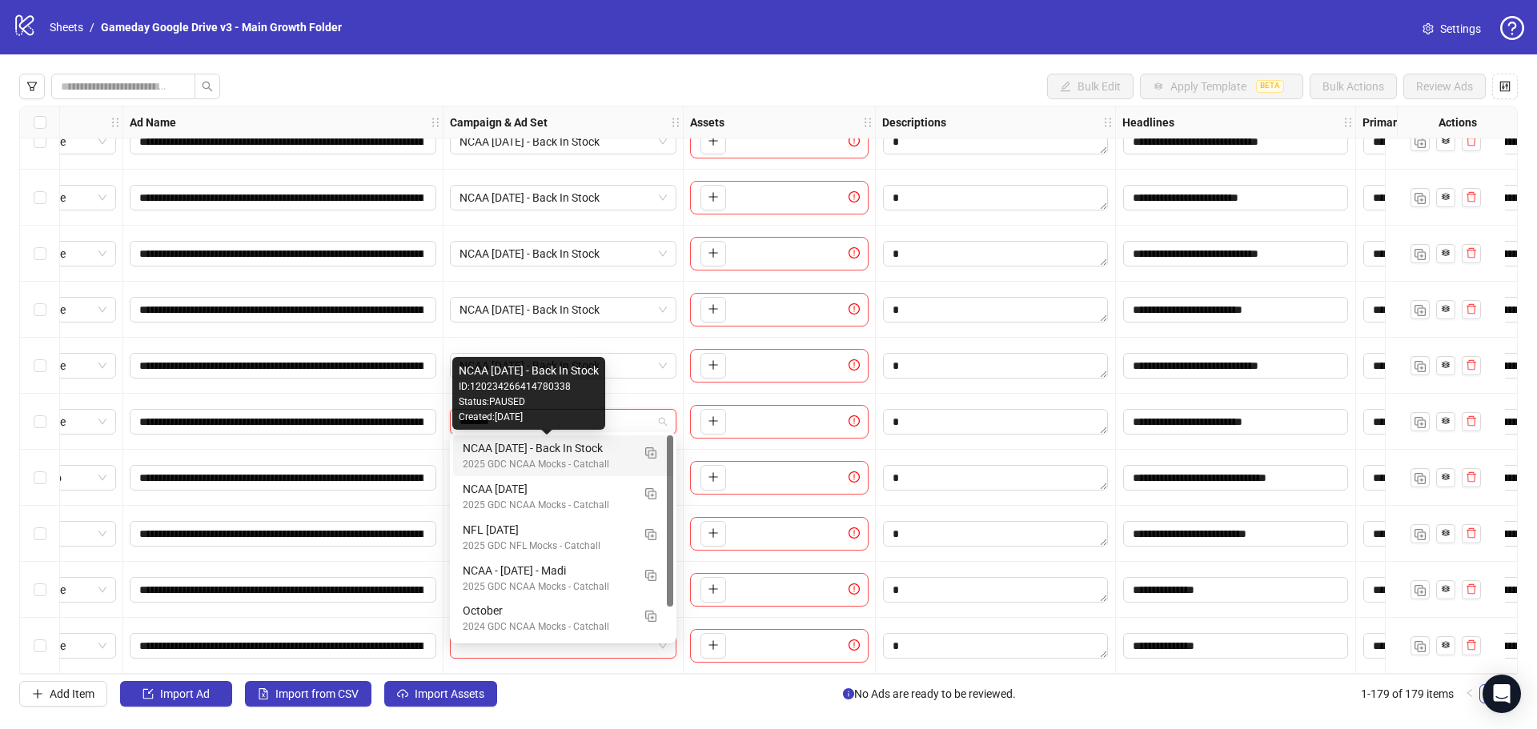
click at [508, 456] on div "NCAA [DATE] - Back In Stock" at bounding box center [547, 449] width 169 height 18
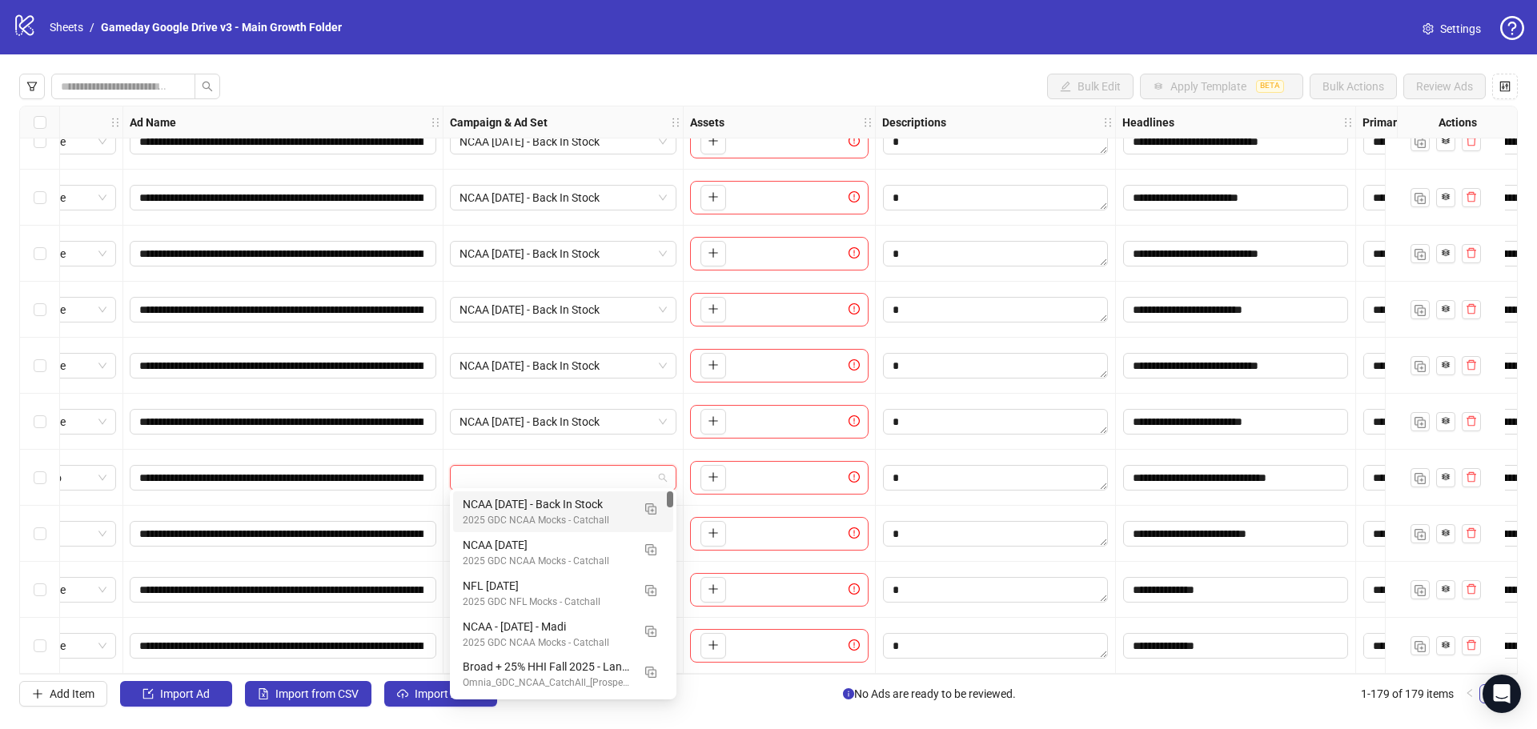
click at [520, 479] on input "search" at bounding box center [556, 478] width 193 height 24
type input "*******"
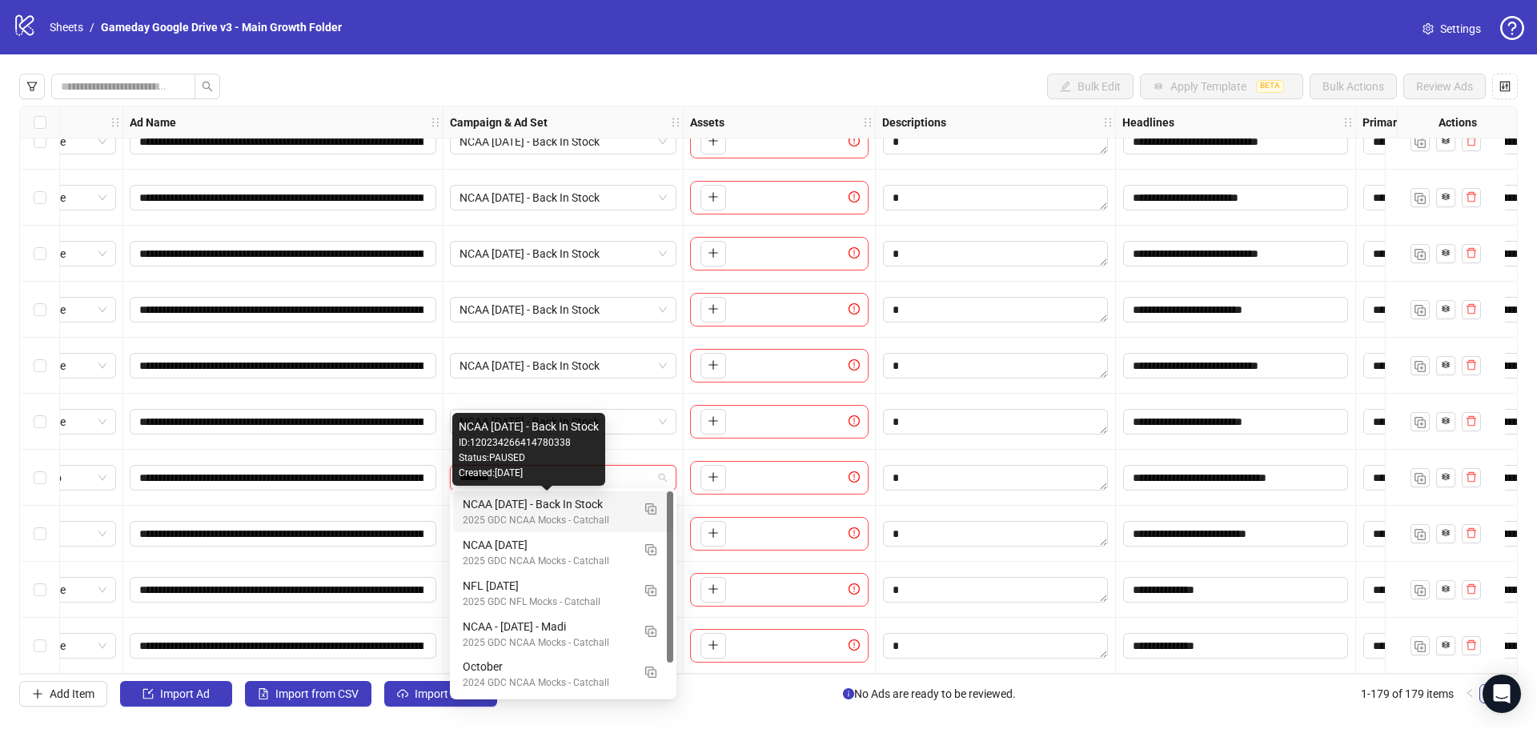
click at [520, 504] on div "NCAA [DATE] - Back In Stock" at bounding box center [547, 505] width 169 height 18
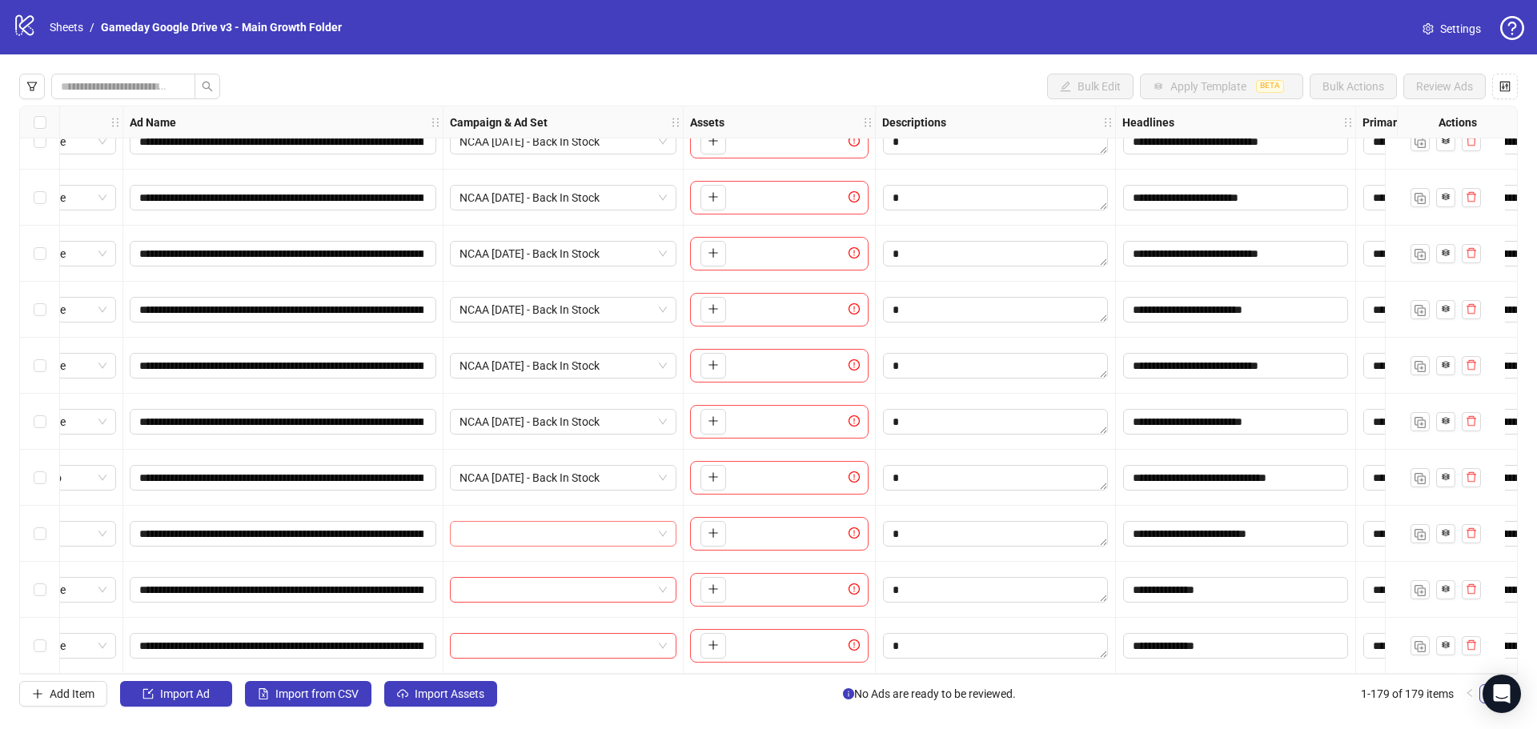
click at [505, 528] on input "search" at bounding box center [556, 534] width 193 height 24
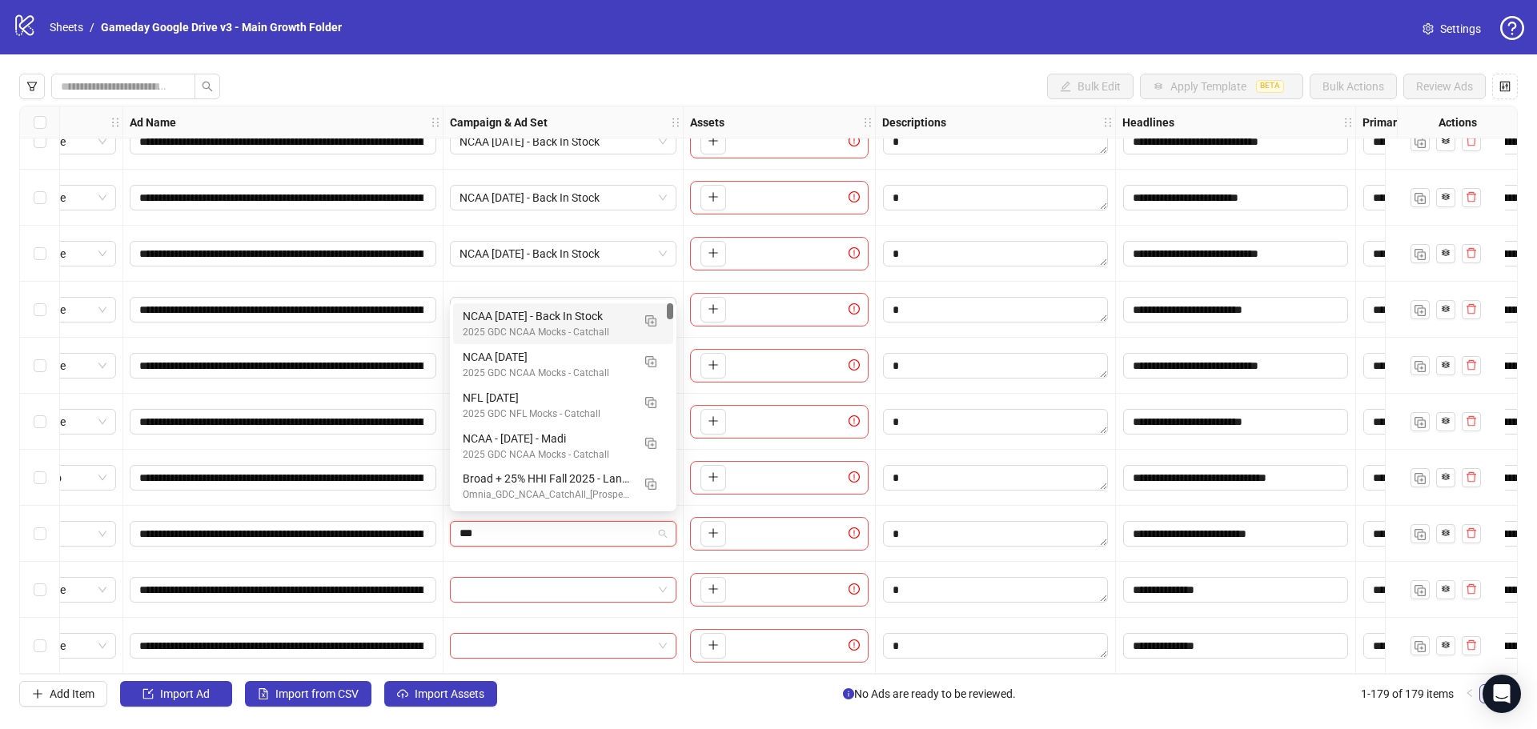
type input "****"
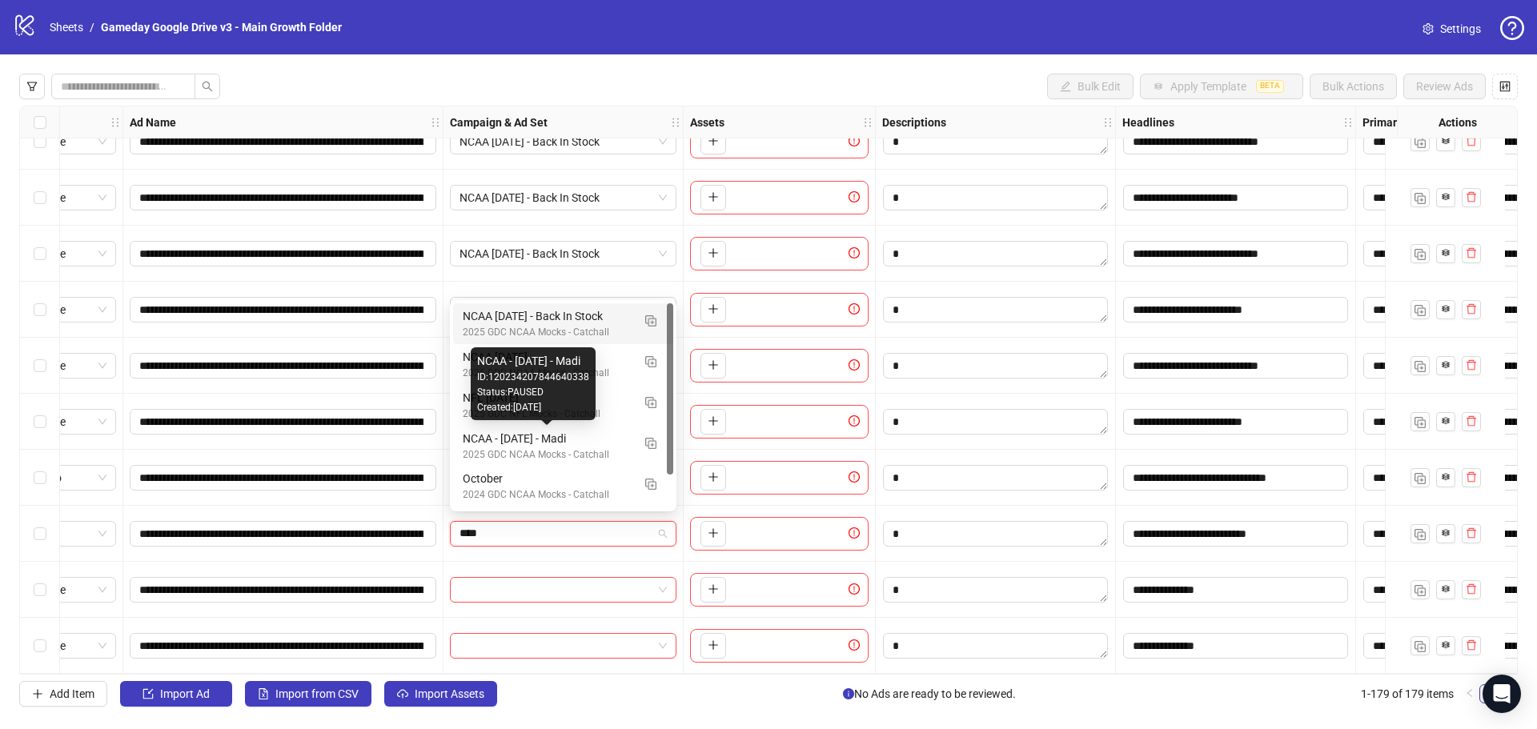
click at [526, 327] on div "2025 GDC NCAA Mocks - Catchall" at bounding box center [547, 332] width 169 height 15
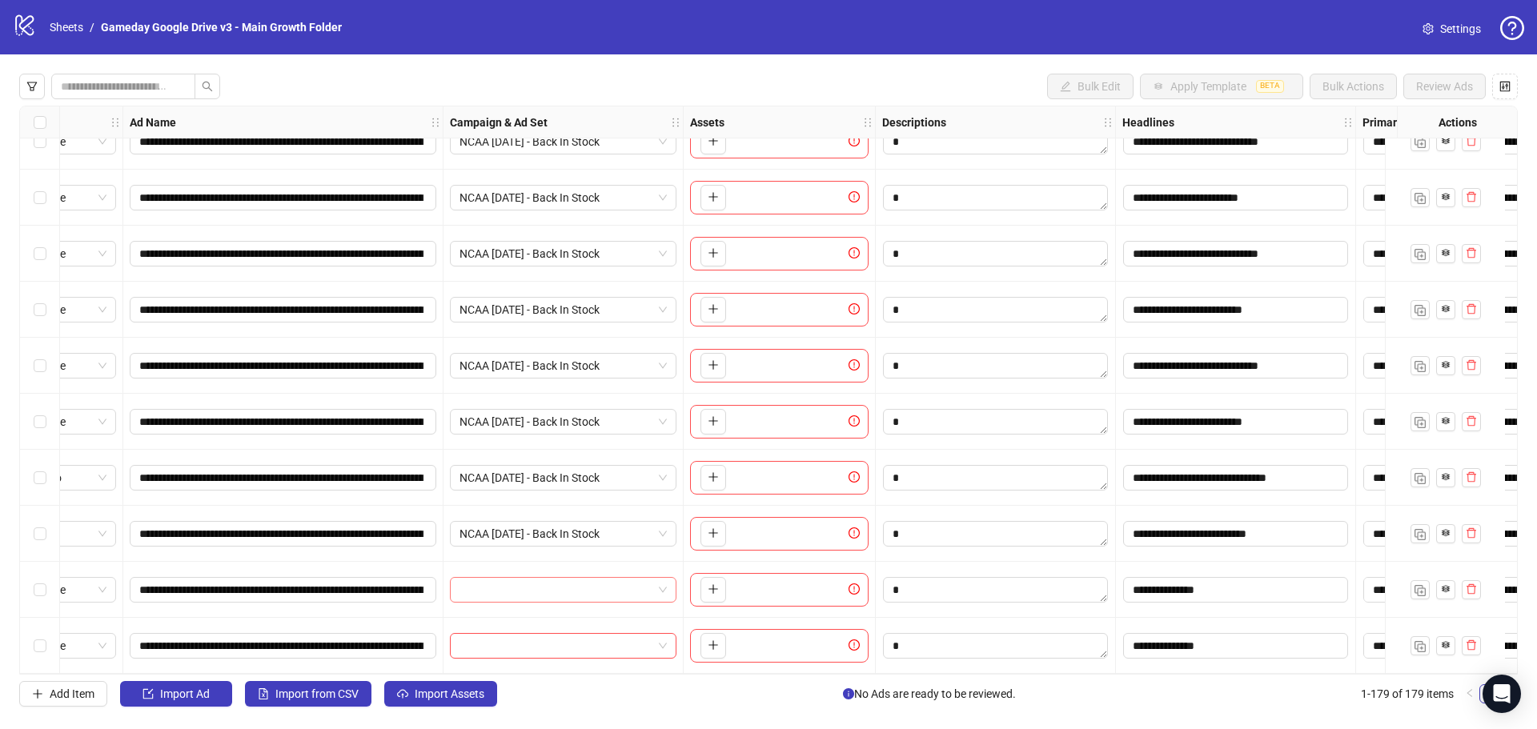
click at [562, 578] on input "search" at bounding box center [556, 590] width 193 height 24
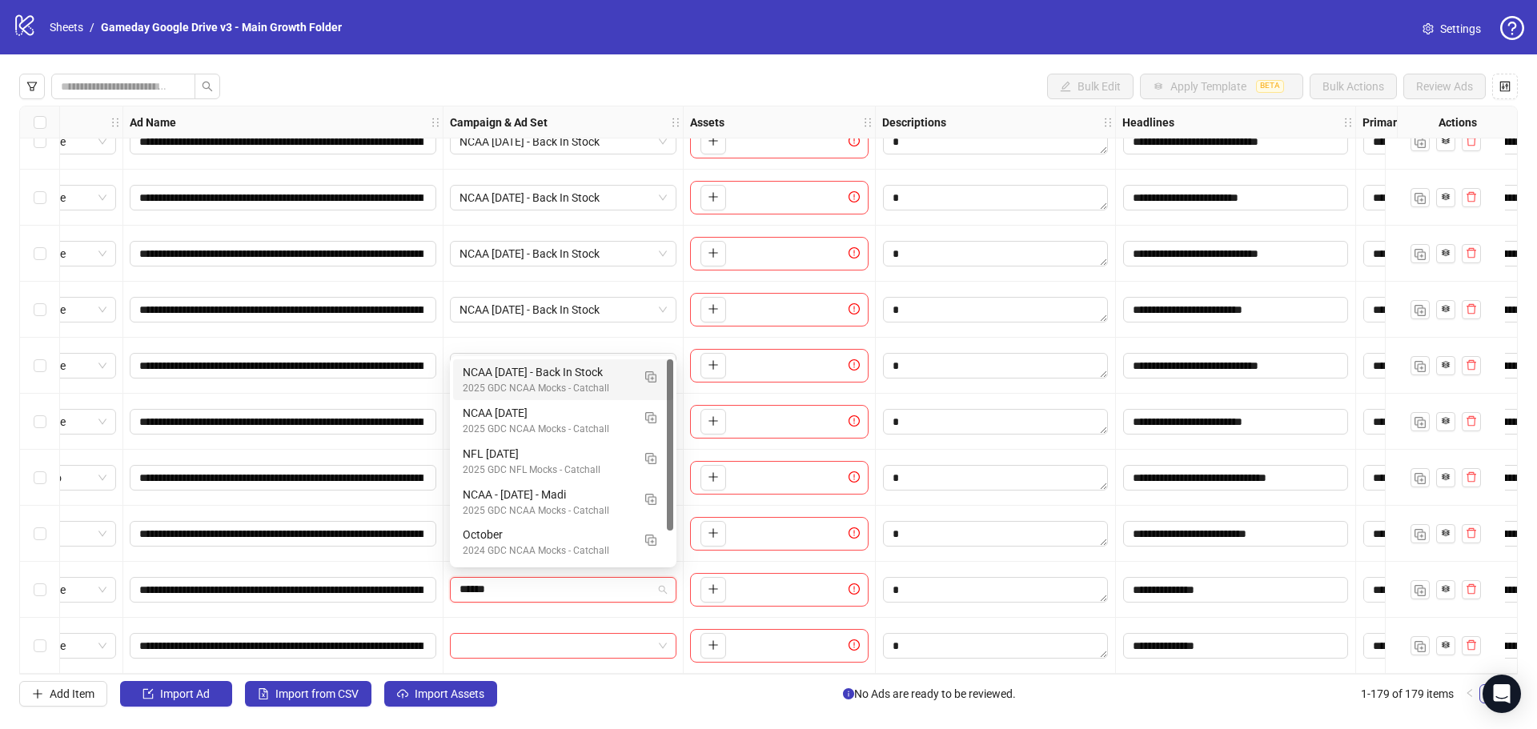
type input "*******"
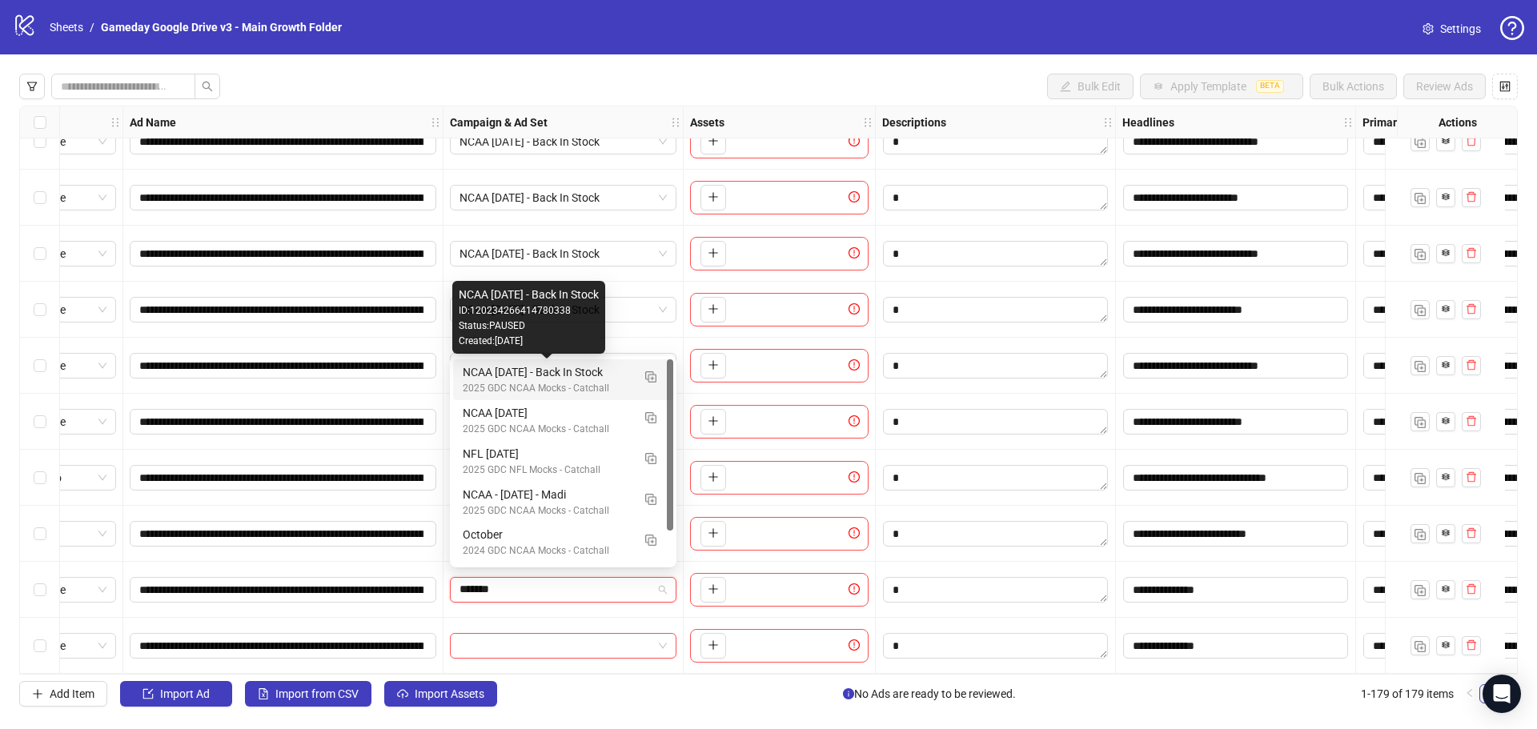
click at [515, 376] on div "NCAA [DATE] - Back In Stock" at bounding box center [547, 372] width 169 height 18
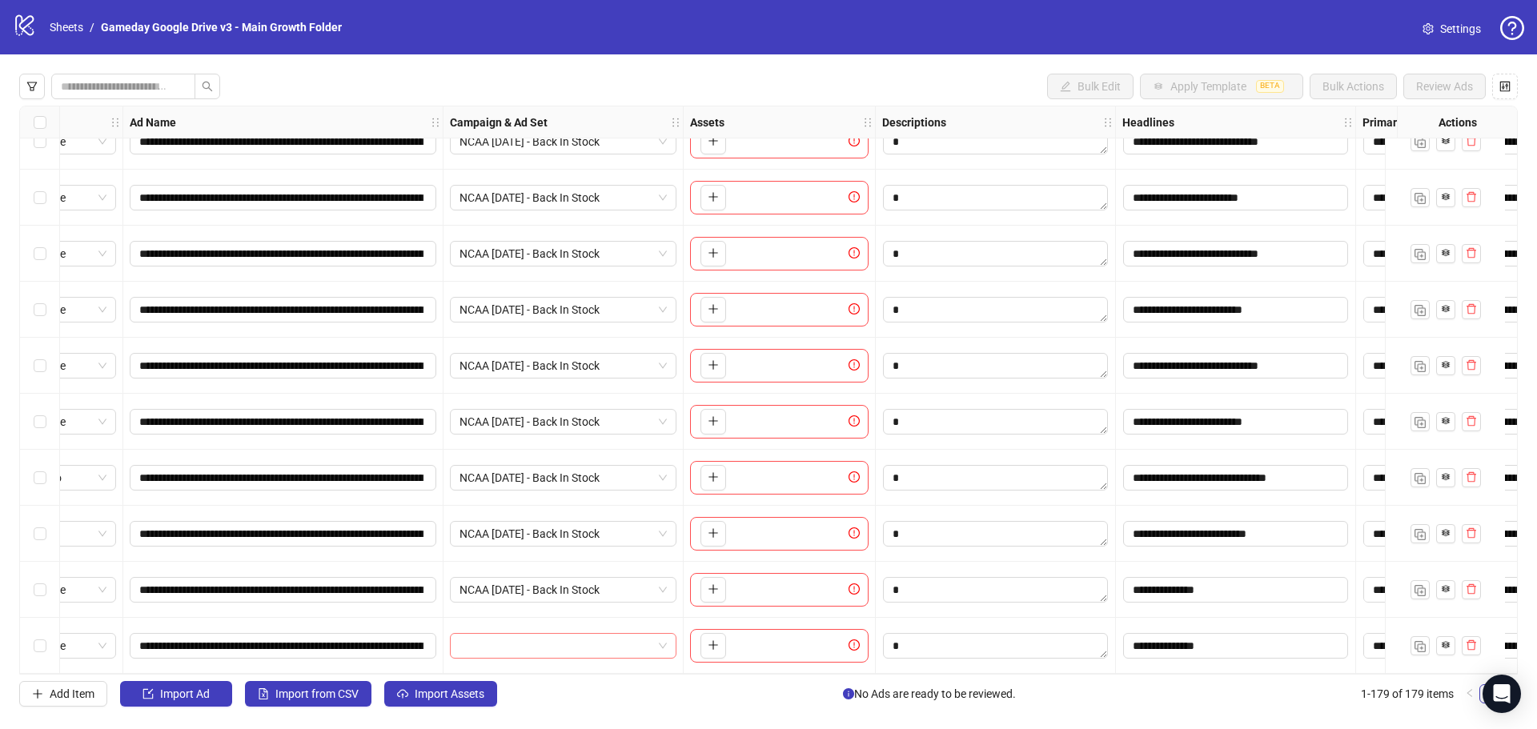
click at [539, 646] on input "search" at bounding box center [556, 646] width 193 height 24
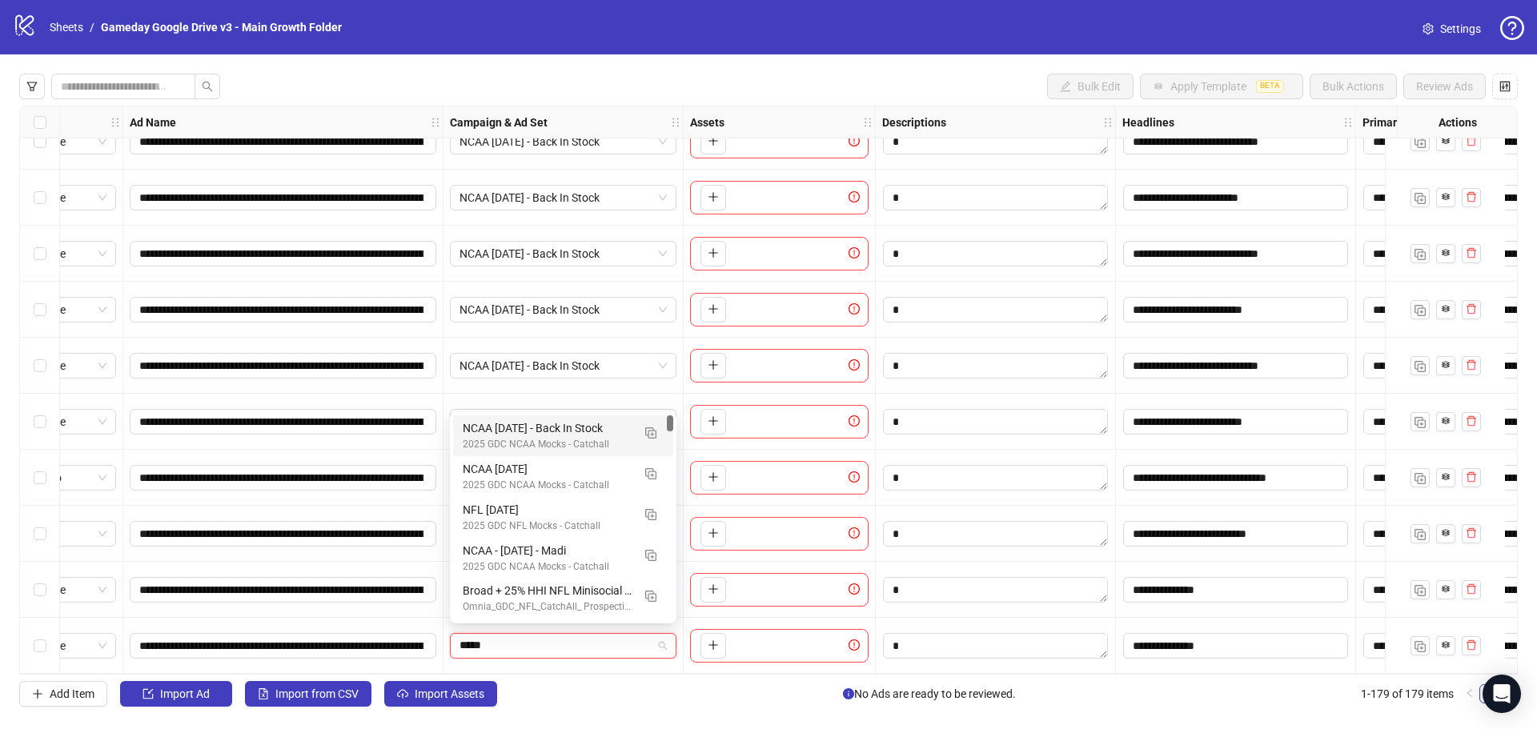
type input "******"
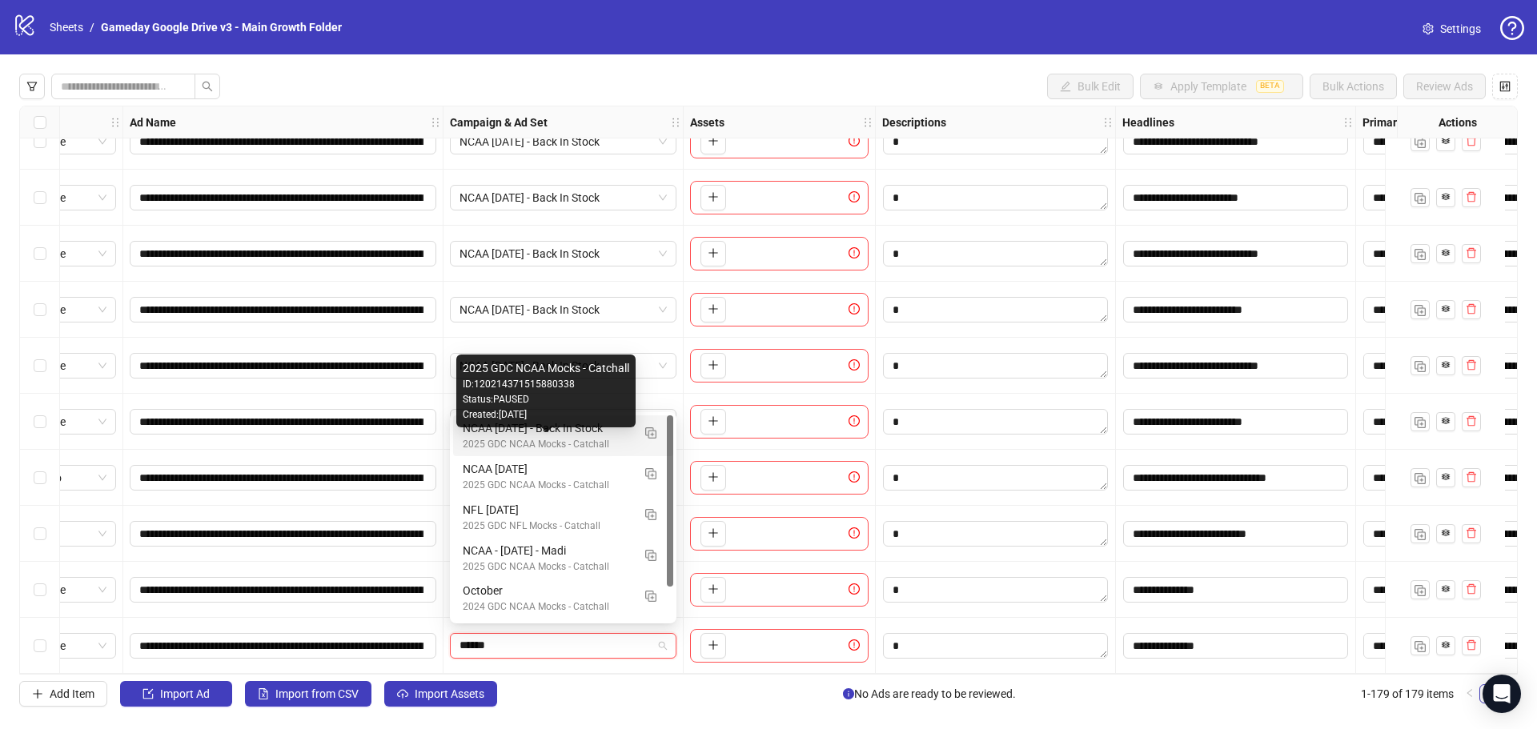
click at [510, 441] on div "2025 GDC NCAA Mocks - Catchall" at bounding box center [547, 444] width 169 height 15
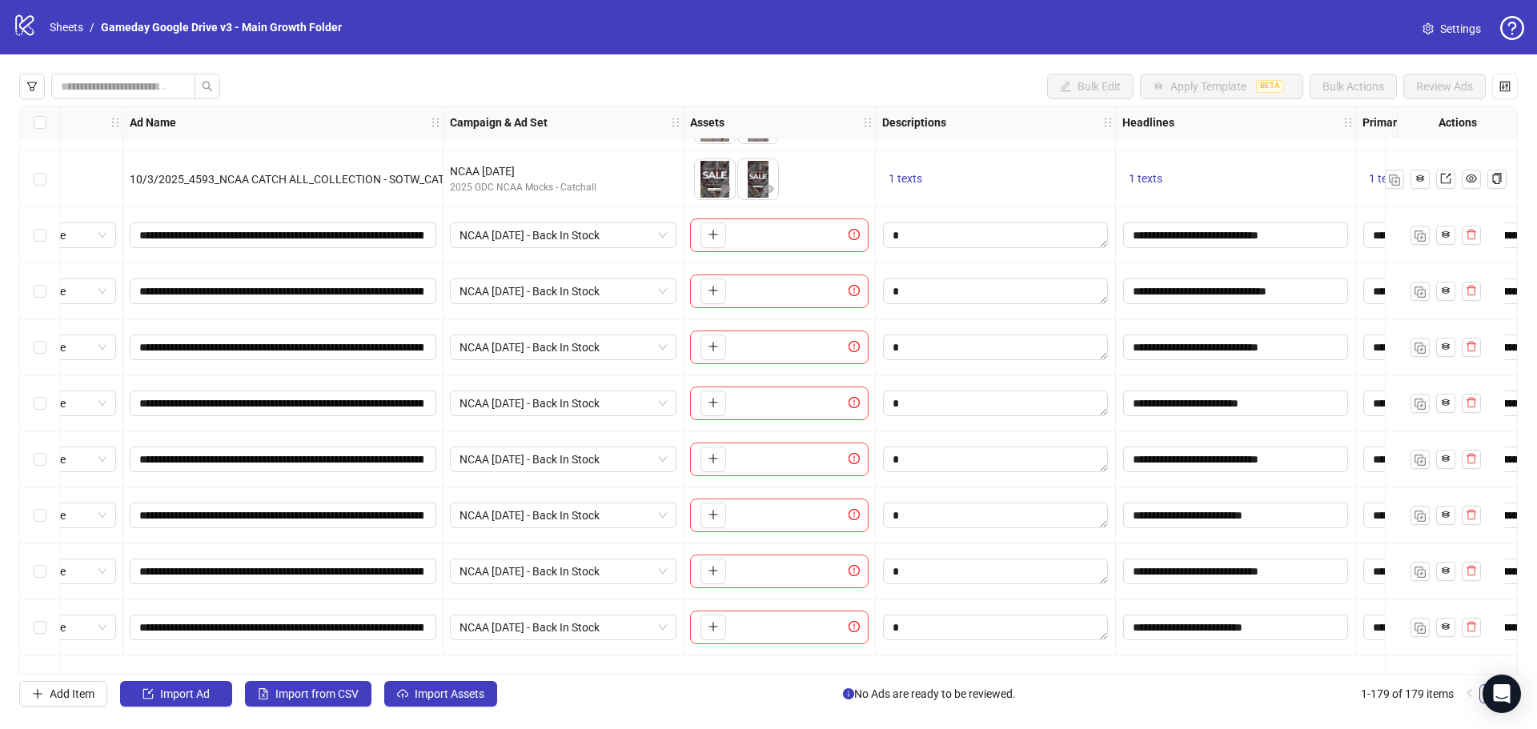
scroll to position [9182, 73]
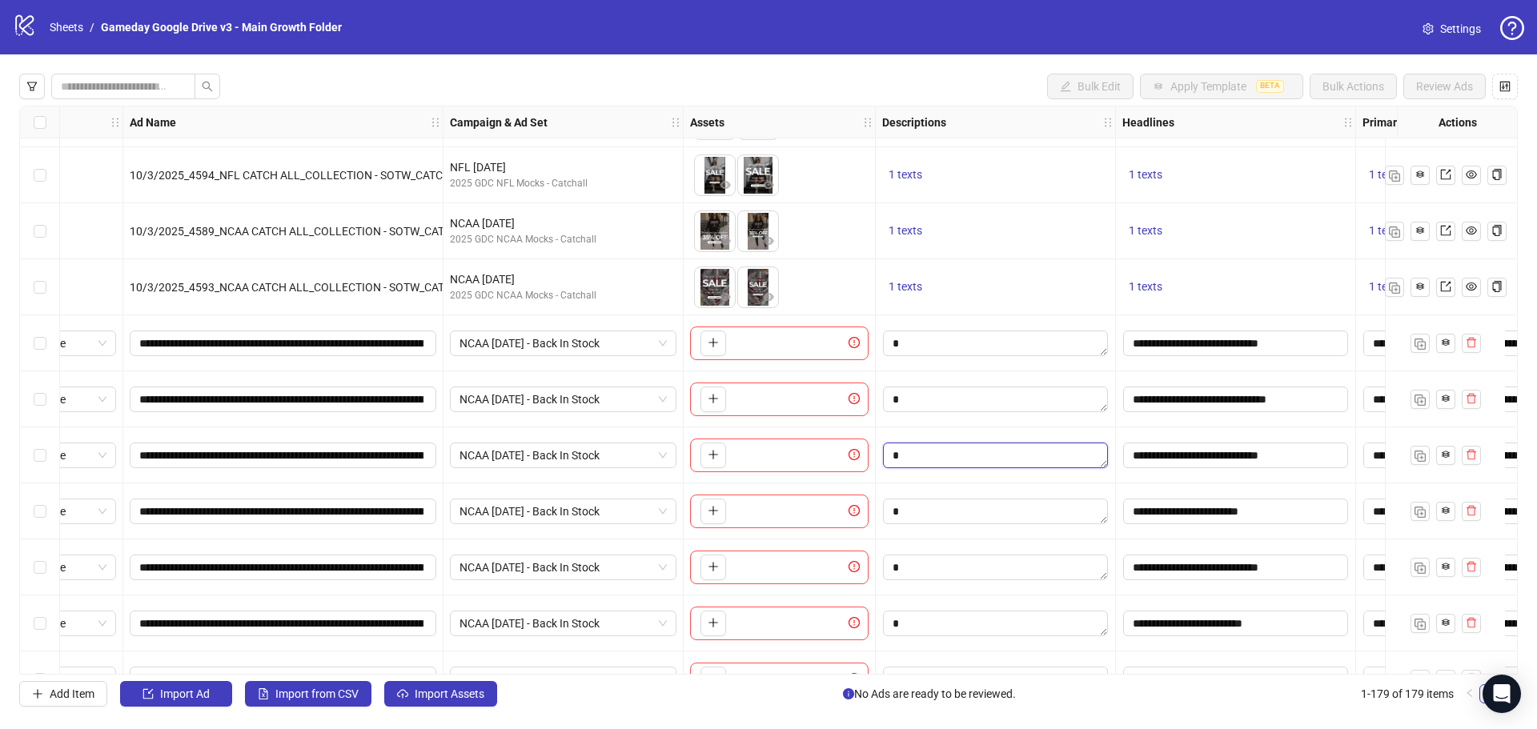
click at [944, 452] on textarea "Edit values" at bounding box center [995, 456] width 225 height 26
click at [930, 548] on textarea "Multi-text input container - paste or copy values" at bounding box center [980, 540] width 188 height 37
click at [951, 628] on textarea "Edit values" at bounding box center [995, 624] width 225 height 26
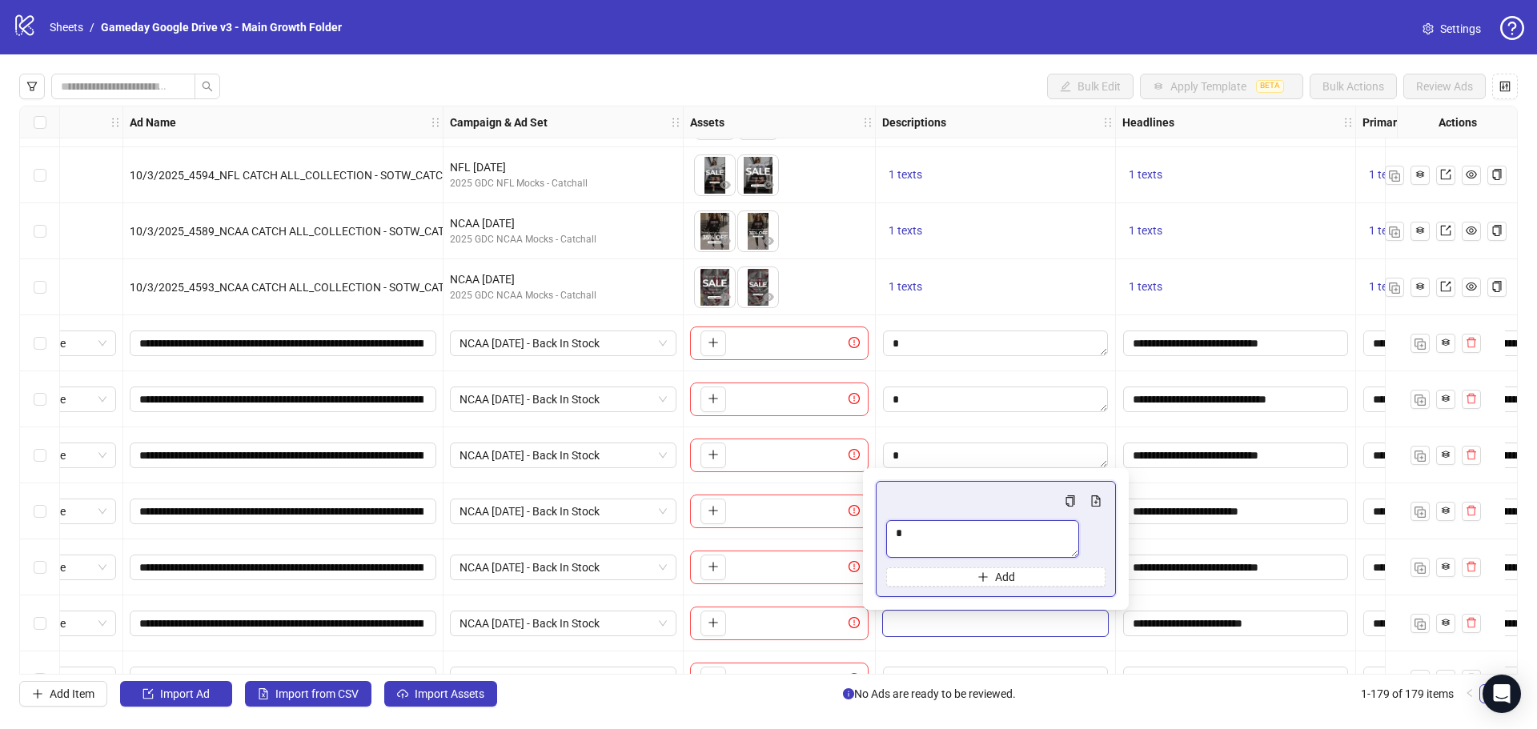
click at [929, 526] on textarea "Multi-text input container - paste or copy values" at bounding box center [982, 539] width 193 height 38
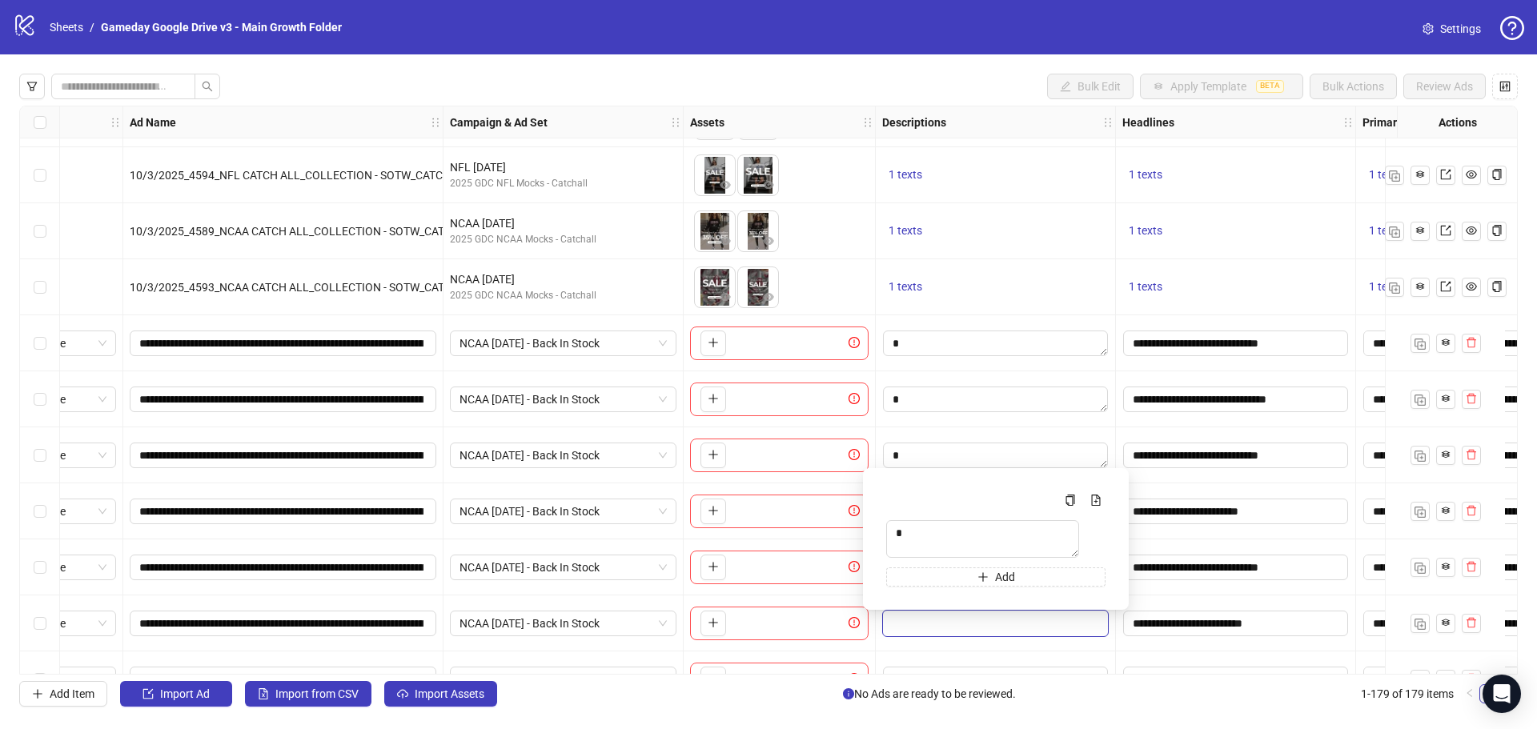
click at [1005, 429] on div at bounding box center [996, 456] width 240 height 56
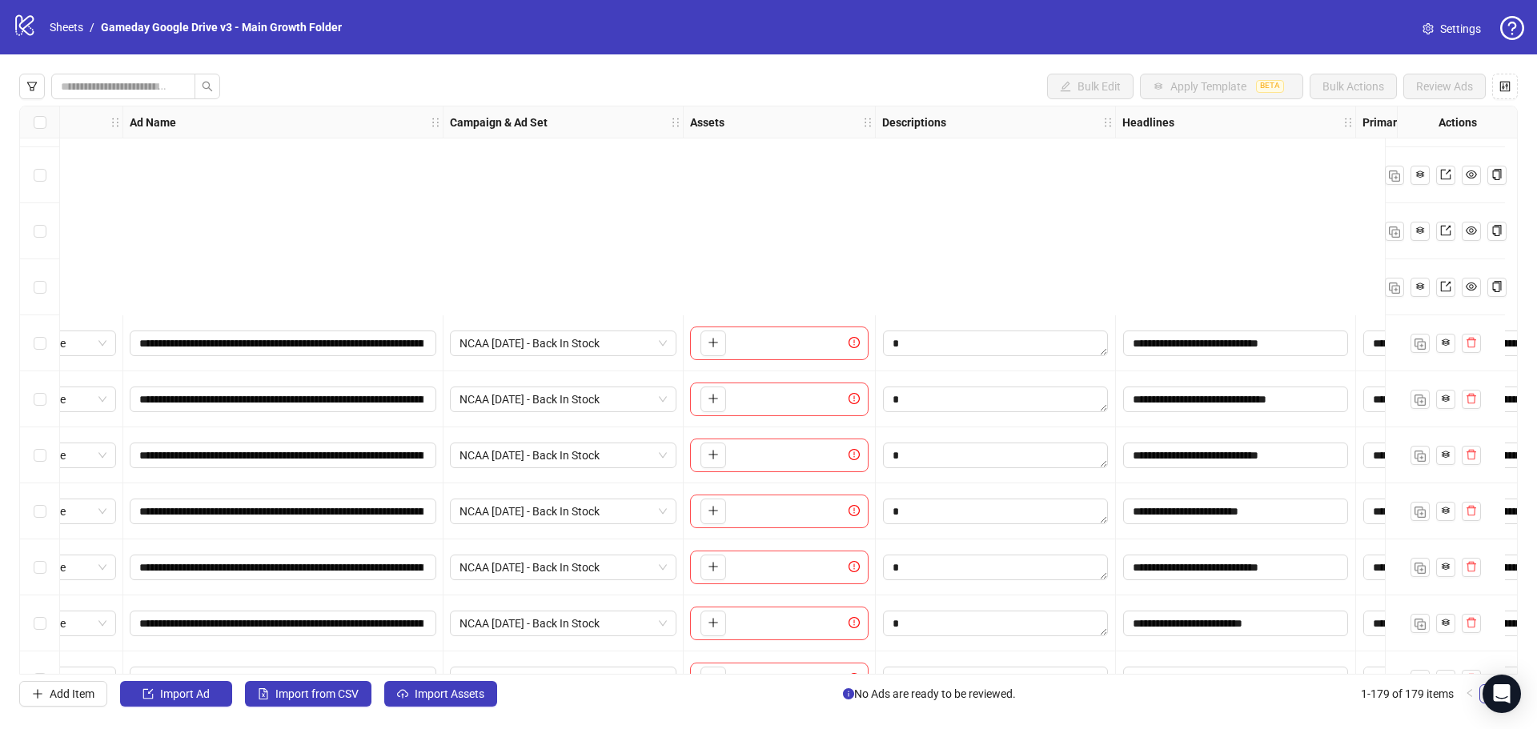
scroll to position [9502, 73]
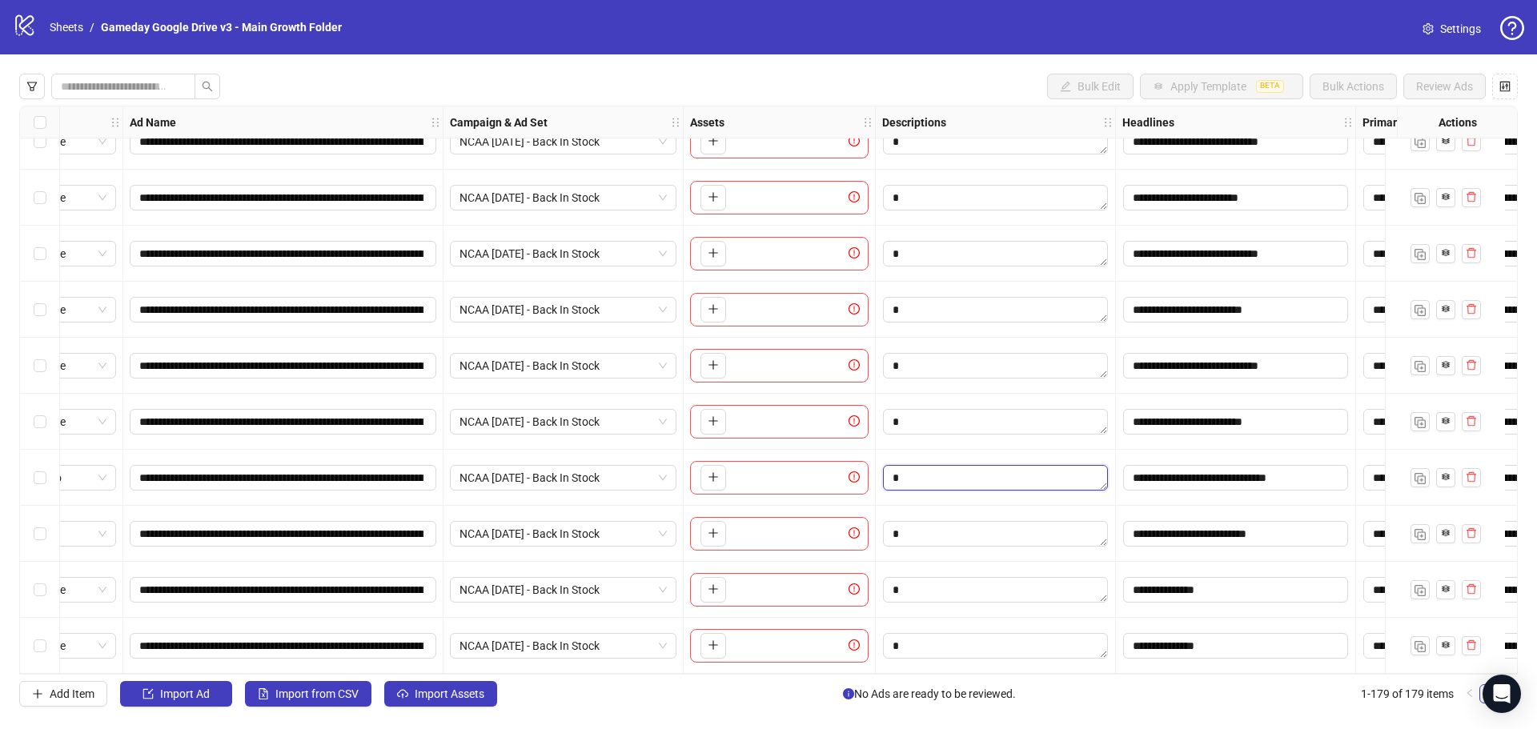
click at [953, 479] on textarea "Edit values" at bounding box center [995, 478] width 225 height 26
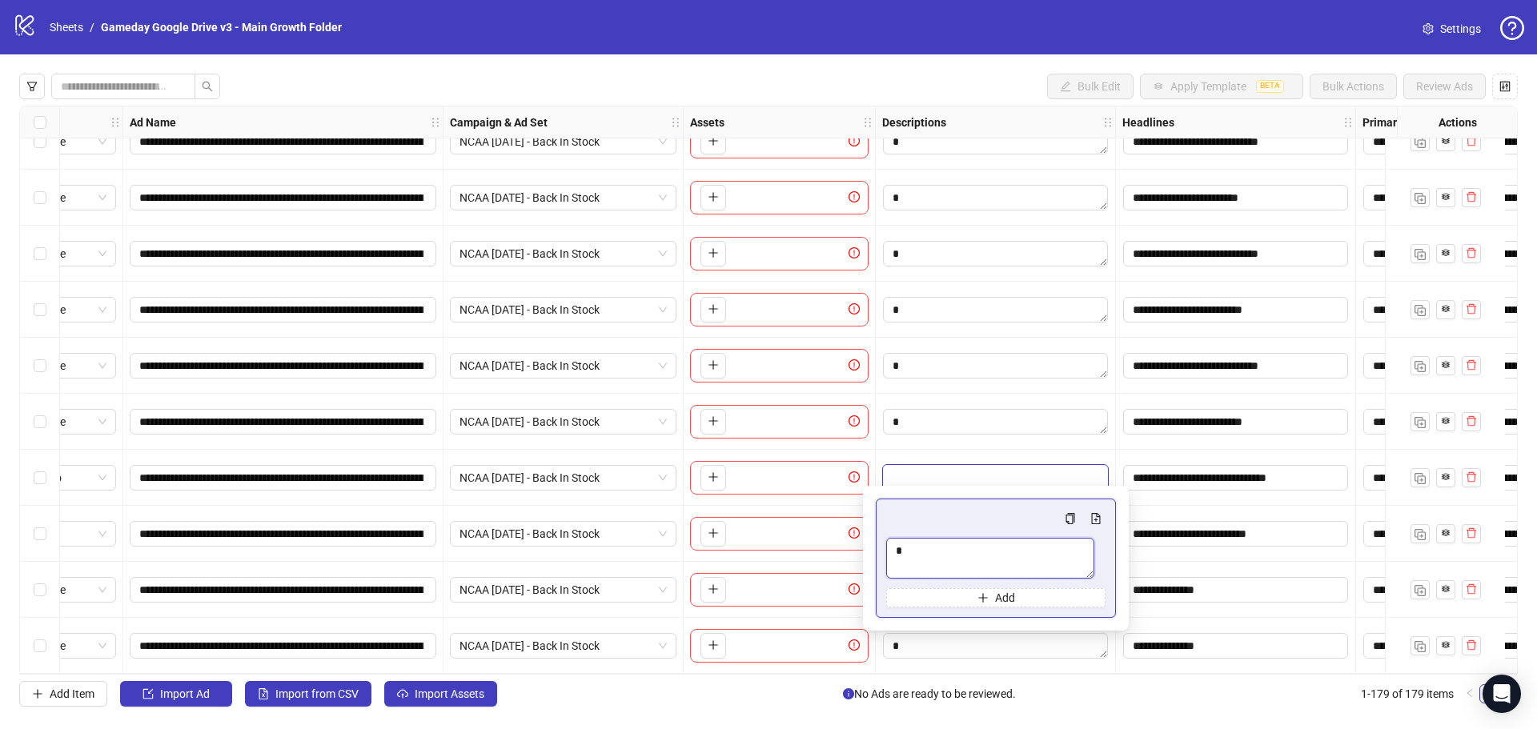
click at [919, 557] on textarea "Multi-text input container - paste or copy values" at bounding box center [990, 558] width 208 height 41
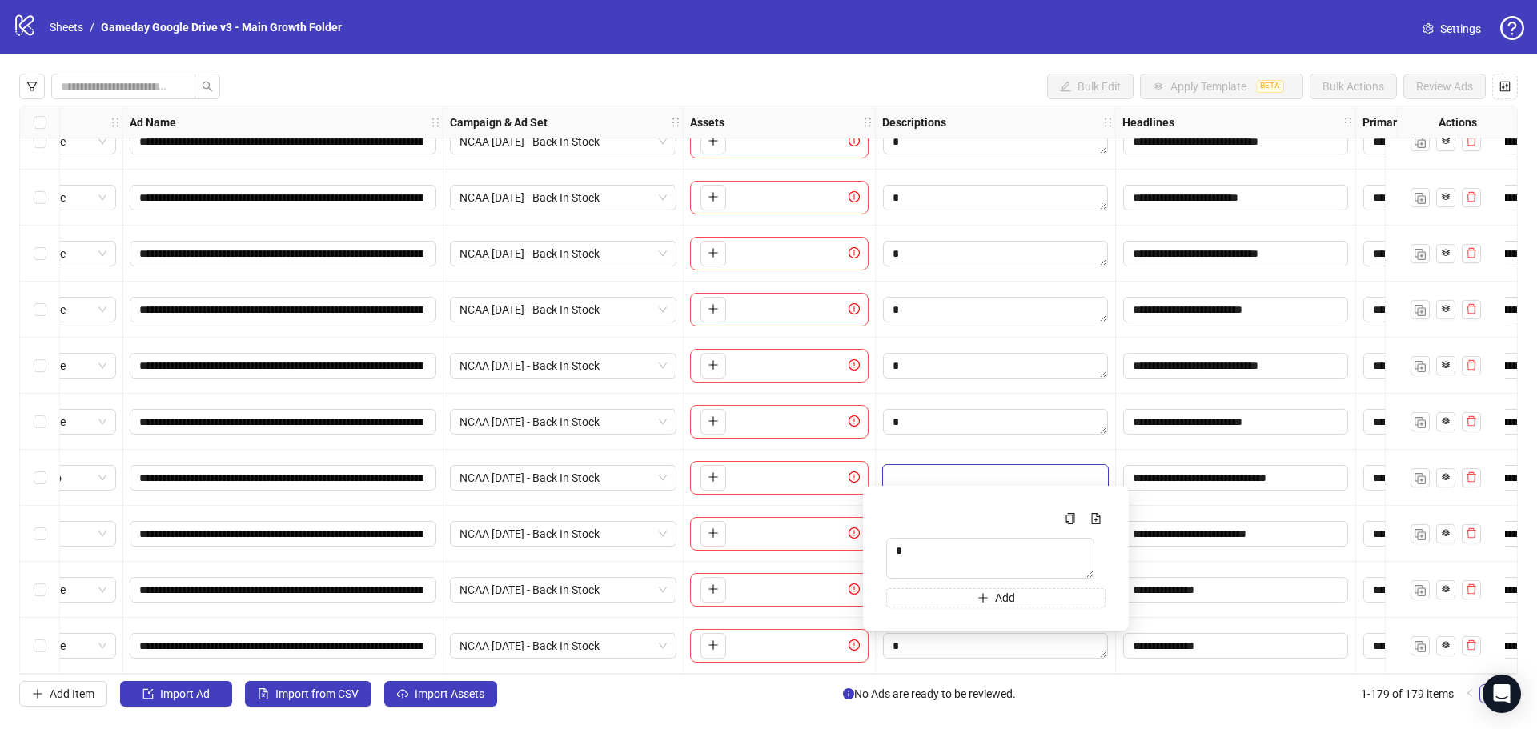
click at [900, 450] on div at bounding box center [996, 478] width 240 height 56
click at [926, 579] on textarea "Edit values" at bounding box center [995, 590] width 225 height 26
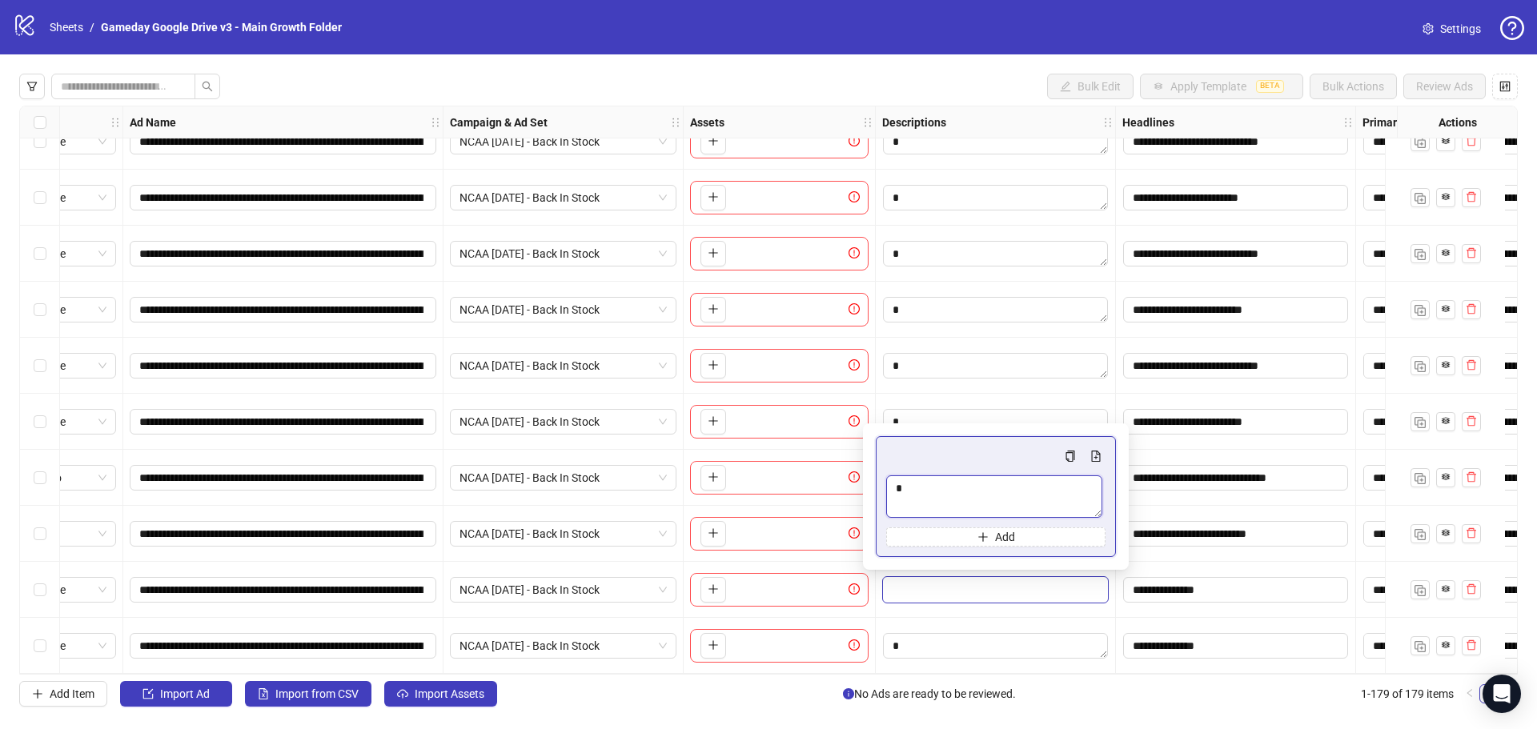
click at [922, 488] on textarea "Multi-text input container - paste or copy values" at bounding box center [994, 497] width 216 height 42
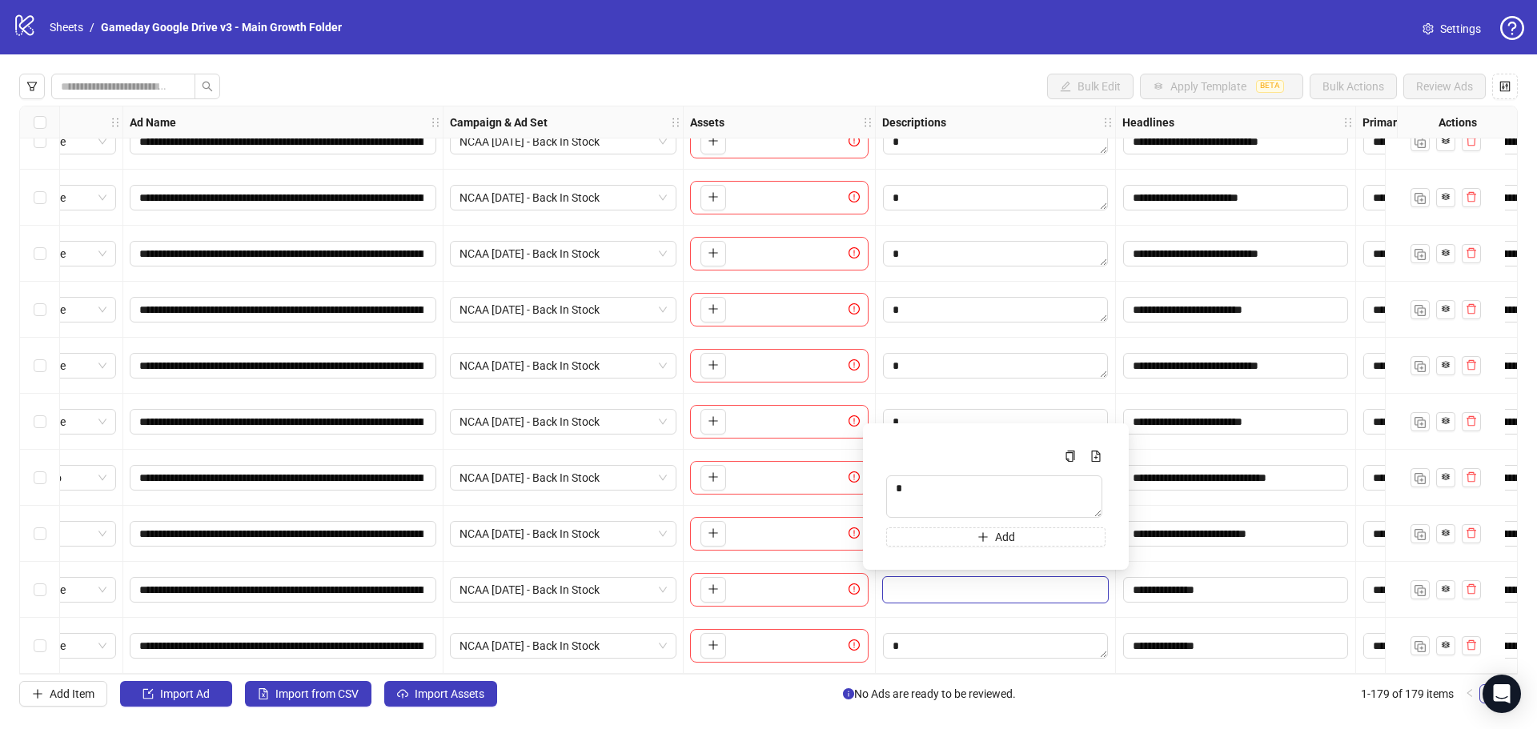
click at [926, 170] on div at bounding box center [996, 198] width 240 height 56
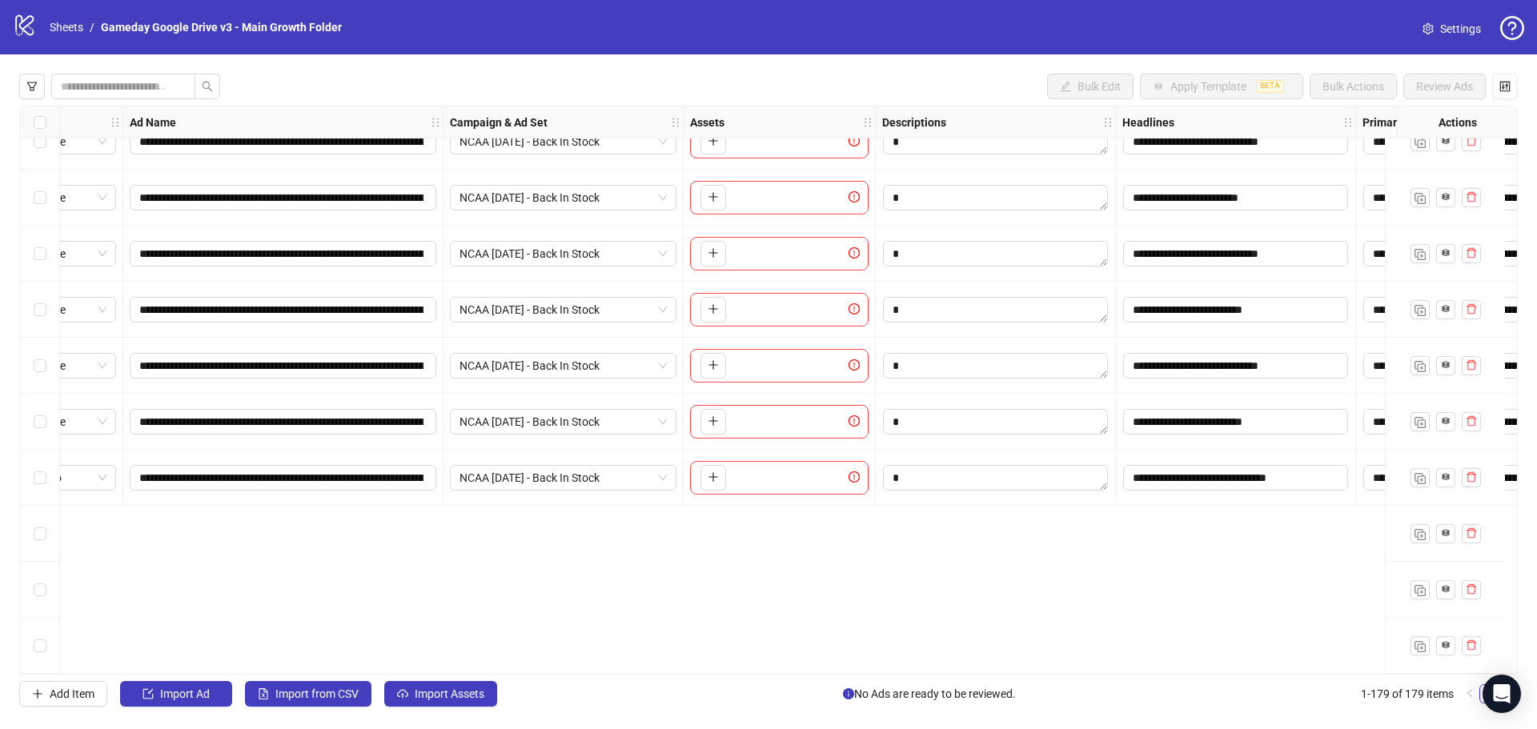
scroll to position [9262, 73]
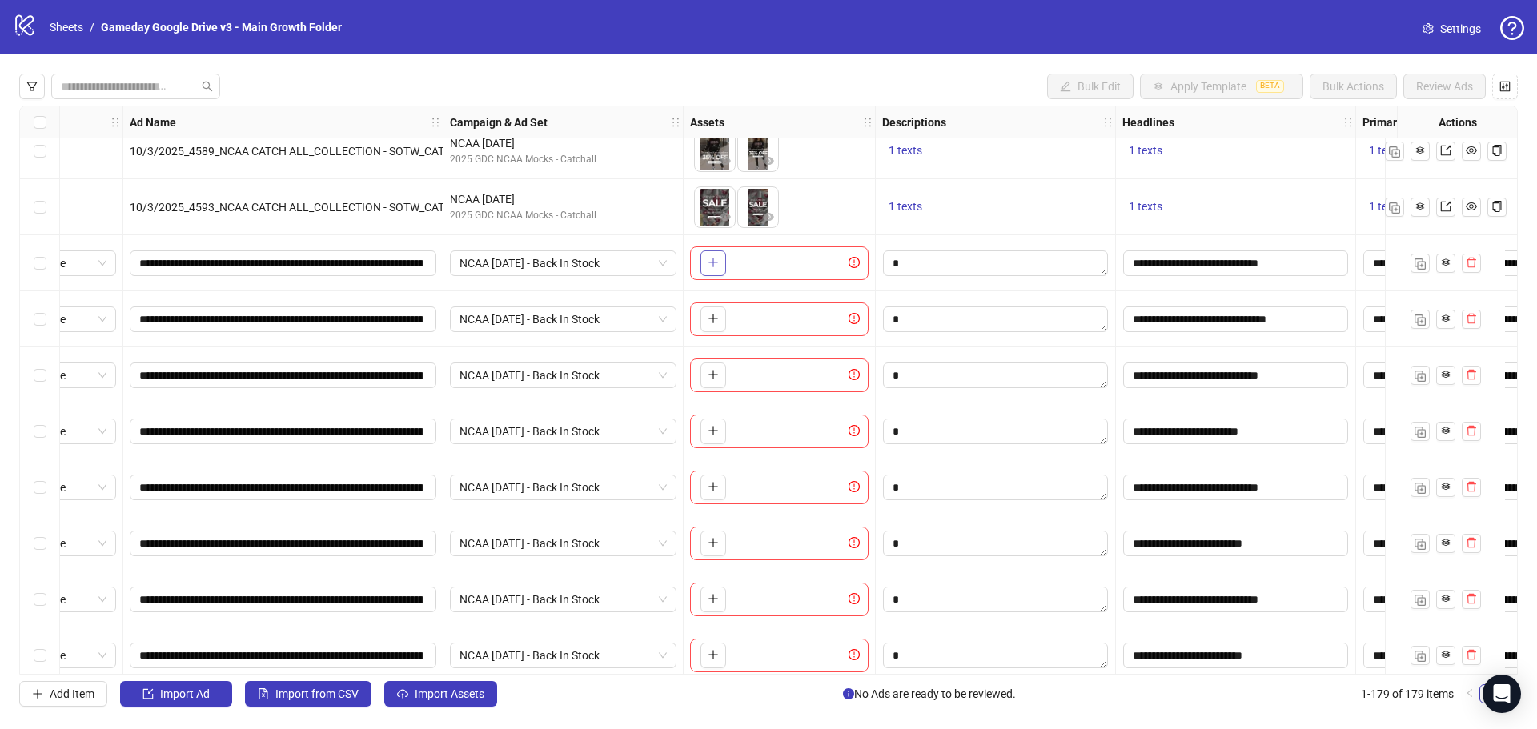
click at [711, 267] on icon "plus" at bounding box center [713, 262] width 11 height 11
click at [712, 328] on button "button" at bounding box center [714, 320] width 26 height 26
click at [705, 379] on button "button" at bounding box center [714, 376] width 26 height 26
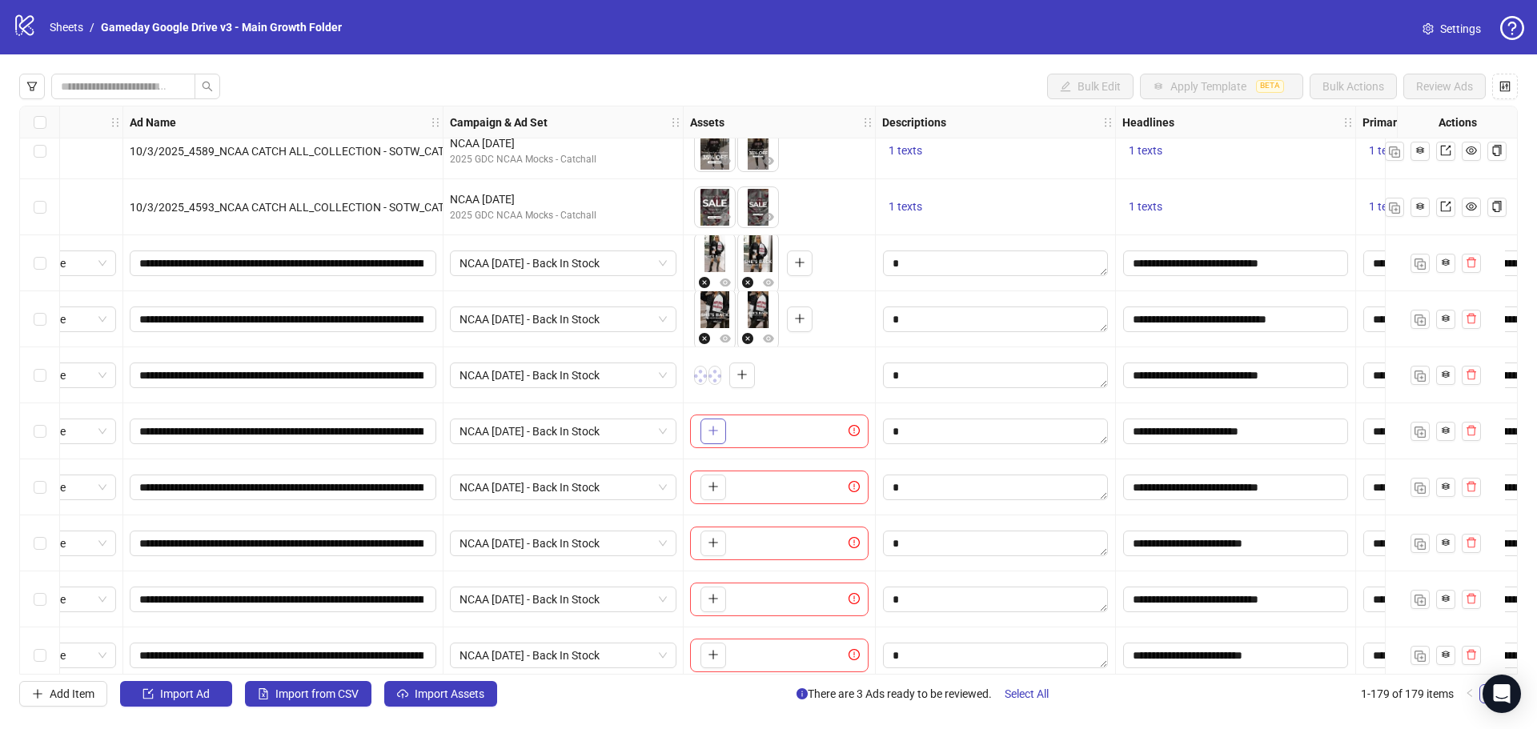
click at [711, 433] on icon "plus" at bounding box center [713, 430] width 11 height 11
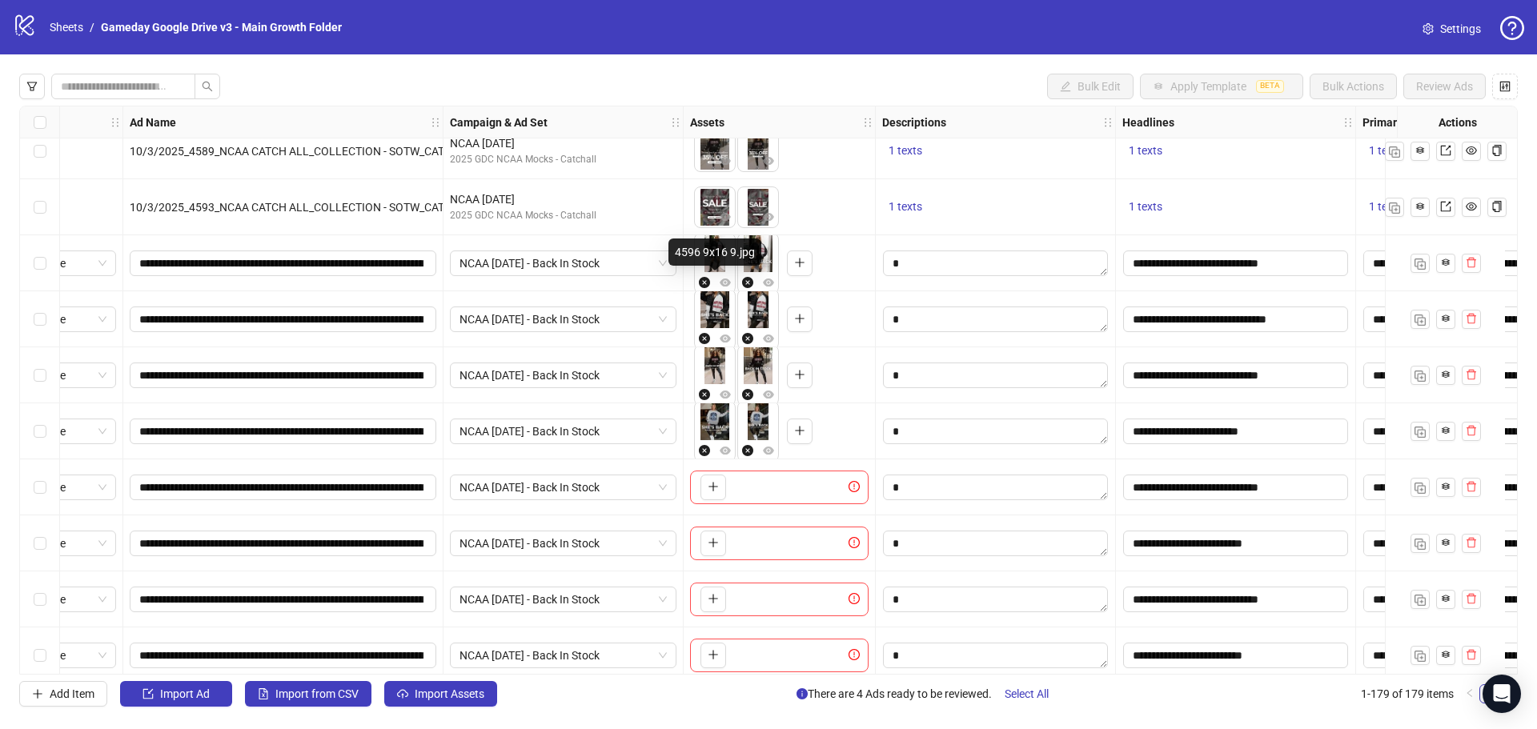
scroll to position [9342, 73]
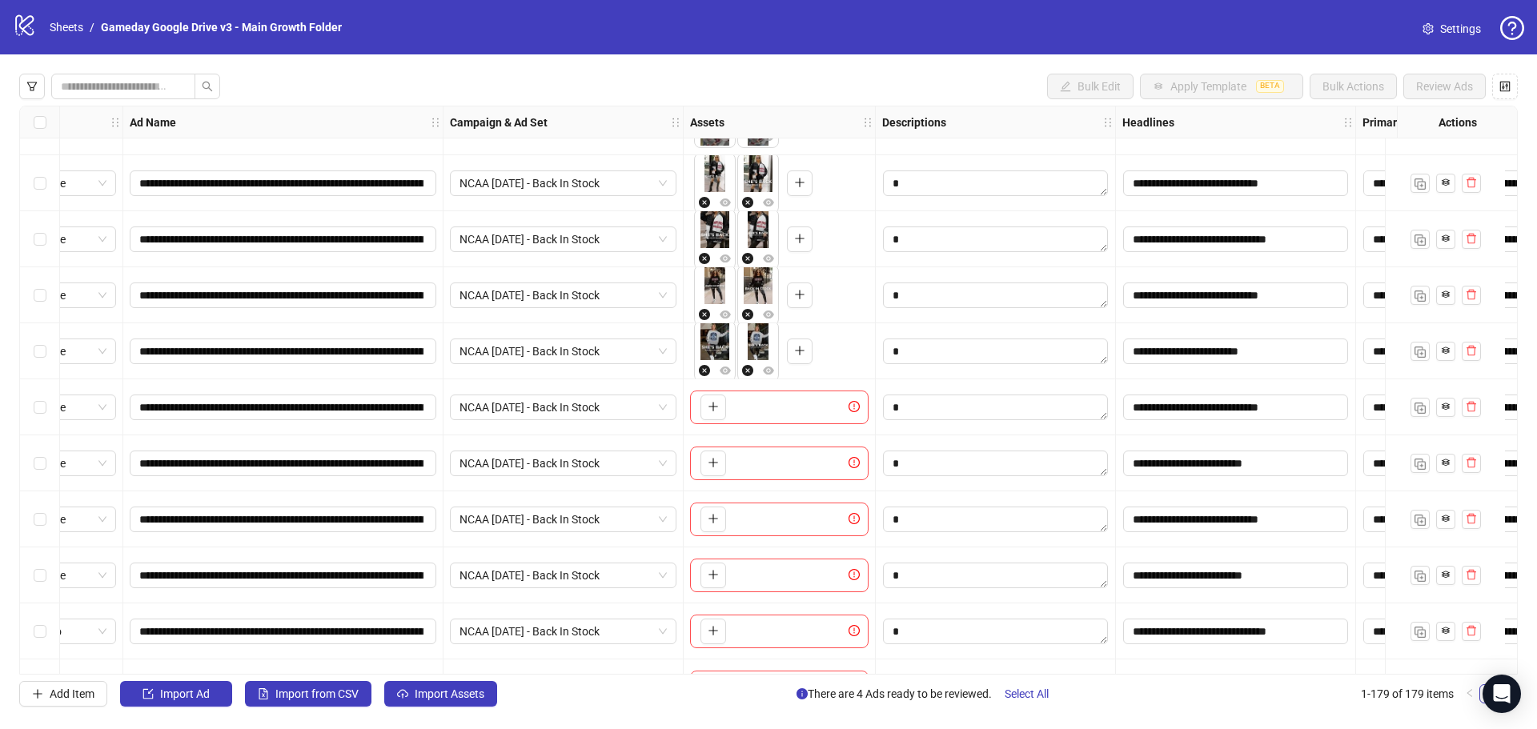
click at [712, 409] on icon "plus" at bounding box center [713, 406] width 11 height 11
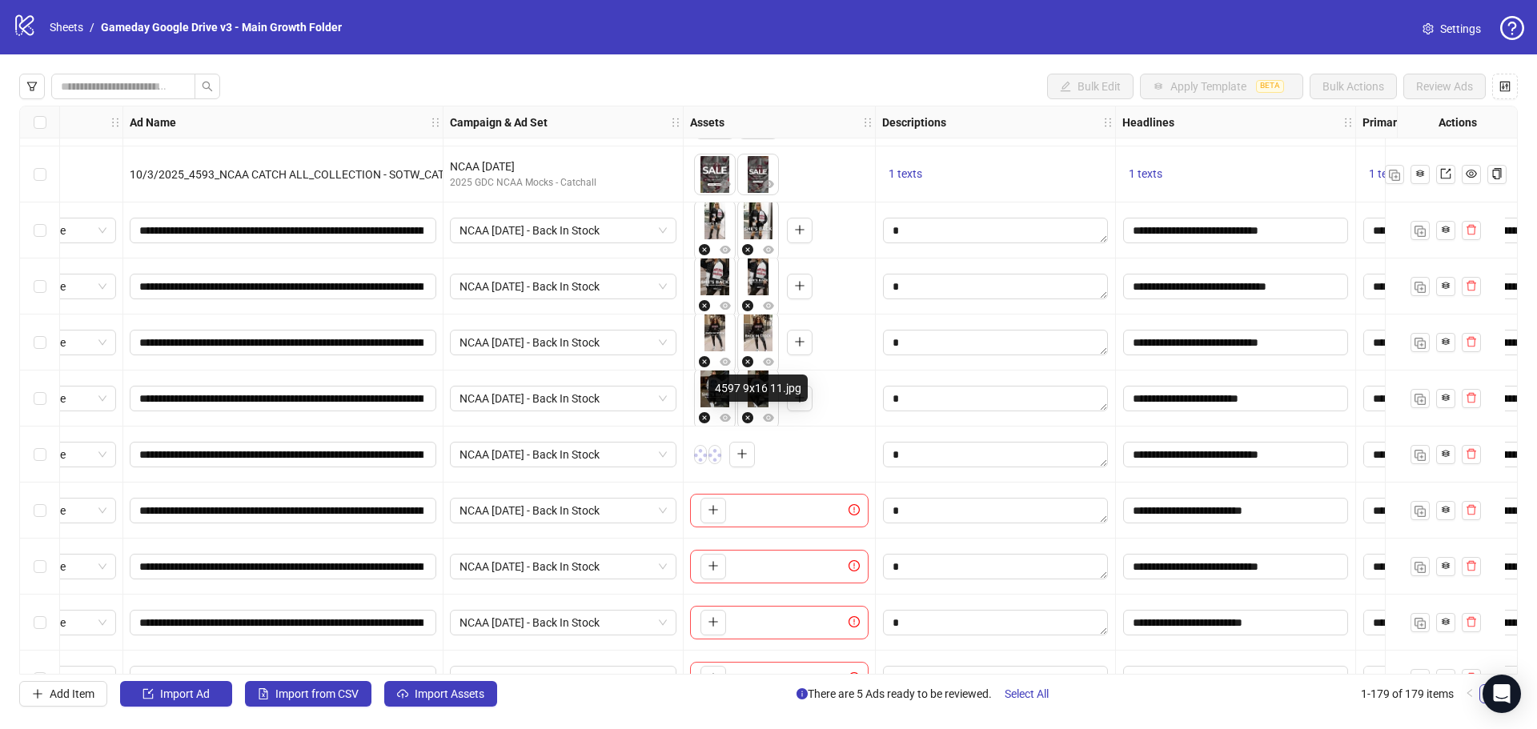
scroll to position [9262, 73]
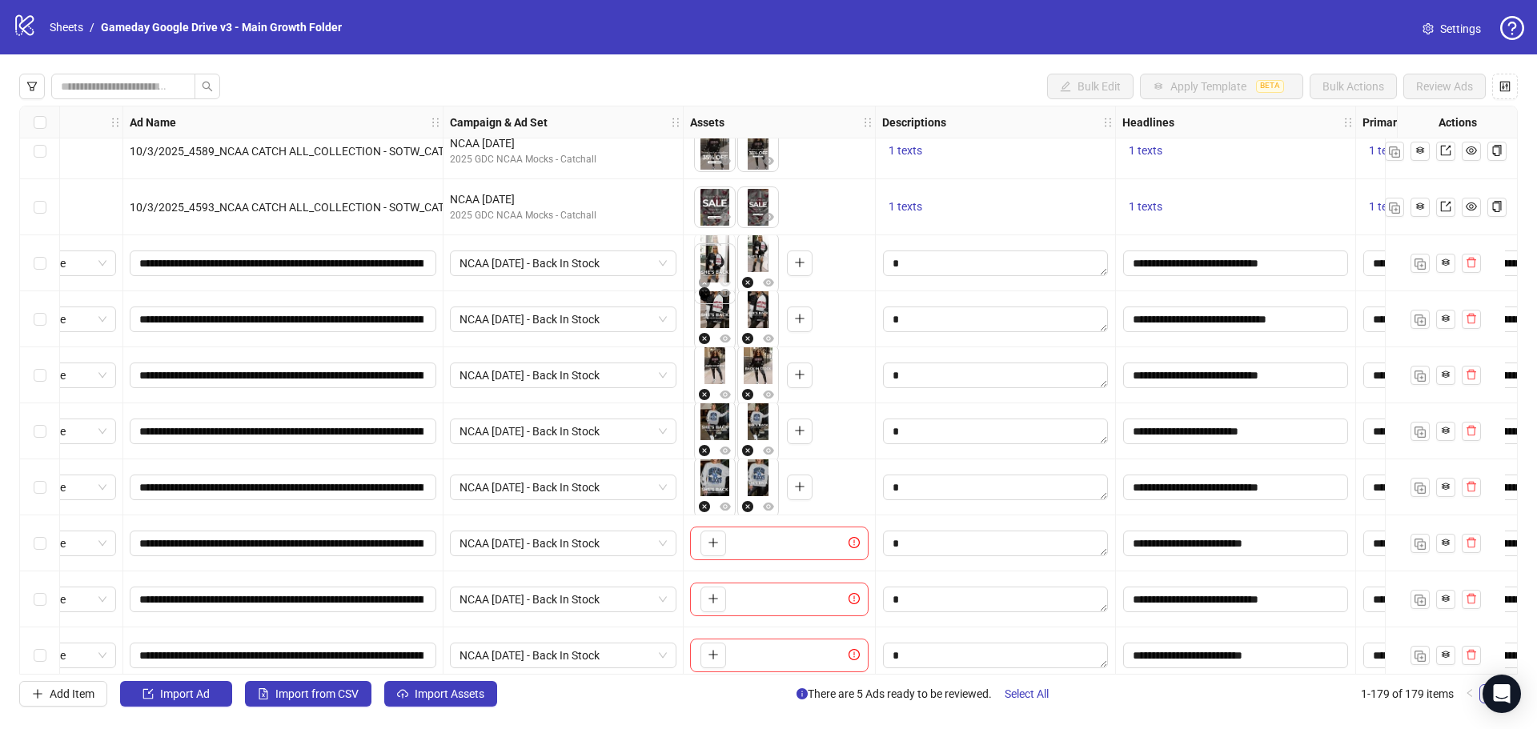
drag, startPoint x: 755, startPoint y: 264, endPoint x: 718, endPoint y: 262, distance: 36.9
click at [718, 262] on body "logo/logo-mobile Sheets / Gameday Google Drive v3 - Main Growth Folder Settings…" at bounding box center [768, 364] width 1537 height 729
drag, startPoint x: 753, startPoint y: 383, endPoint x: 705, endPoint y: 381, distance: 48.1
click at [705, 381] on body "logo/logo-mobile Sheets / Gameday Google Drive v3 - Main Growth Folder Settings…" at bounding box center [768, 364] width 1537 height 729
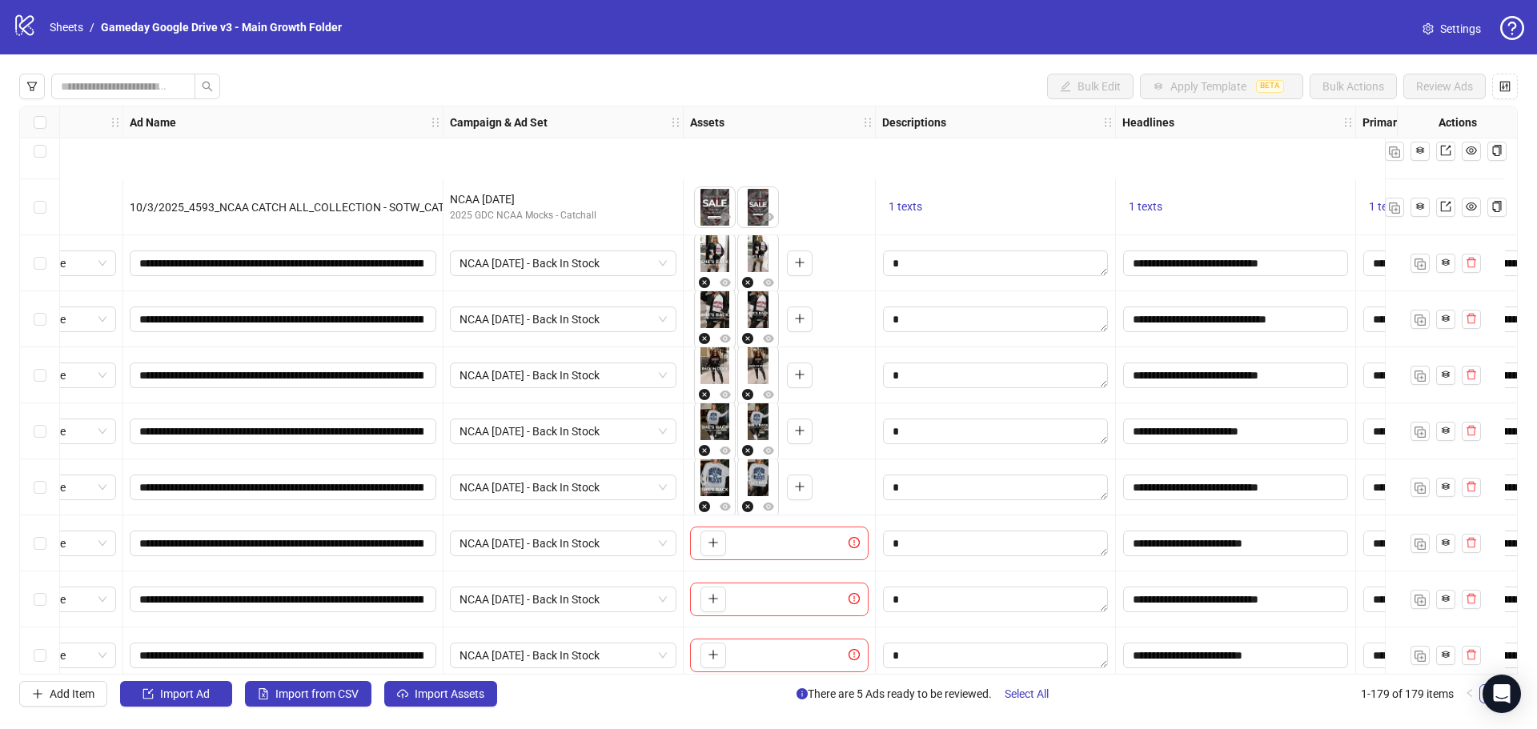
scroll to position [9422, 73]
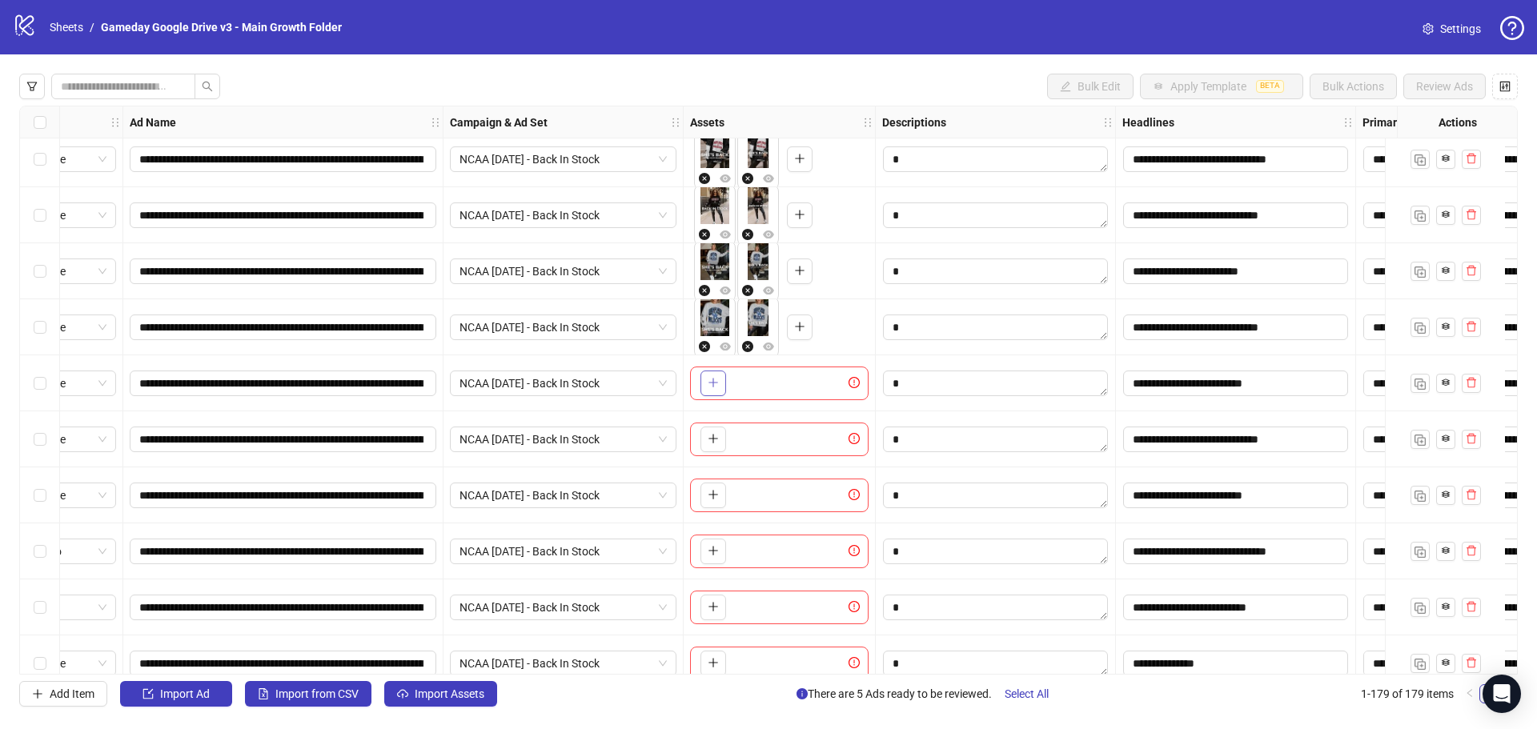
click at [706, 389] on button "button" at bounding box center [714, 384] width 26 height 26
click at [713, 440] on icon "plus" at bounding box center [713, 438] width 11 height 11
drag, startPoint x: 754, startPoint y: 389, endPoint x: 713, endPoint y: 405, distance: 43.9
click at [717, 385] on ul at bounding box center [737, 383] width 86 height 61
drag, startPoint x: 749, startPoint y: 387, endPoint x: 711, endPoint y: 388, distance: 38.4
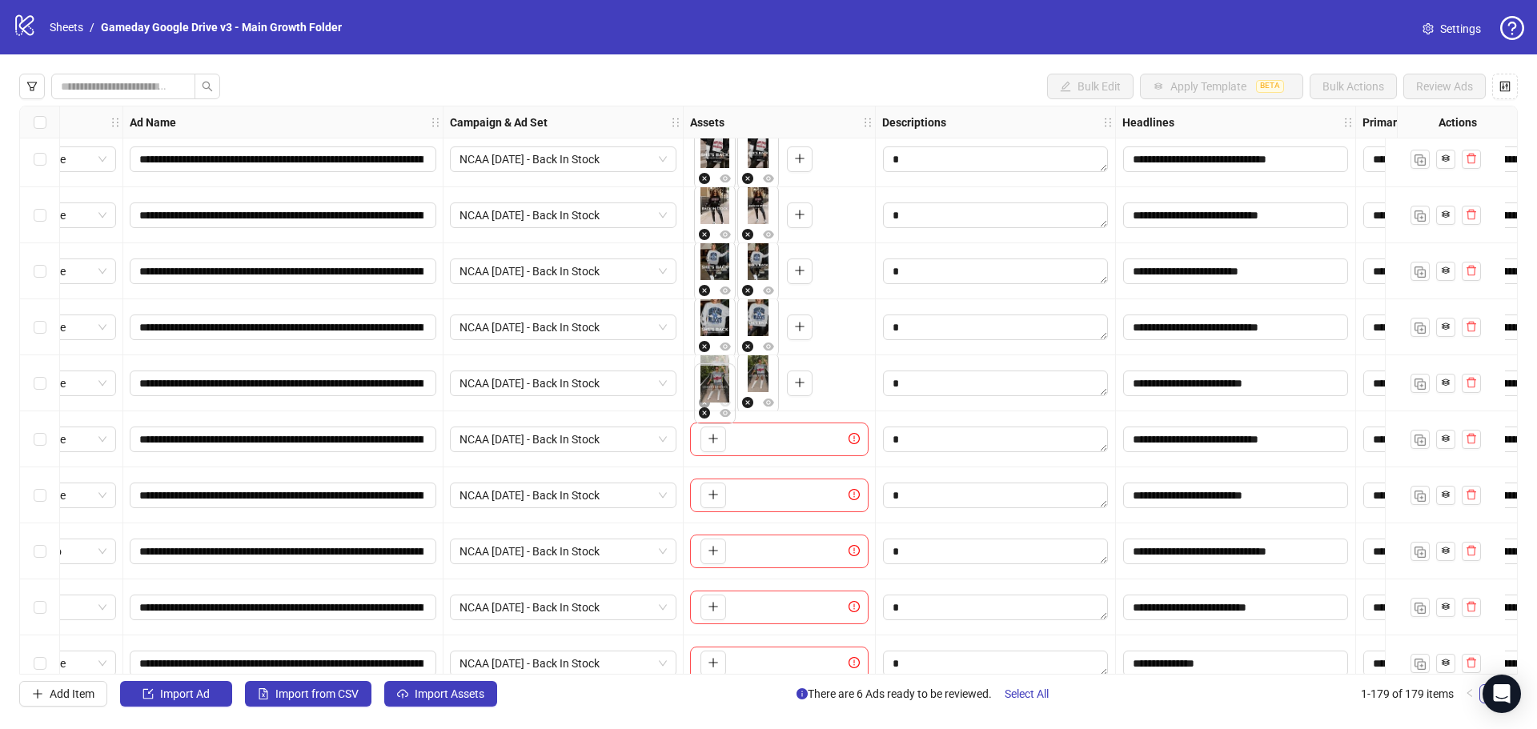
click at [711, 388] on body "**********" at bounding box center [768, 364] width 1537 height 729
click at [709, 444] on icon "plus" at bounding box center [713, 438] width 11 height 11
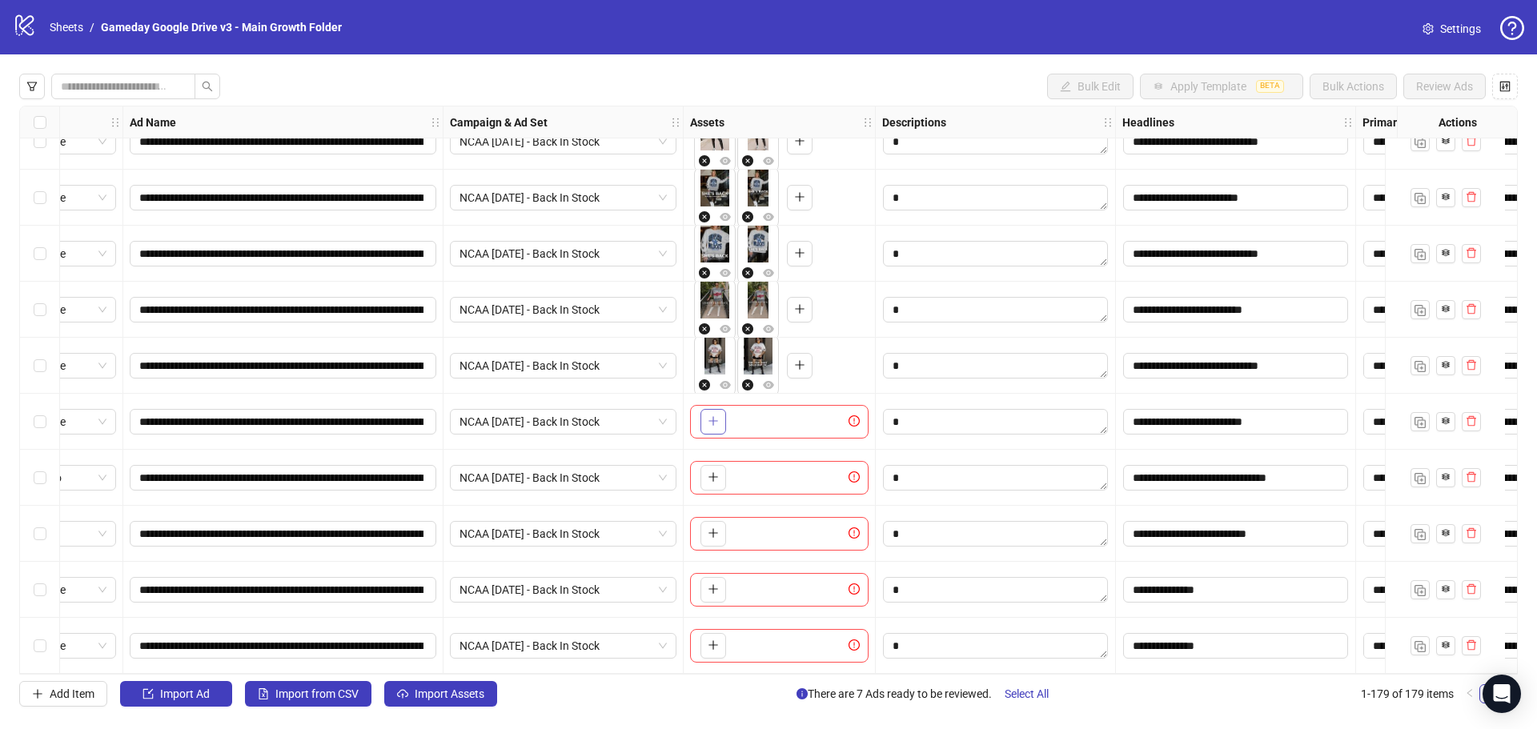
click at [713, 421] on icon "plus" at bounding box center [713, 421] width 9 height 1
drag, startPoint x: 754, startPoint y: 353, endPoint x: 718, endPoint y: 349, distance: 36.2
click at [718, 349] on body "**********" at bounding box center [768, 364] width 1537 height 729
drag, startPoint x: 749, startPoint y: 424, endPoint x: 711, endPoint y: 427, distance: 38.6
click at [711, 426] on ul at bounding box center [737, 421] width 86 height 61
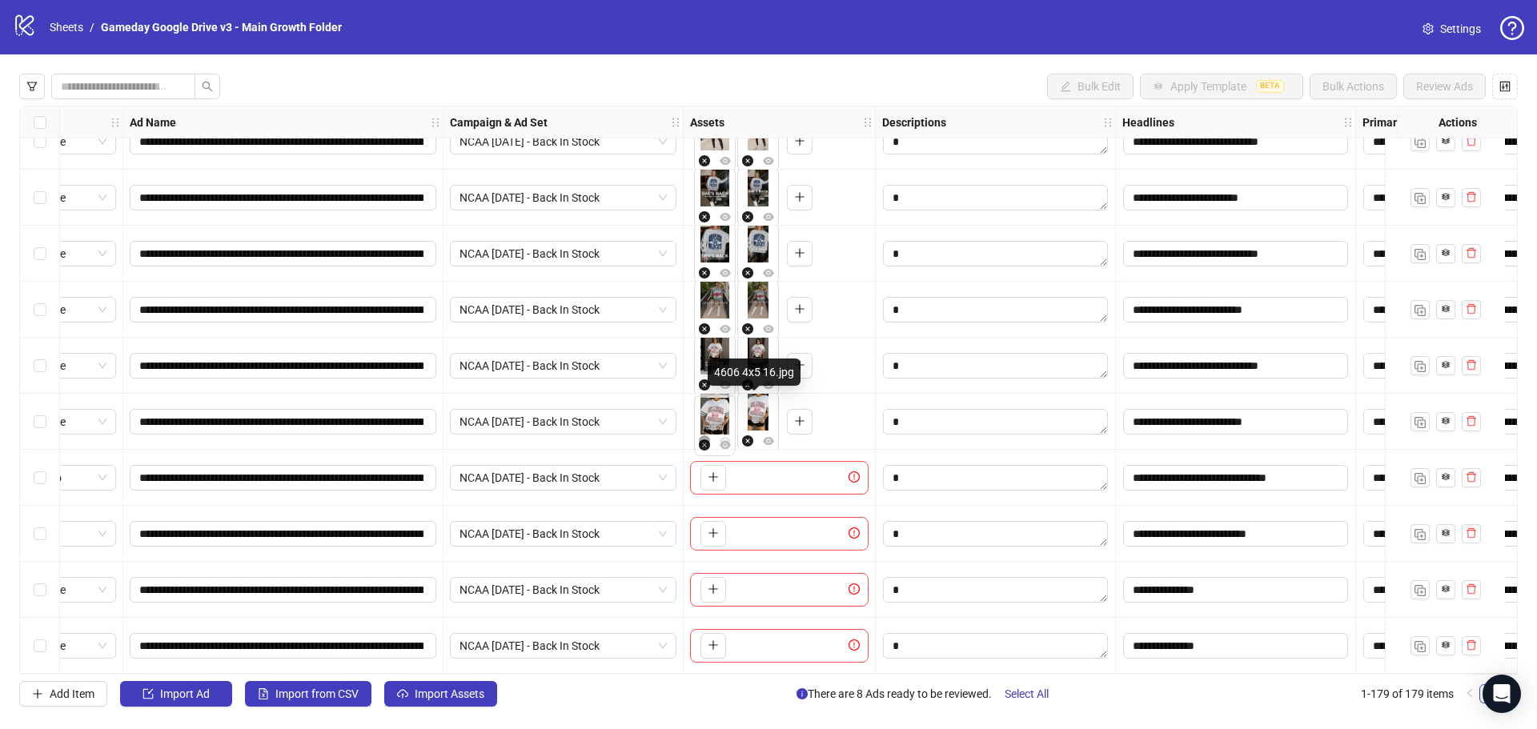
drag, startPoint x: 758, startPoint y: 424, endPoint x: 713, endPoint y: 420, distance: 45.7
click at [713, 420] on body "**********" at bounding box center [768, 364] width 1537 height 729
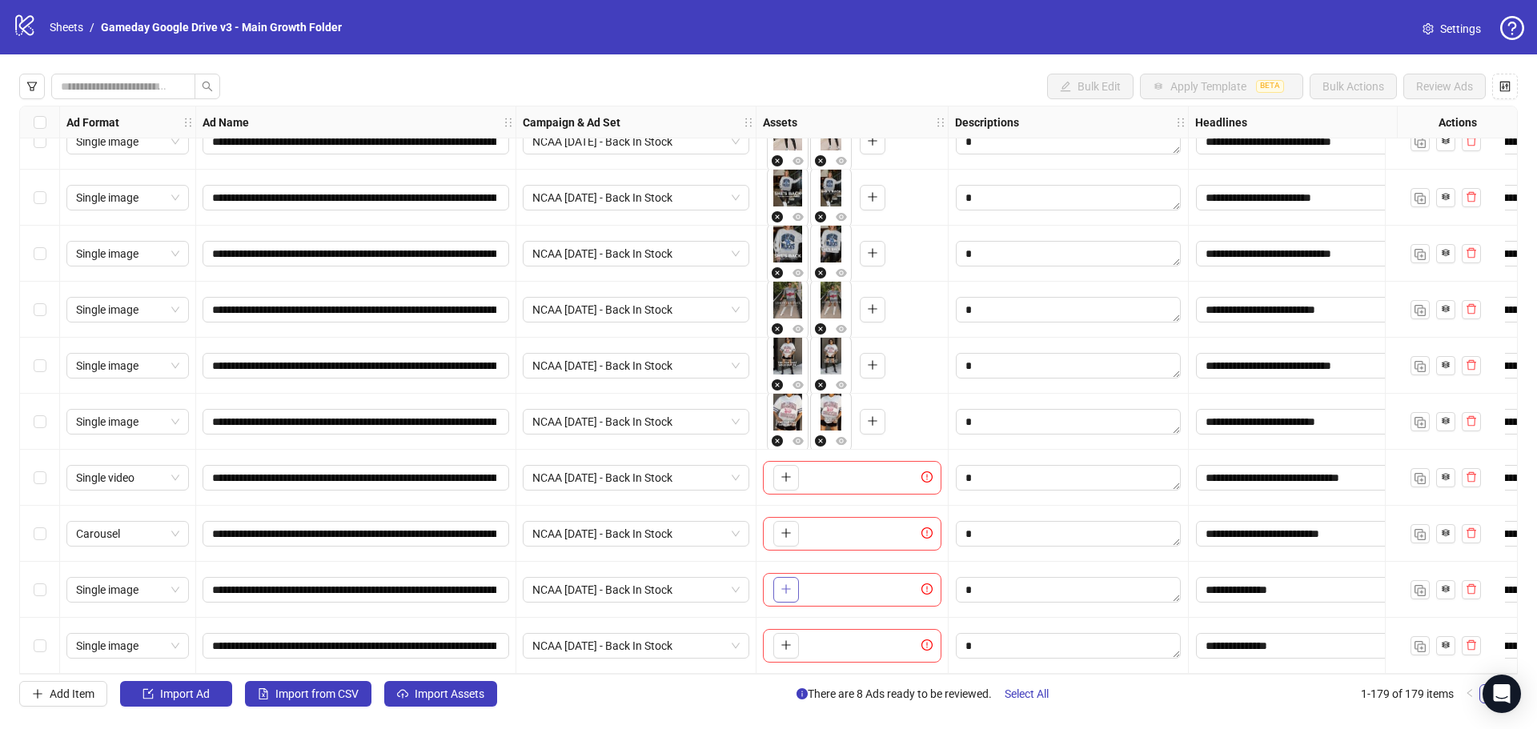
click at [781, 586] on icon "plus" at bounding box center [786, 589] width 11 height 11
click at [783, 643] on icon "plus" at bounding box center [786, 645] width 11 height 11
drag, startPoint x: 829, startPoint y: 644, endPoint x: 786, endPoint y: 593, distance: 65.9
click at [786, 642] on body "**********" at bounding box center [768, 364] width 1537 height 729
click at [786, 474] on icon "plus" at bounding box center [785, 477] width 1 height 9
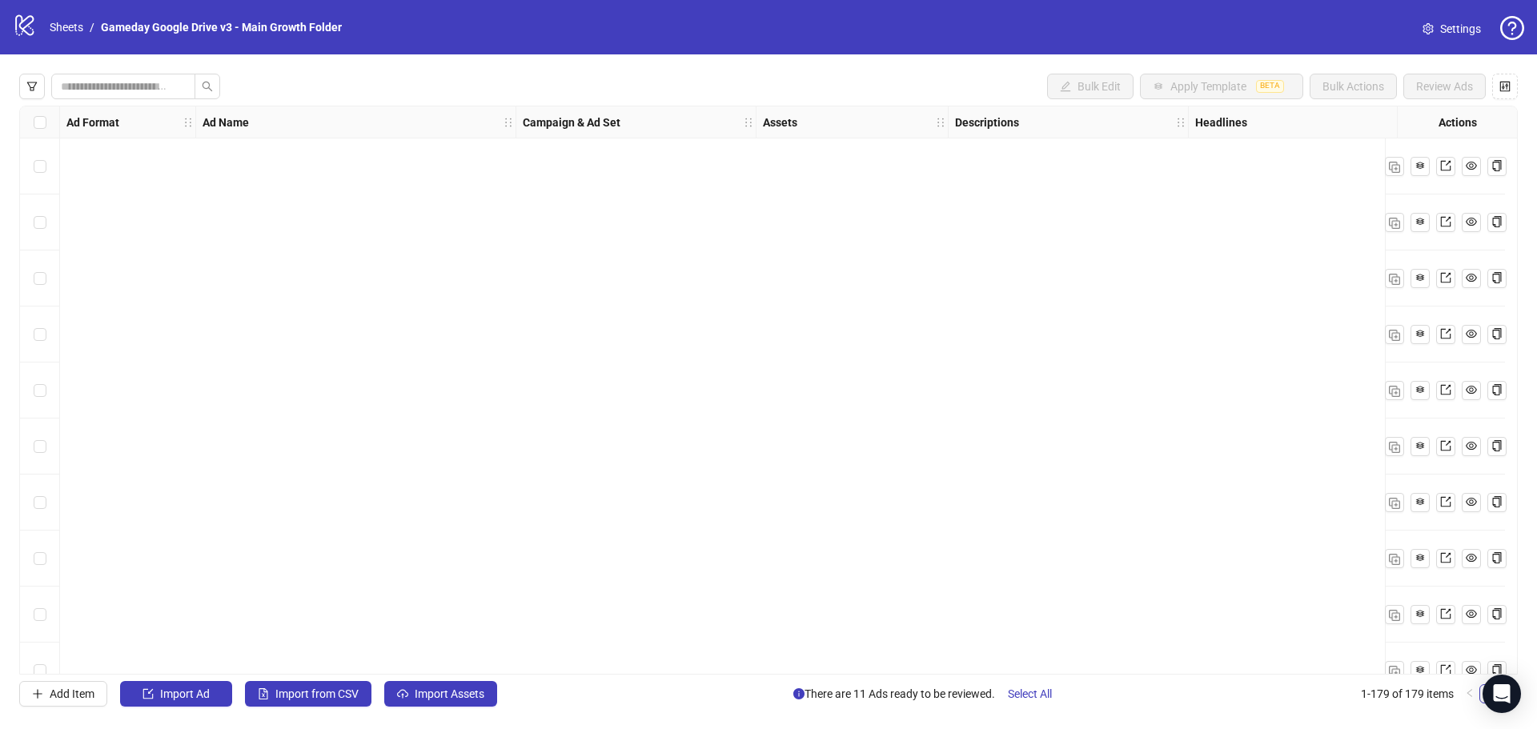
scroll to position [9502, 0]
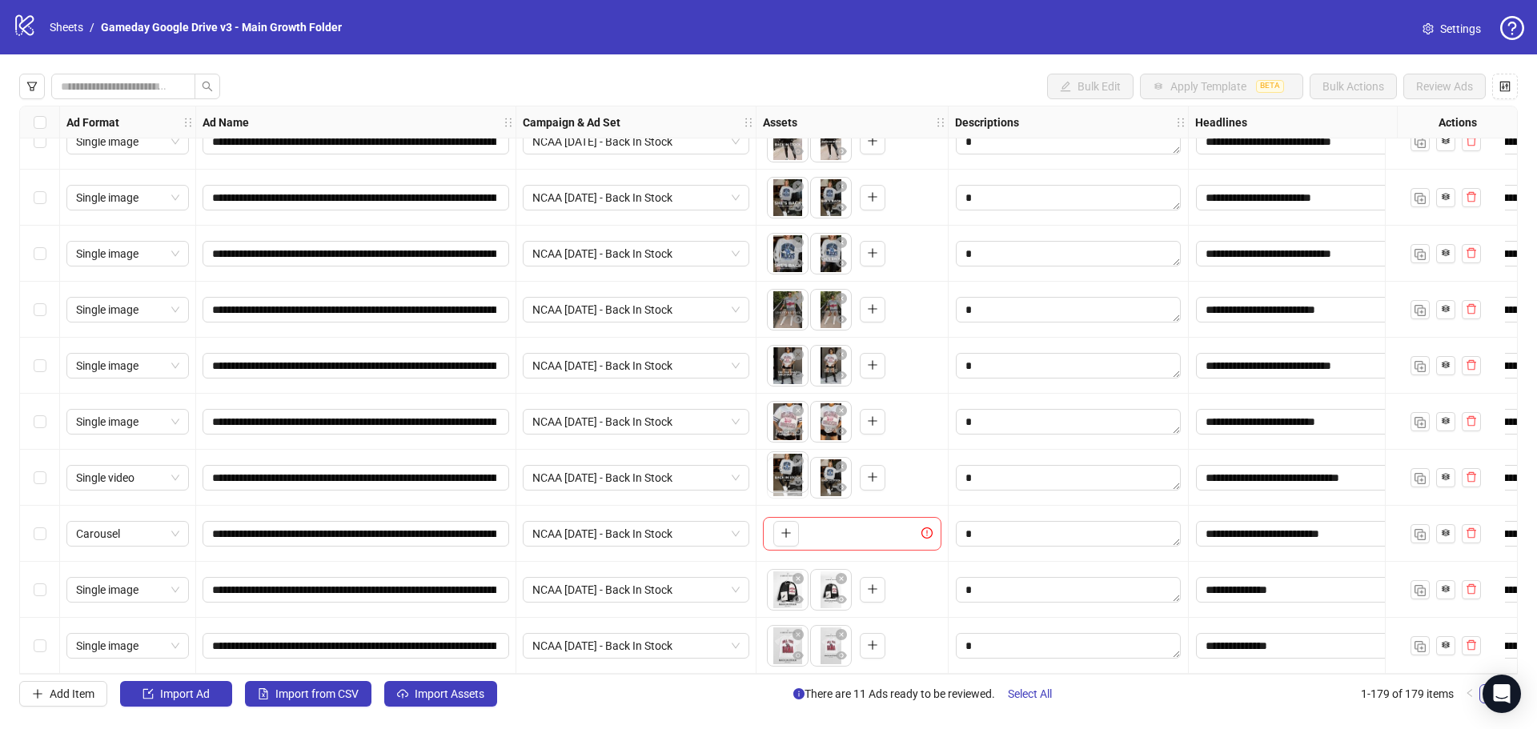
drag, startPoint x: 825, startPoint y: 471, endPoint x: 820, endPoint y: 480, distance: 10.4
click at [787, 468] on body "**********" at bounding box center [768, 364] width 1537 height 729
click at [783, 534] on span "button" at bounding box center [786, 533] width 11 height 13
click at [873, 530] on span "+ 5" at bounding box center [869, 534] width 19 height 18
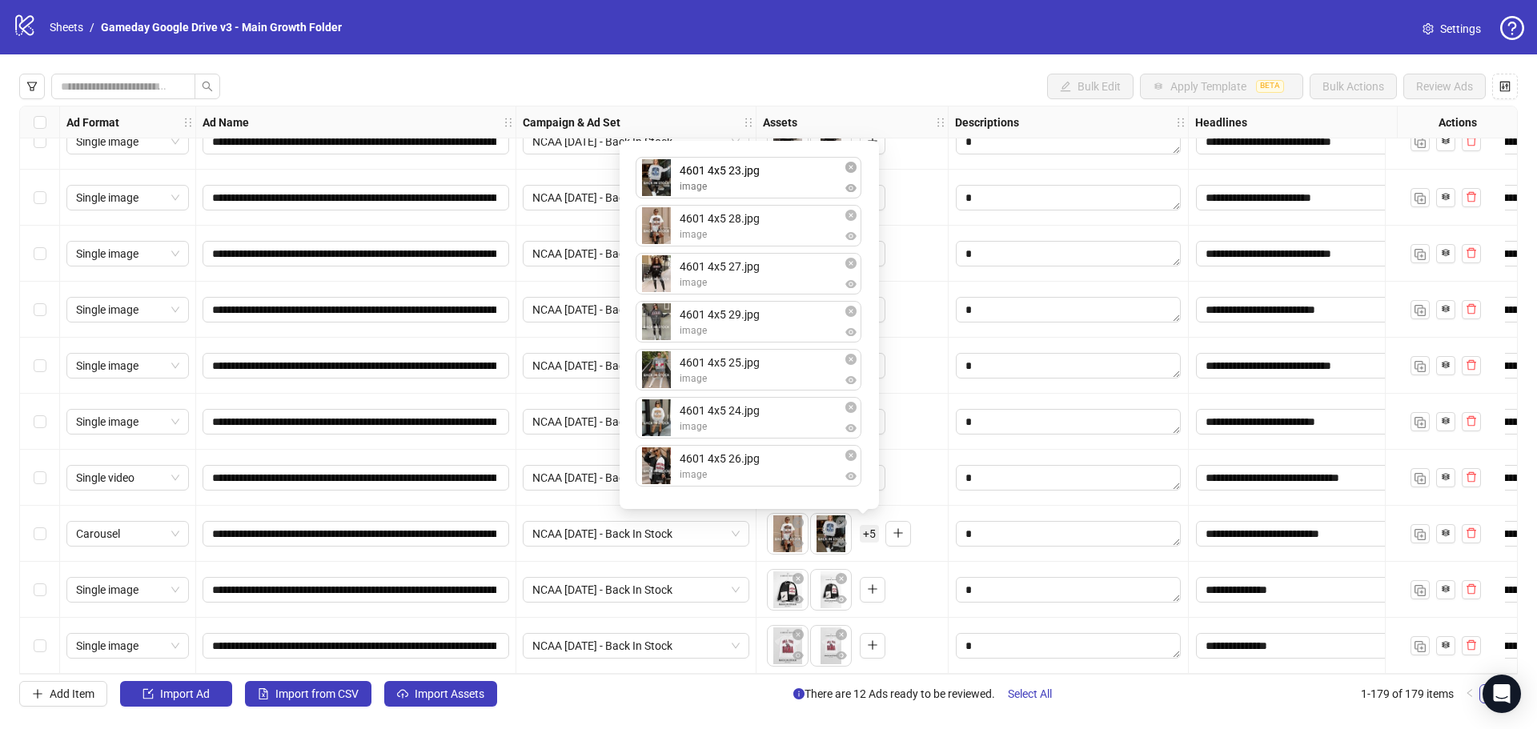
drag, startPoint x: 655, startPoint y: 234, endPoint x: 839, endPoint y: 243, distance: 184.4
click at [661, 183] on div "4601 4x5 28.jpg image 4601 4x5 23.jpg image 4601 4x5 27.jpg image 4601 4x5 29.j…" at bounding box center [749, 325] width 240 height 349
drag, startPoint x: 645, startPoint y: 425, endPoint x: 655, endPoint y: 273, distance: 152.4
click at [658, 237] on div "4601 4x5 23.jpg image 4601 4x5 28.jpg image 4601 4x5 27.jpg image 4601 4x5 29.j…" at bounding box center [749, 325] width 240 height 349
drag, startPoint x: 653, startPoint y: 426, endPoint x: 656, endPoint y: 413, distance: 13.0
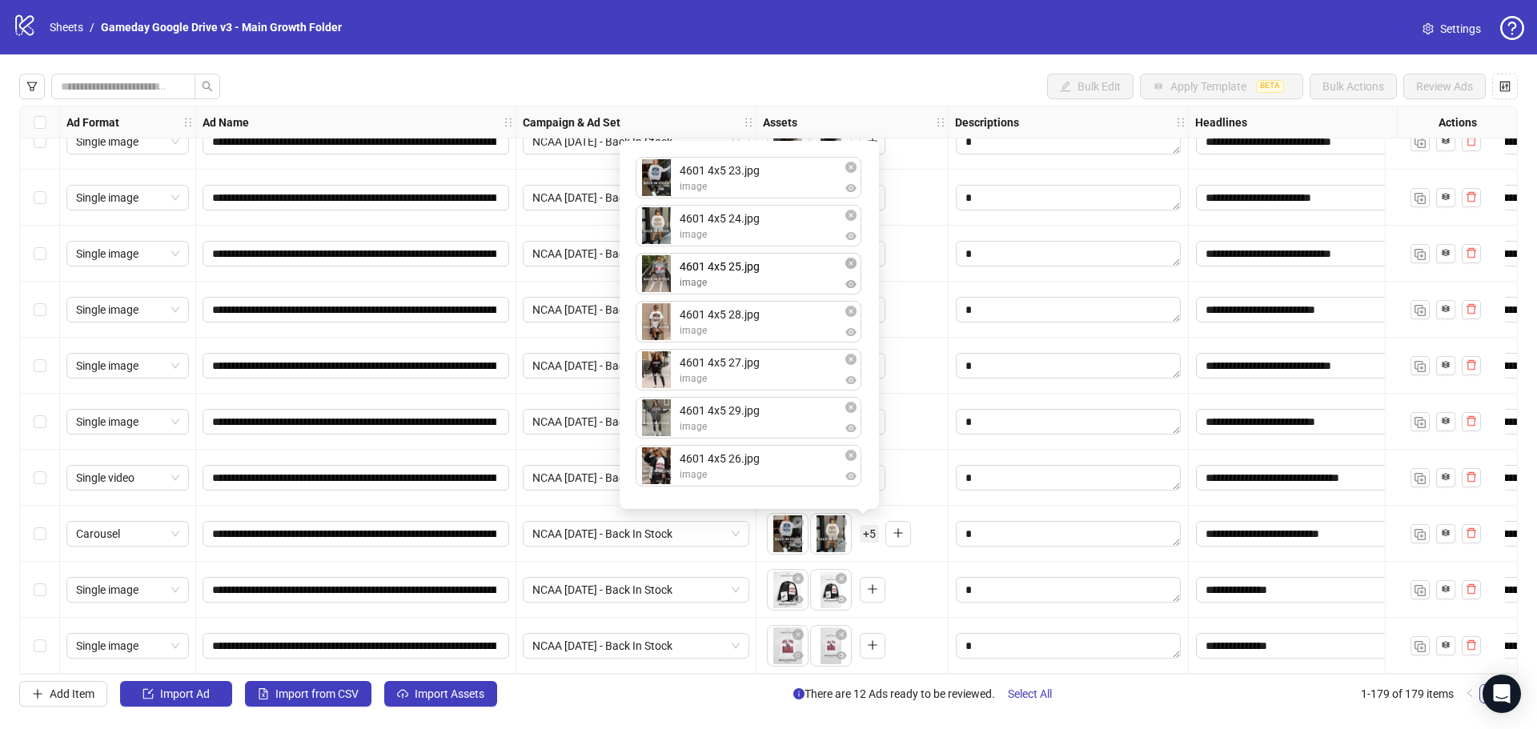
click at [661, 280] on div "4601 4x5 23.jpg image 4601 4x5 24.jpg image 4601 4x5 28.jpg image 4601 4x5 27.j…" at bounding box center [749, 325] width 240 height 349
drag, startPoint x: 654, startPoint y: 467, endPoint x: 658, endPoint y: 324, distance: 142.6
click at [658, 324] on div "4601 4x5 23.jpg image 4601 4x5 24.jpg image 4601 4x5 25.jpg image 4601 4x5 28.j…" at bounding box center [749, 325] width 240 height 349
drag, startPoint x: 652, startPoint y: 429, endPoint x: 658, endPoint y: 377, distance: 52.3
click at [658, 377] on div "4601 4x5 23.jpg image 4601 4x5 24.jpg image 4601 4x5 25.jpg image 4601 4x5 26.j…" at bounding box center [749, 325] width 240 height 349
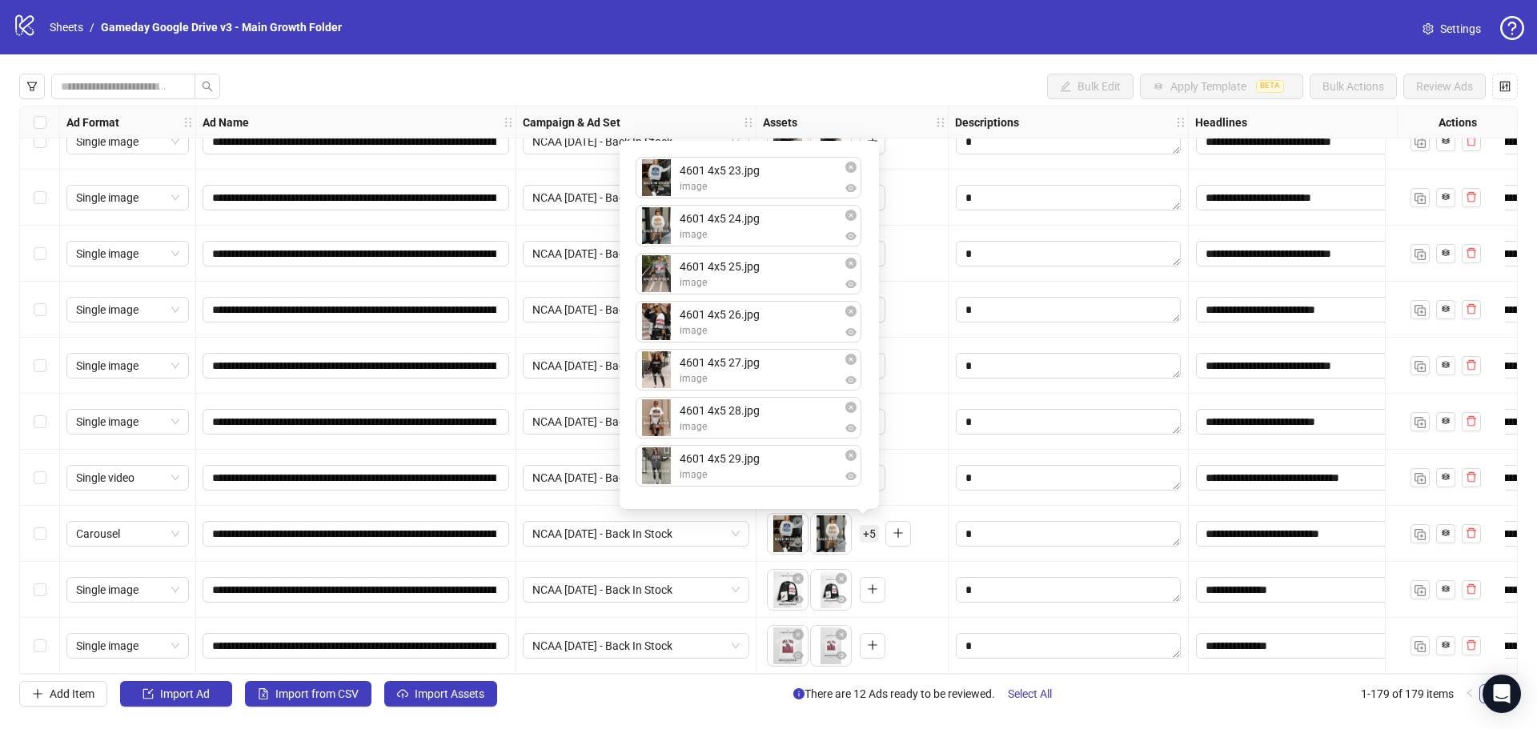
click at [907, 468] on div "To pick up a draggable item, press the space bar. While dragging, use the arrow…" at bounding box center [852, 478] width 179 height 50
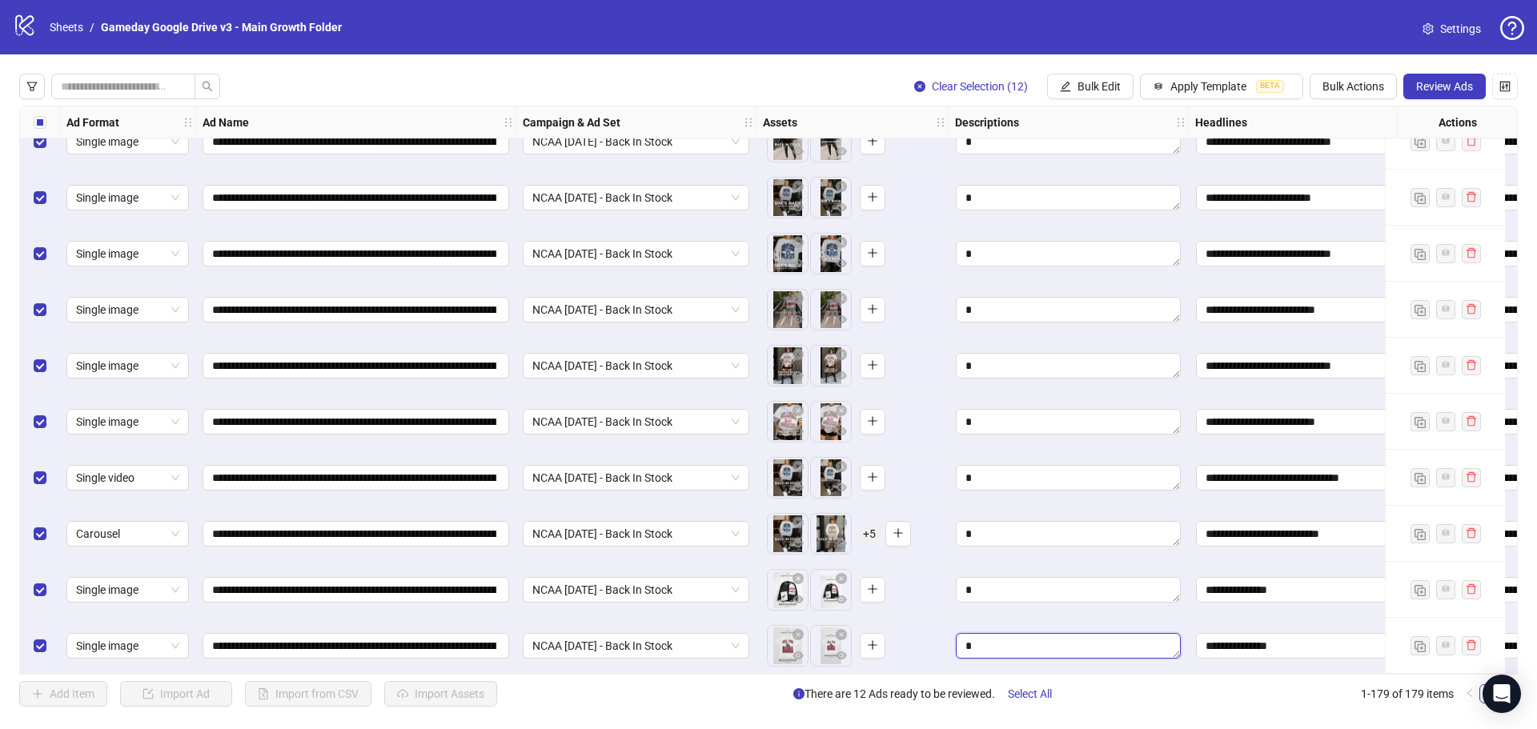
click at [994, 649] on textarea "Edit values" at bounding box center [1068, 646] width 225 height 26
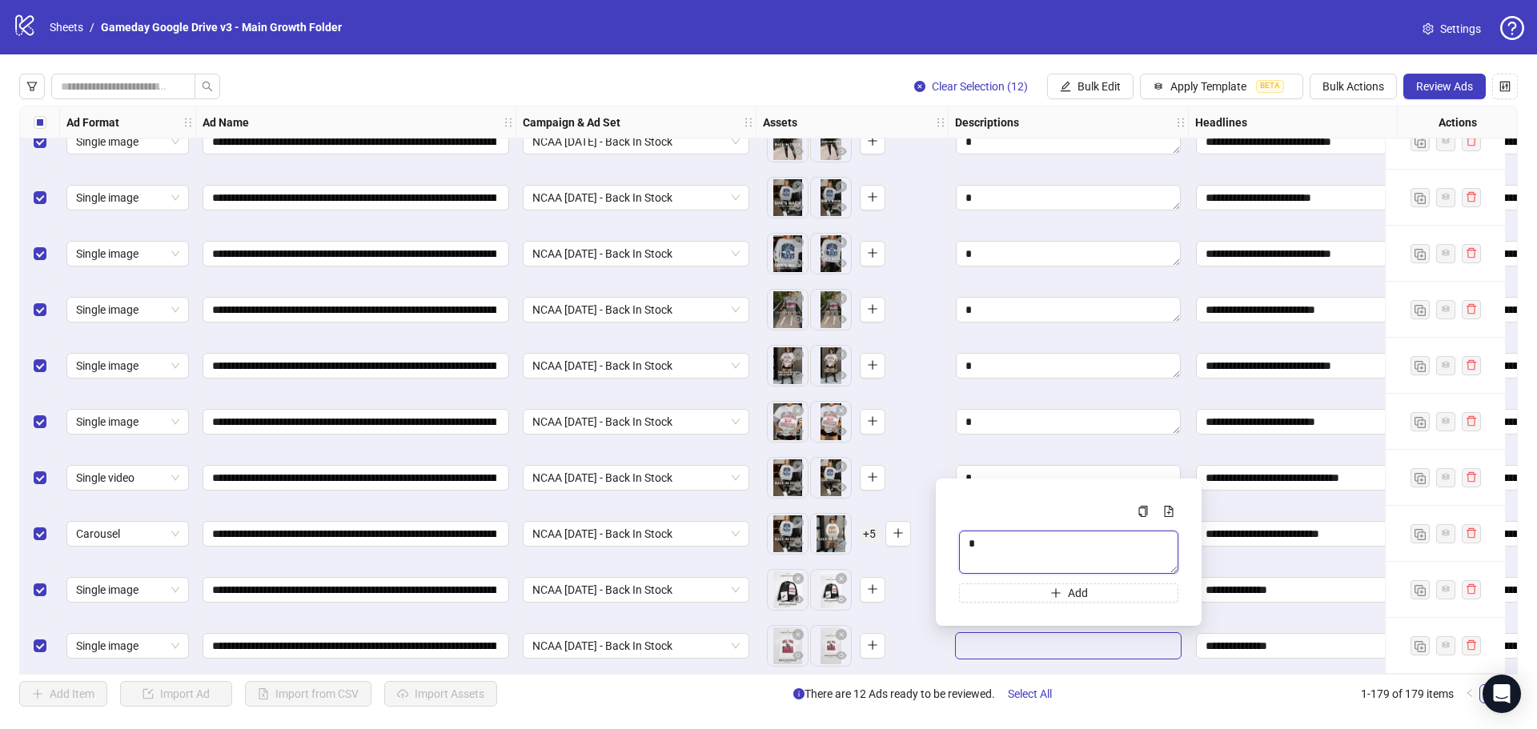
click at [1041, 546] on textarea "Multi-text input container - paste or copy values" at bounding box center [1068, 552] width 219 height 43
click at [1024, 412] on textarea "Edit values" at bounding box center [1068, 422] width 225 height 26
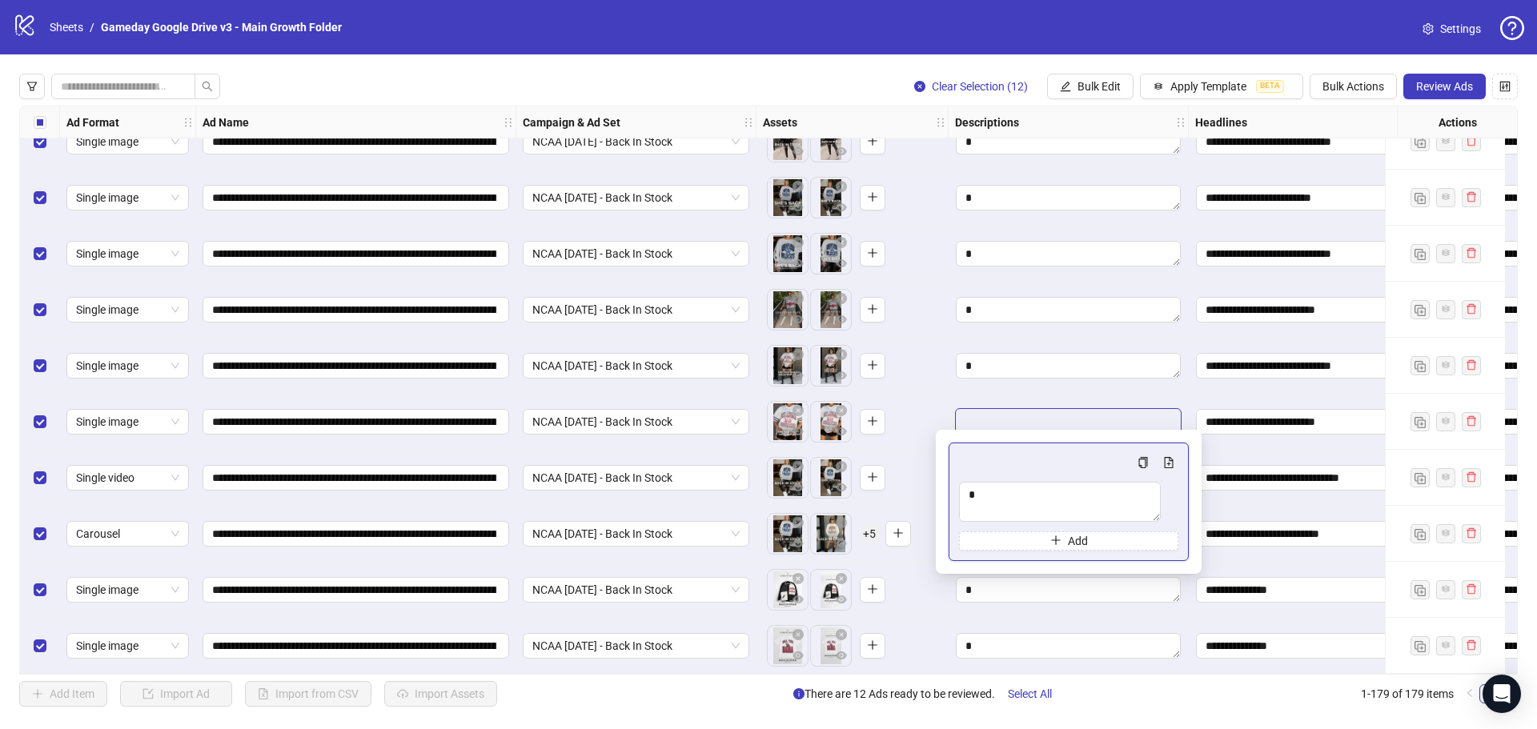
click at [1154, 689] on div "Add Item Import Ad Import from CSV Import Assets There are 12 Ads ready to be r…" at bounding box center [768, 694] width 1499 height 26
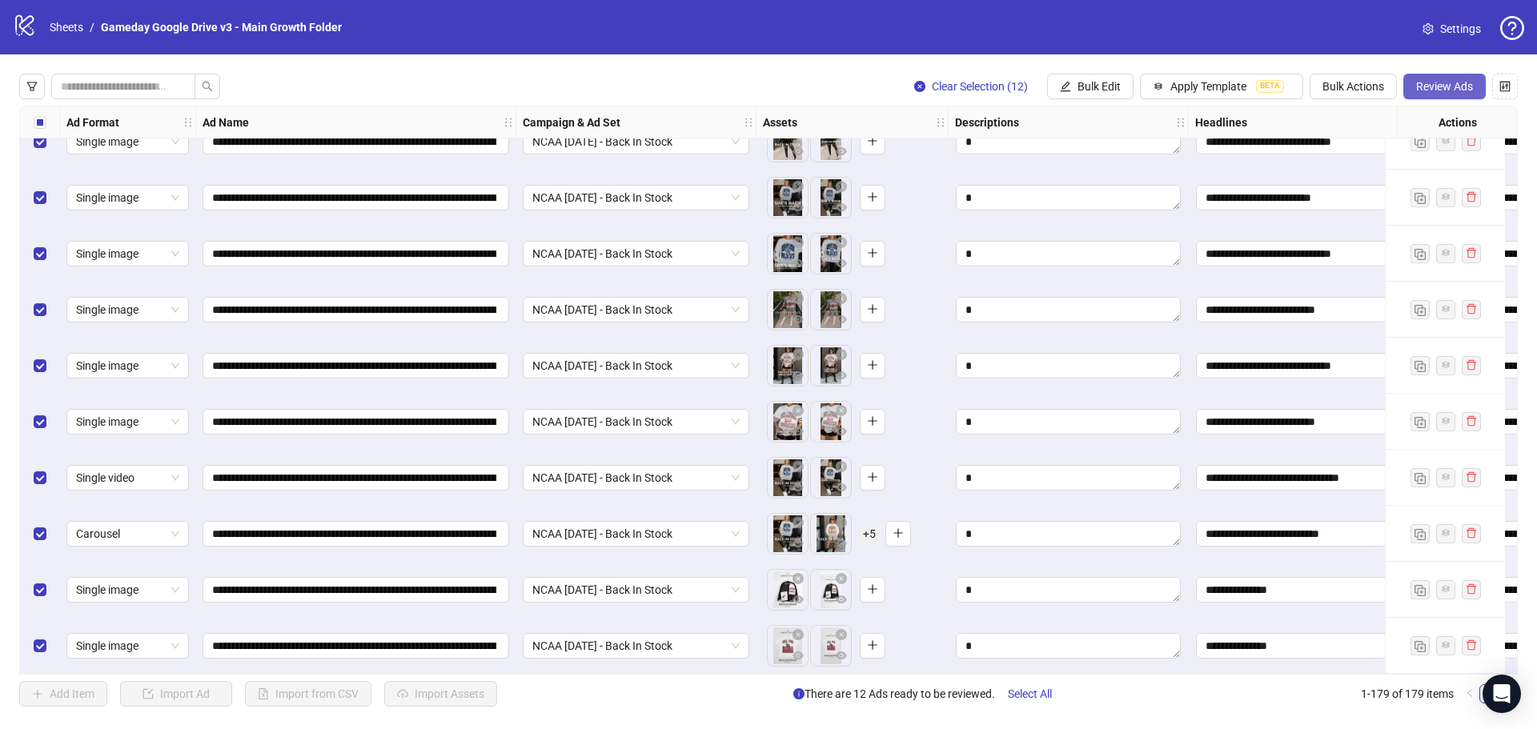
click at [1435, 86] on span "Review Ads" at bounding box center [1444, 86] width 57 height 13
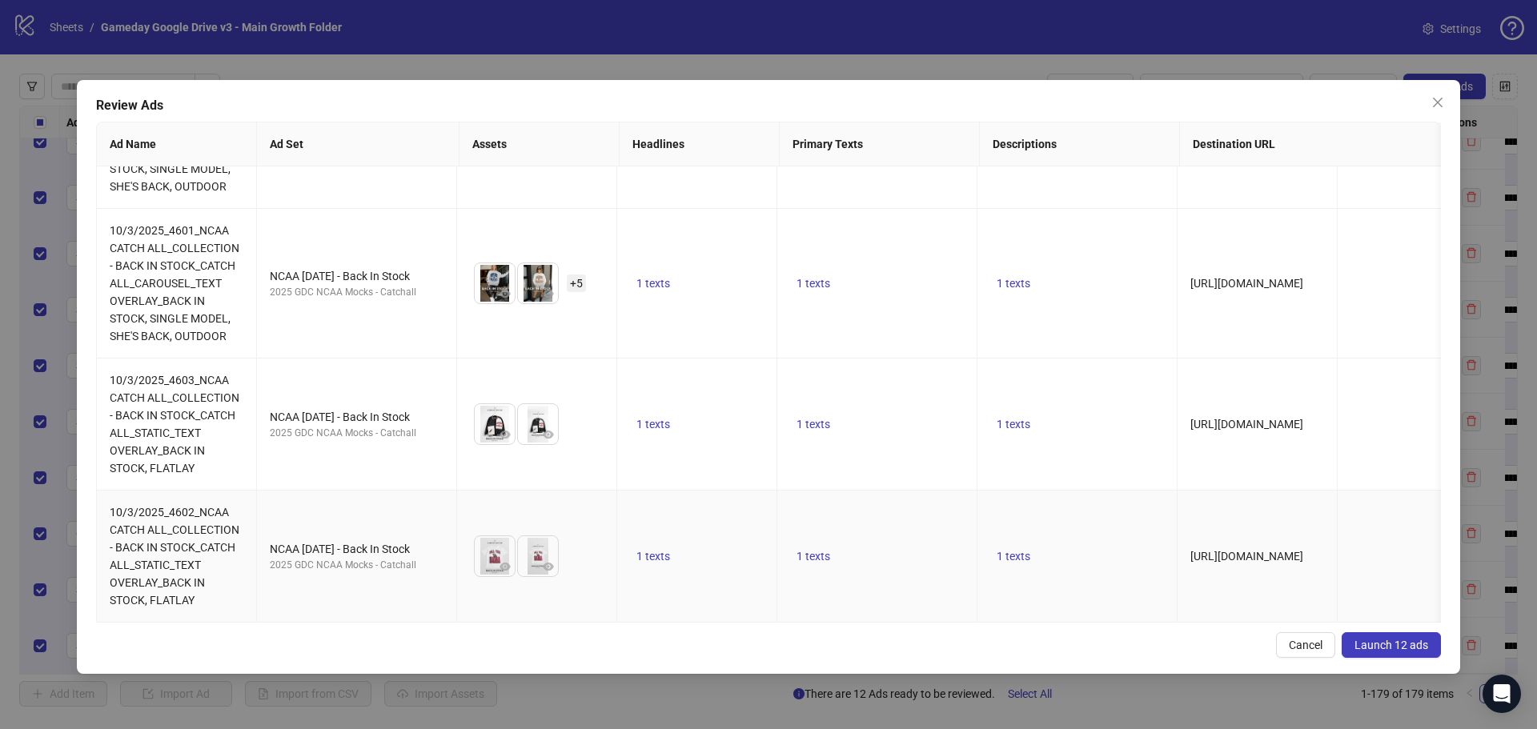
scroll to position [1423, 0]
click at [1377, 644] on span "Launch 12 ads" at bounding box center [1392, 645] width 74 height 13
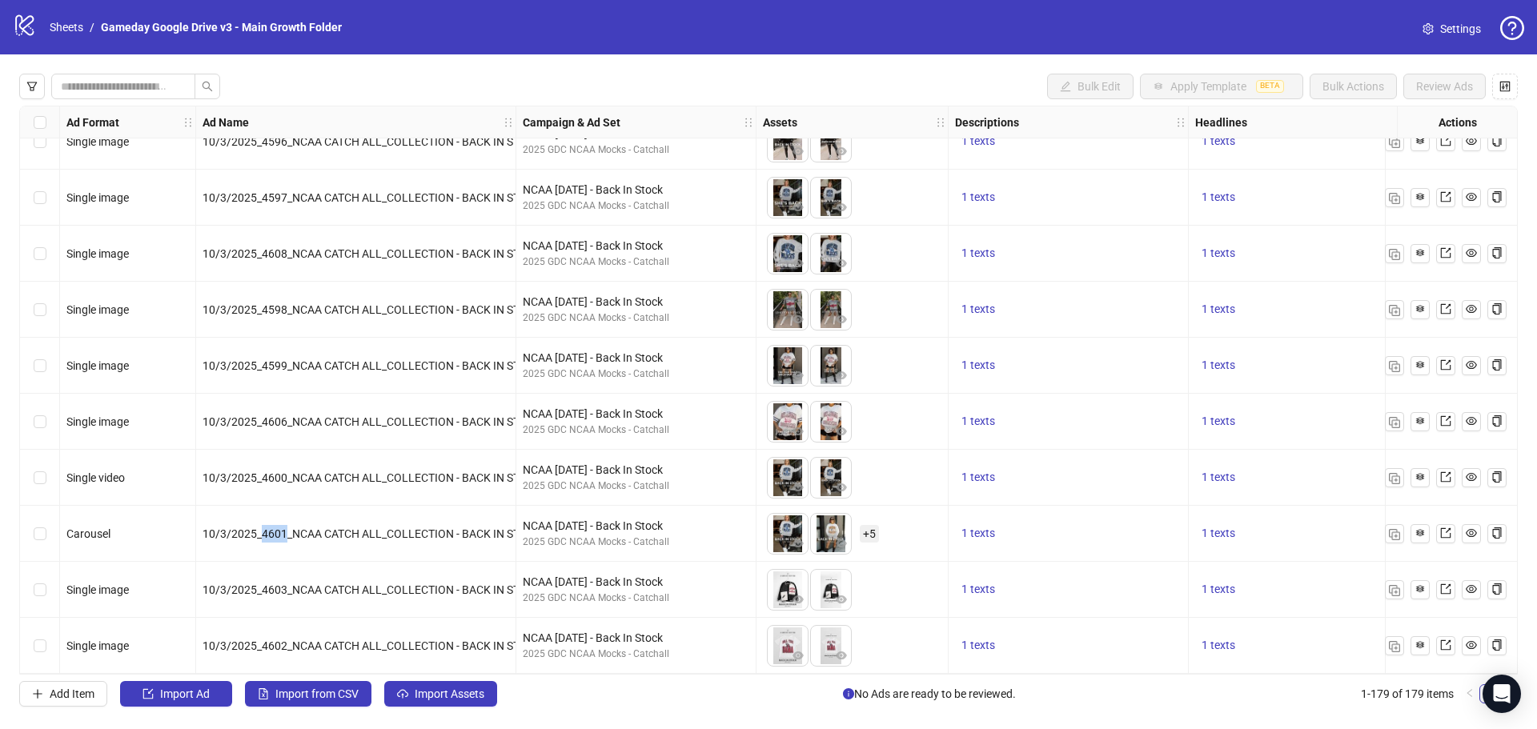
drag, startPoint x: 262, startPoint y: 527, endPoint x: 284, endPoint y: 528, distance: 22.4
click at [284, 528] on span "10/3/2025_4601_NCAA CATCH ALL_COLLECTION - BACK IN STOCK_CATCH ALL_CAROUSEL_TEX…" at bounding box center [620, 534] width 834 height 13
copy span "4601"
